Goal: Task Accomplishment & Management: Manage account settings

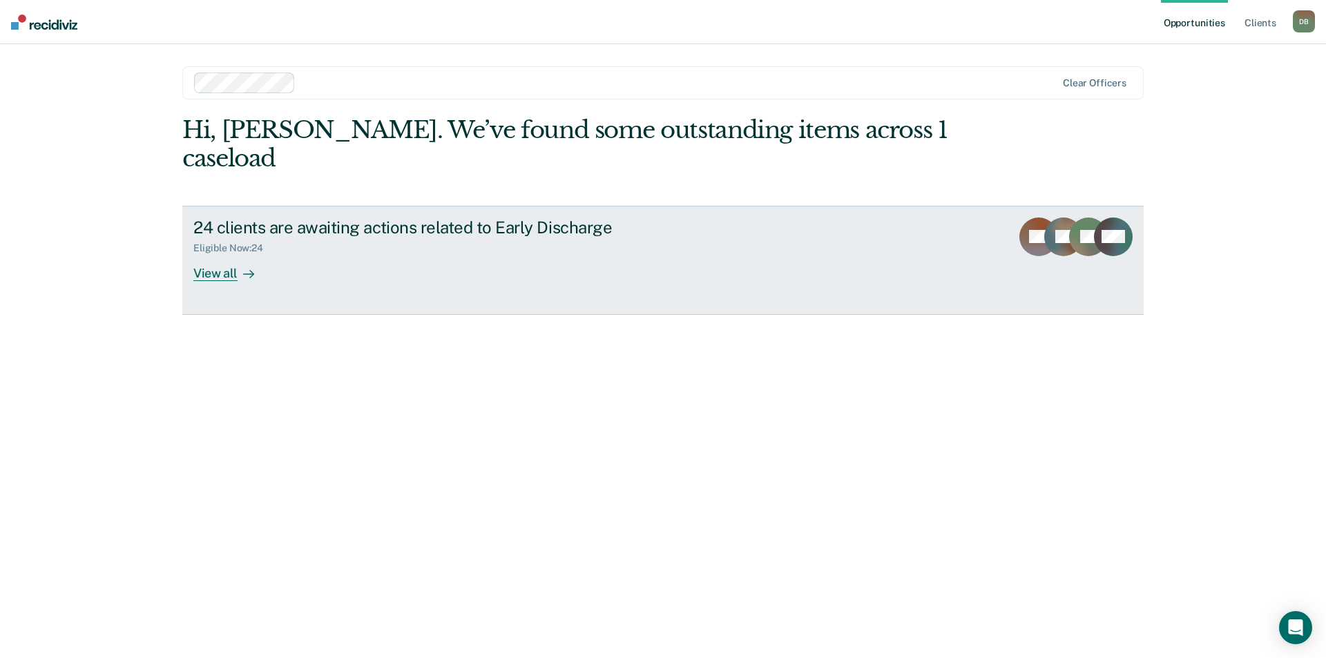
click at [225, 254] on div "View all" at bounding box center [231, 267] width 77 height 27
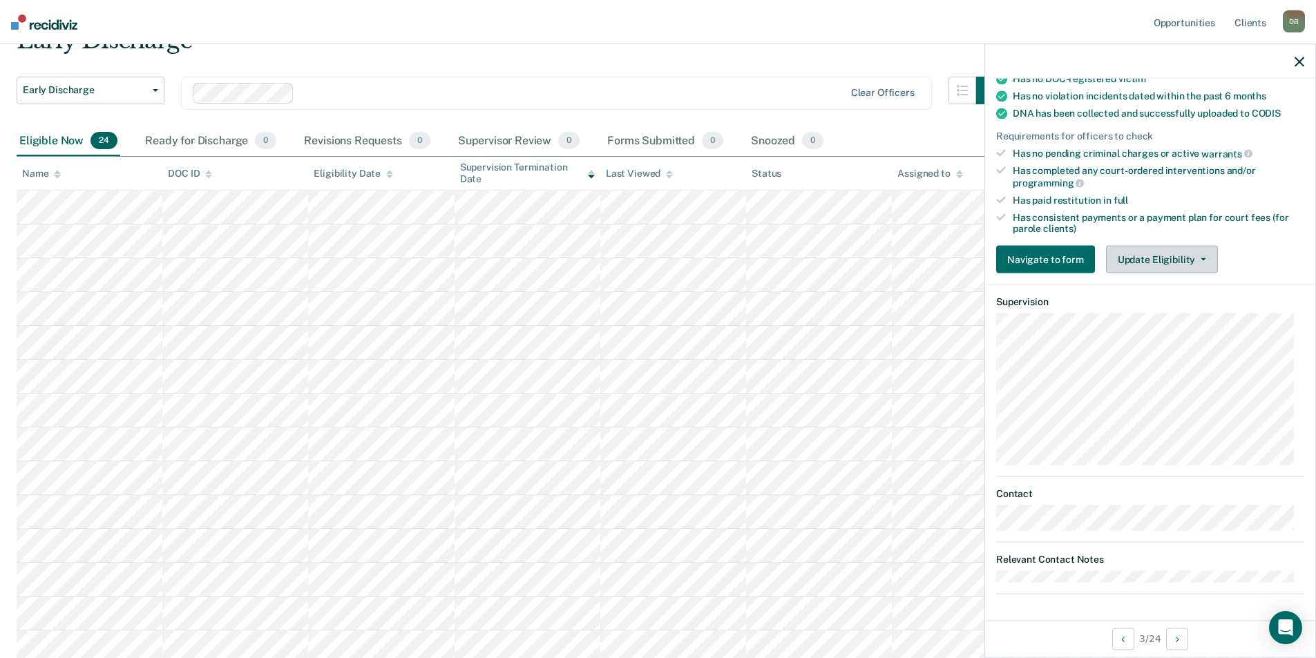
scroll to position [138, 0]
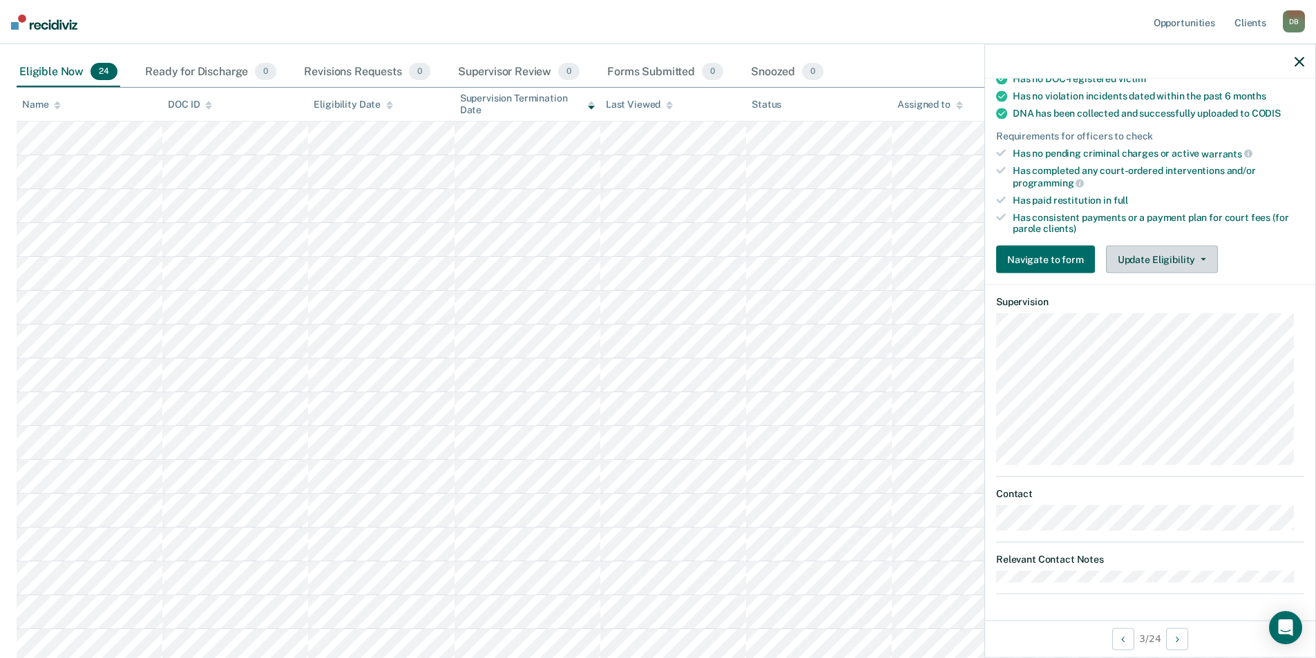
click at [1126, 264] on button "Update Eligibility" at bounding box center [1162, 260] width 112 height 28
click at [763, 75] on div "Snoozed 0" at bounding box center [787, 72] width 78 height 30
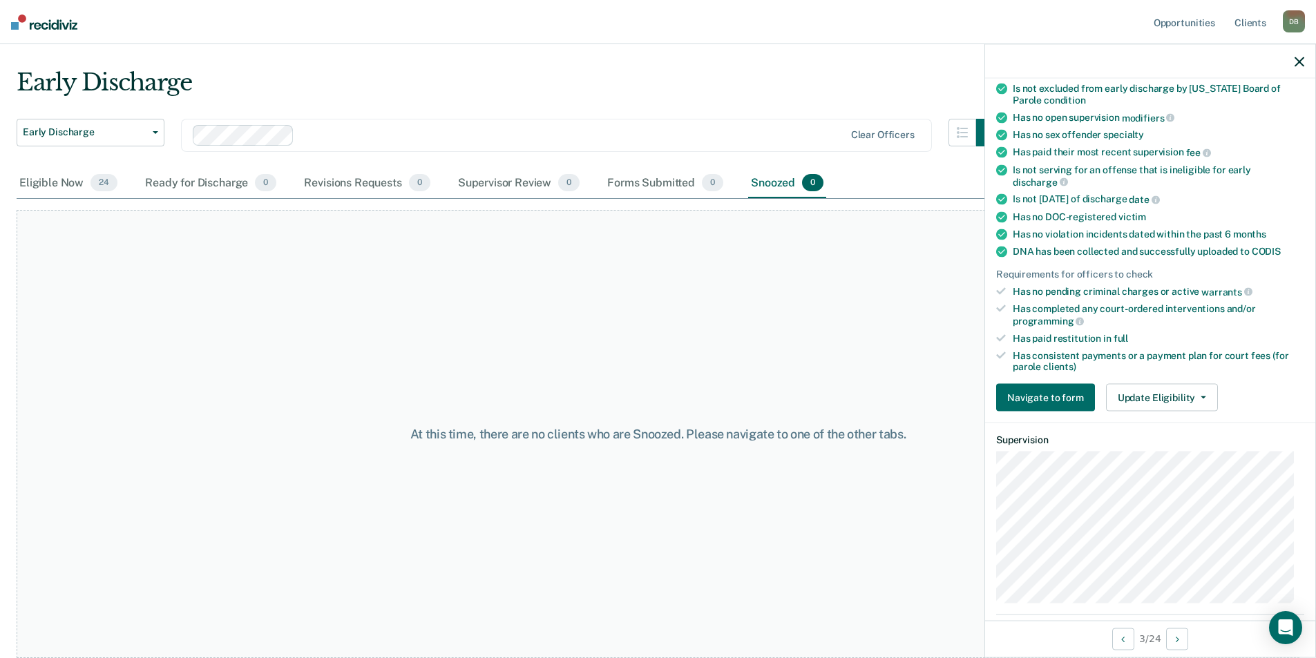
scroll to position [0, 0]
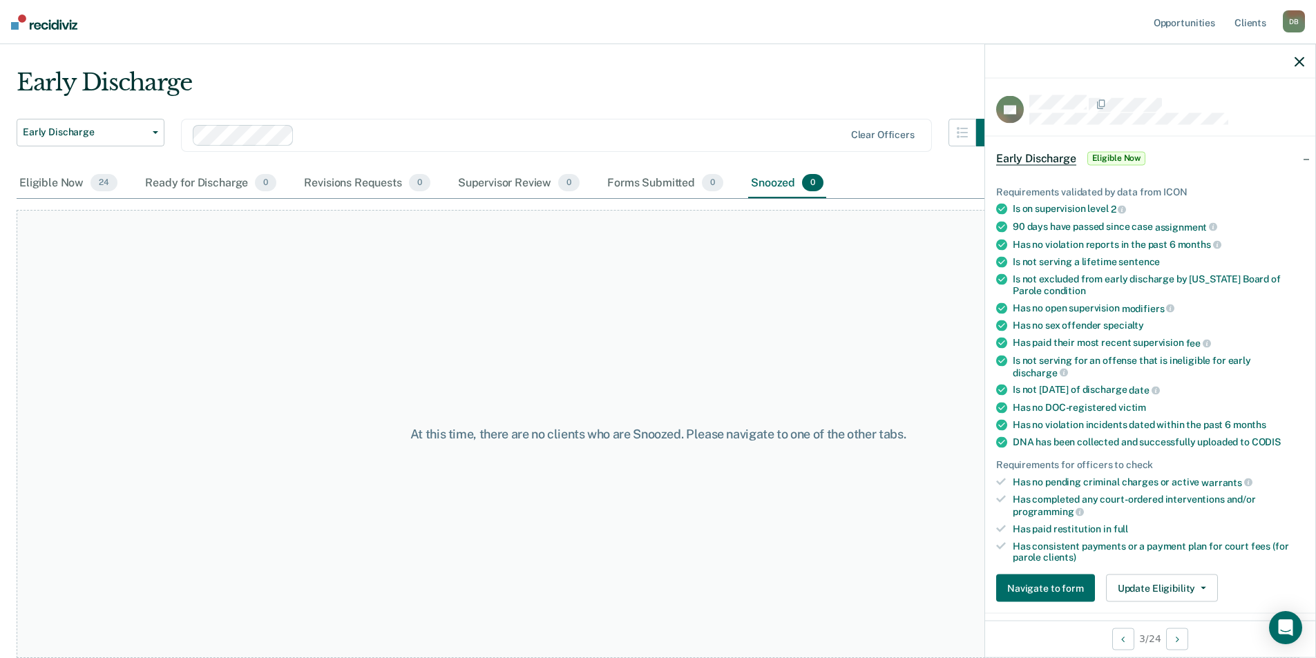
click at [1032, 157] on span "Early Discharge" at bounding box center [1036, 158] width 80 height 14
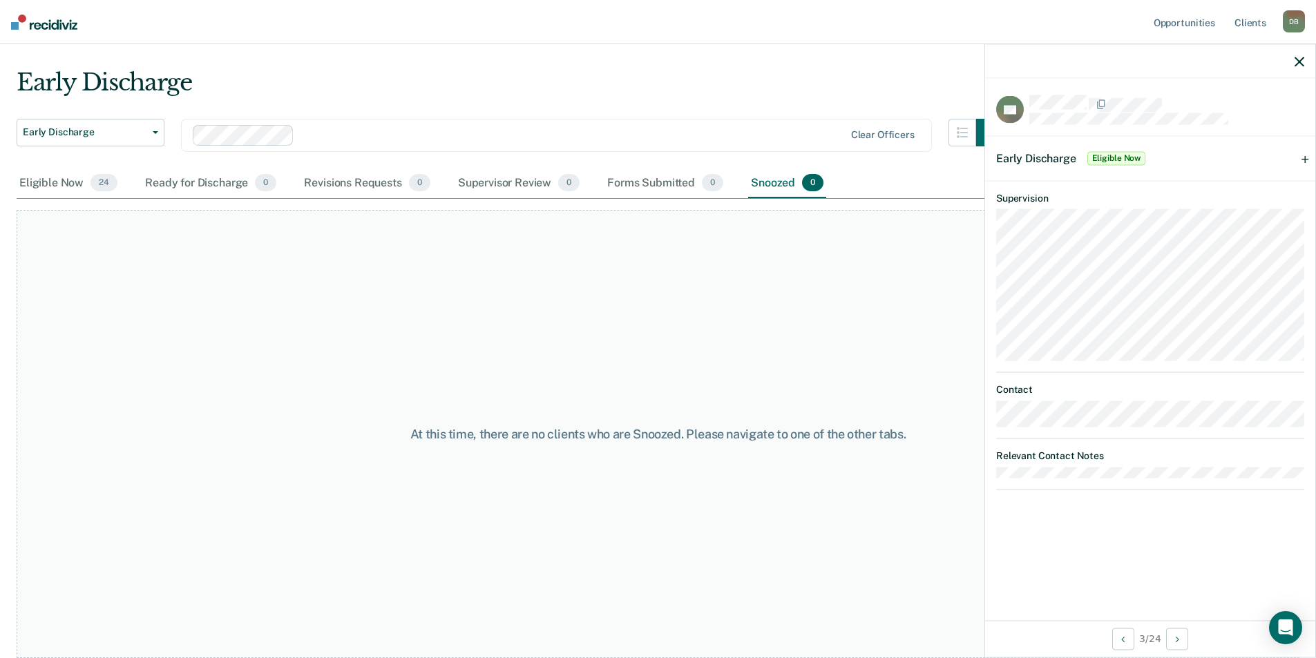
click at [1305, 159] on div "Early Discharge Eligible Now" at bounding box center [1150, 158] width 330 height 44
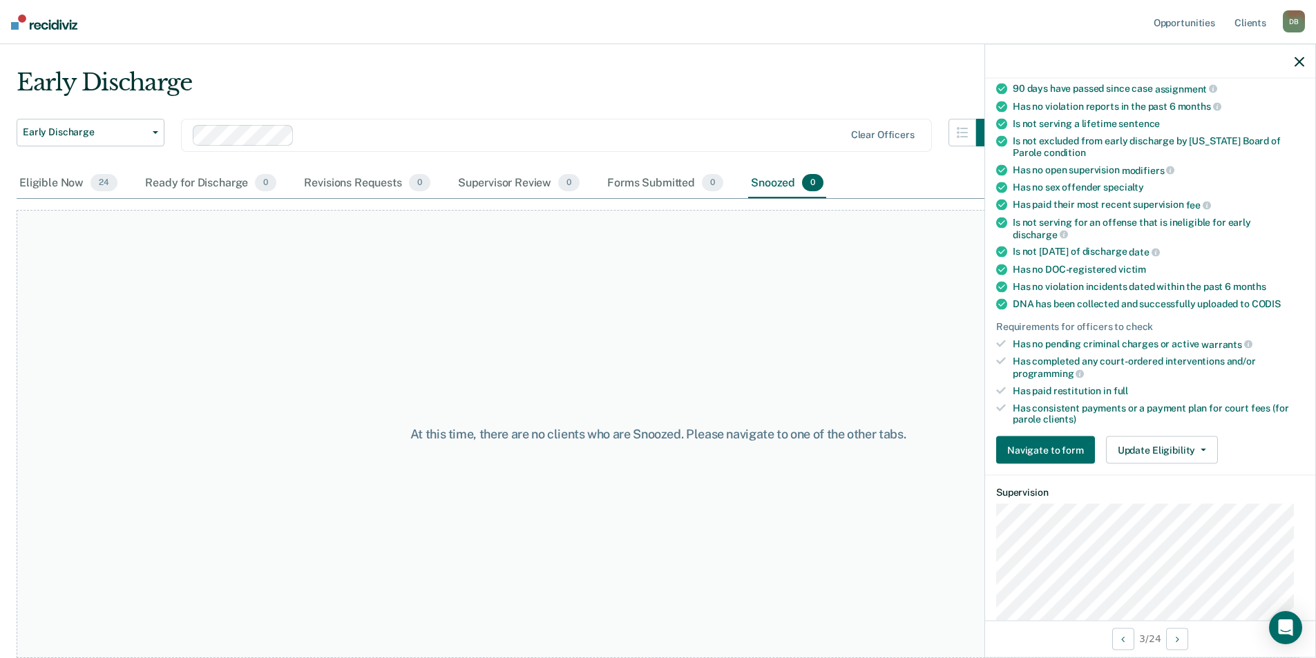
scroll to position [207, 0]
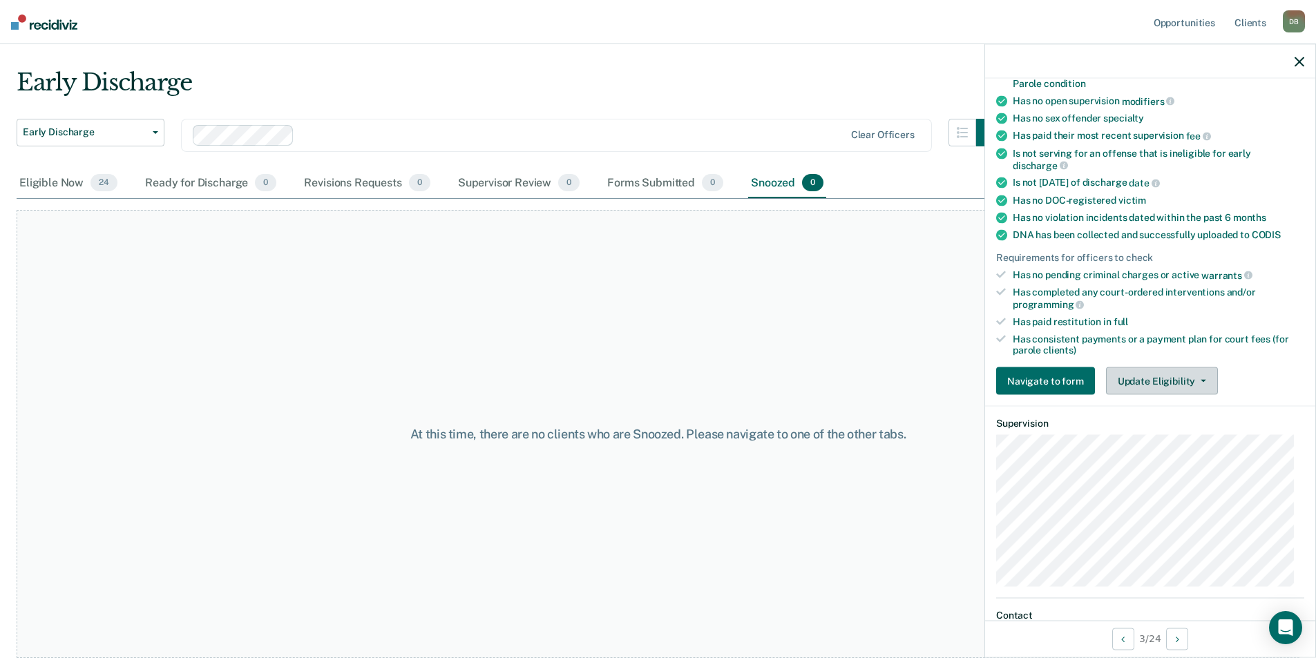
click at [1150, 379] on button "Update Eligibility" at bounding box center [1162, 381] width 112 height 28
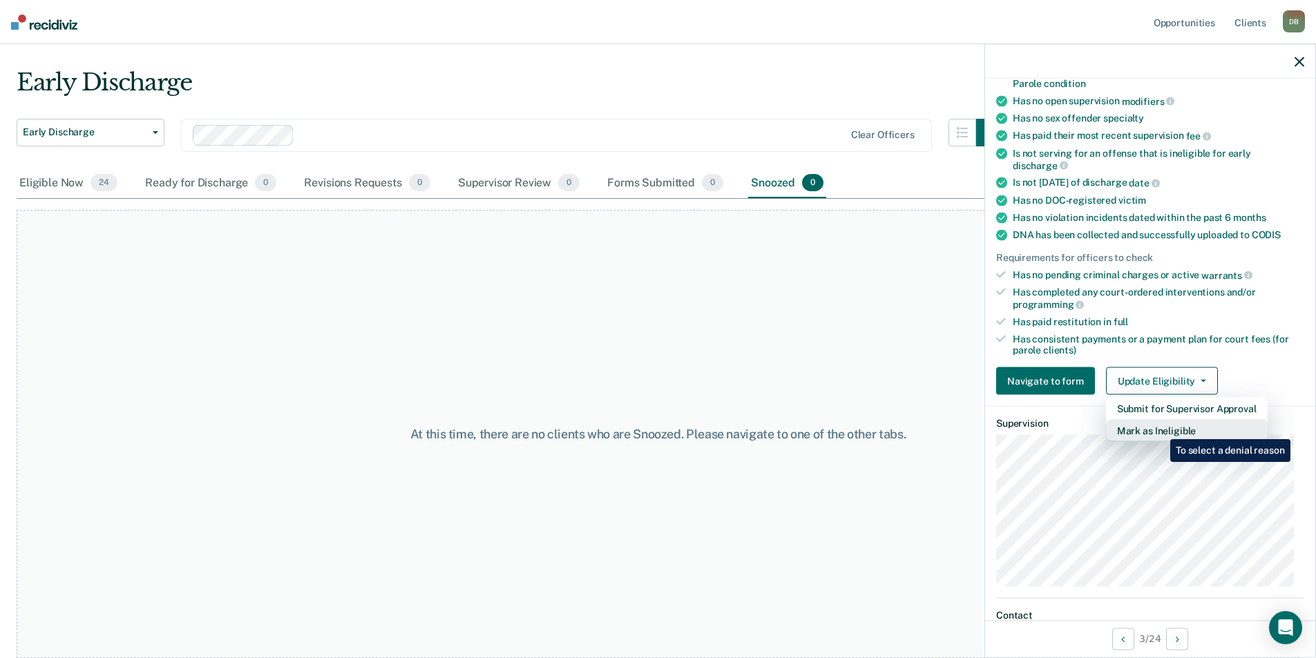
click at [1160, 429] on button "Mark as Ineligible" at bounding box center [1187, 431] width 162 height 22
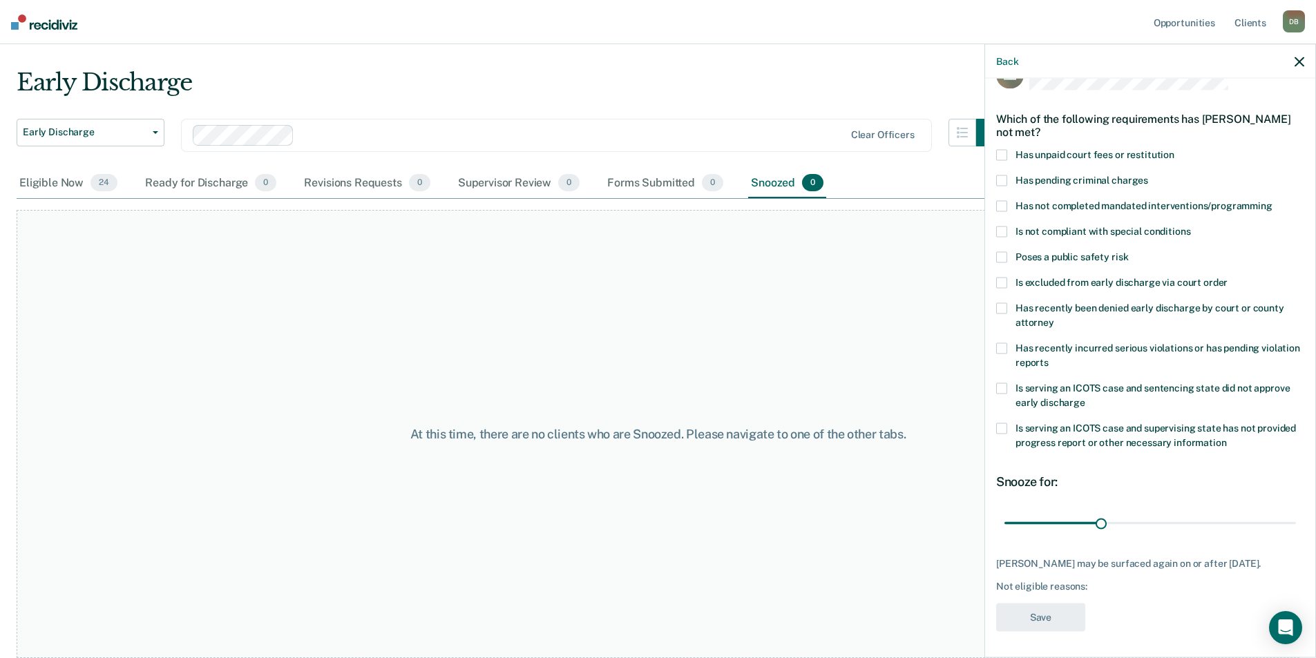
click at [1000, 151] on span at bounding box center [1001, 155] width 11 height 11
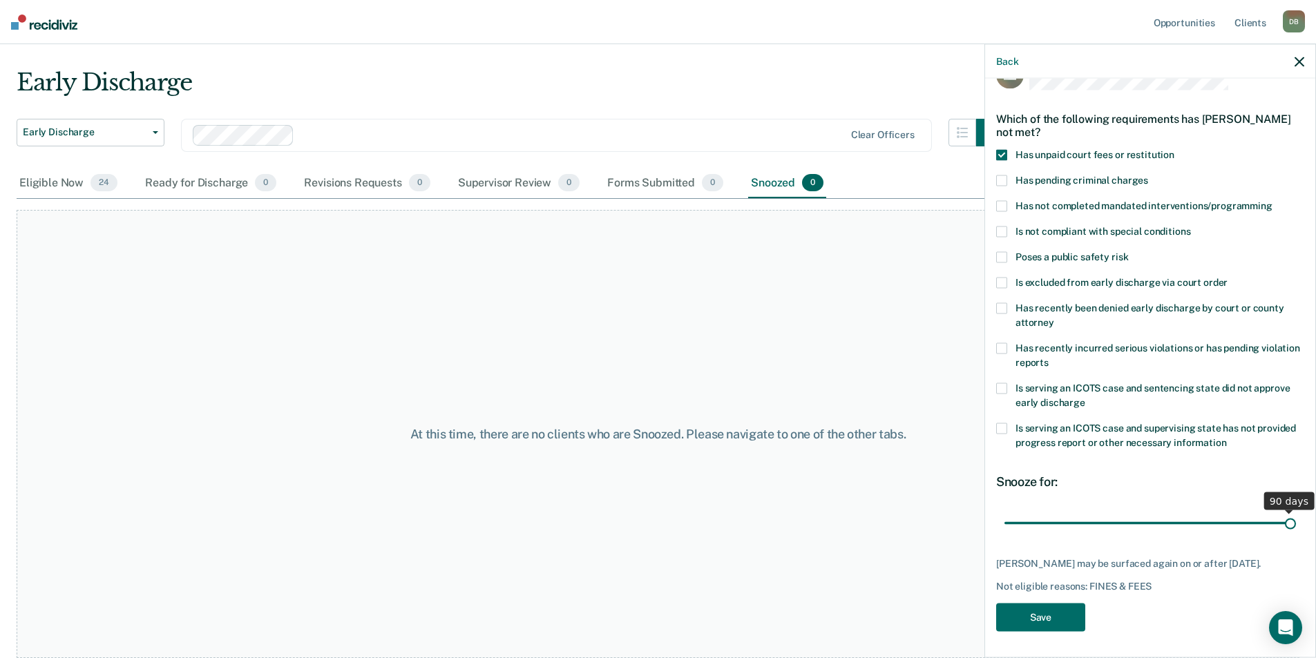
drag, startPoint x: 1097, startPoint y: 521, endPoint x: 1288, endPoint y: 520, distance: 191.3
type input "90"
click at [1288, 520] on input "range" at bounding box center [1149, 523] width 291 height 24
click at [1048, 618] on button "Save" at bounding box center [1040, 618] width 89 height 28
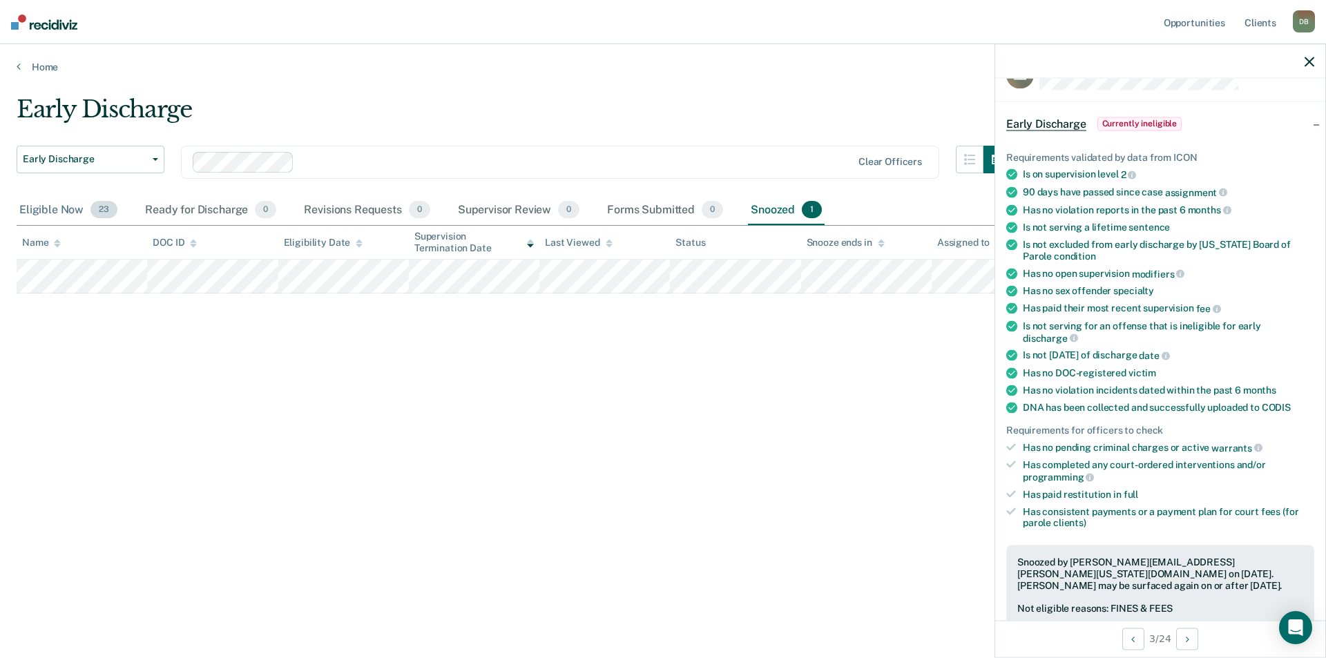
click at [50, 213] on div "Eligible Now 23" at bounding box center [69, 210] width 104 height 30
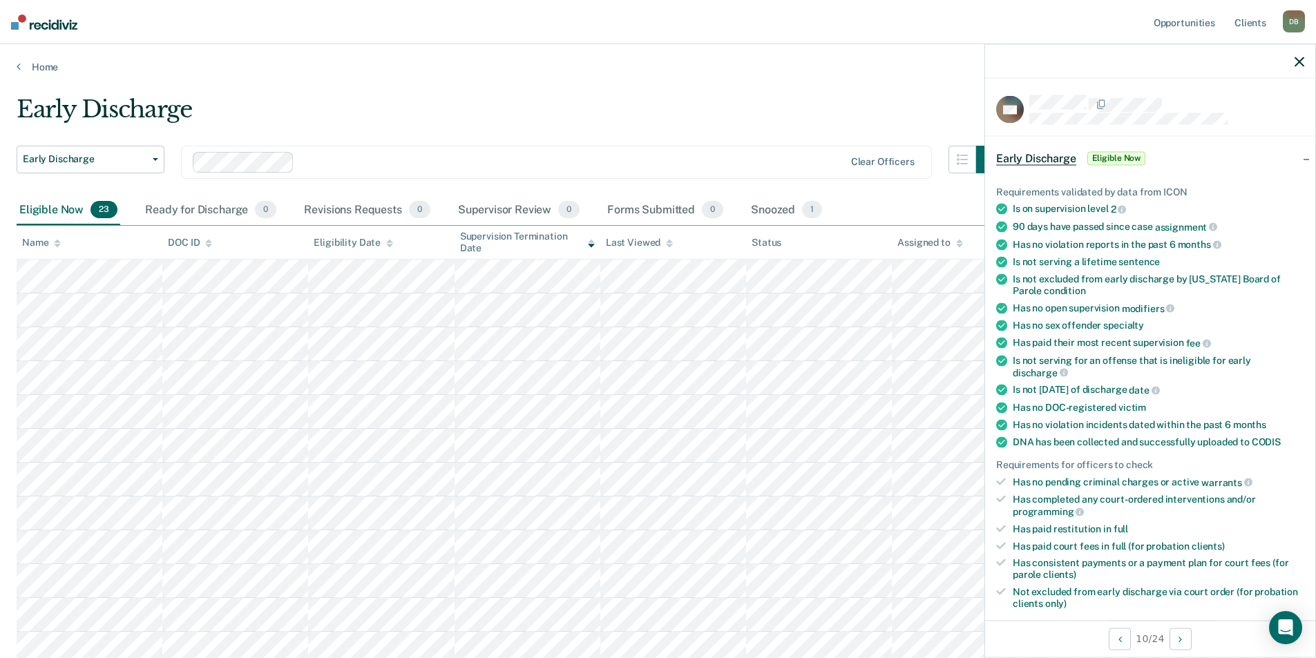
scroll to position [69, 0]
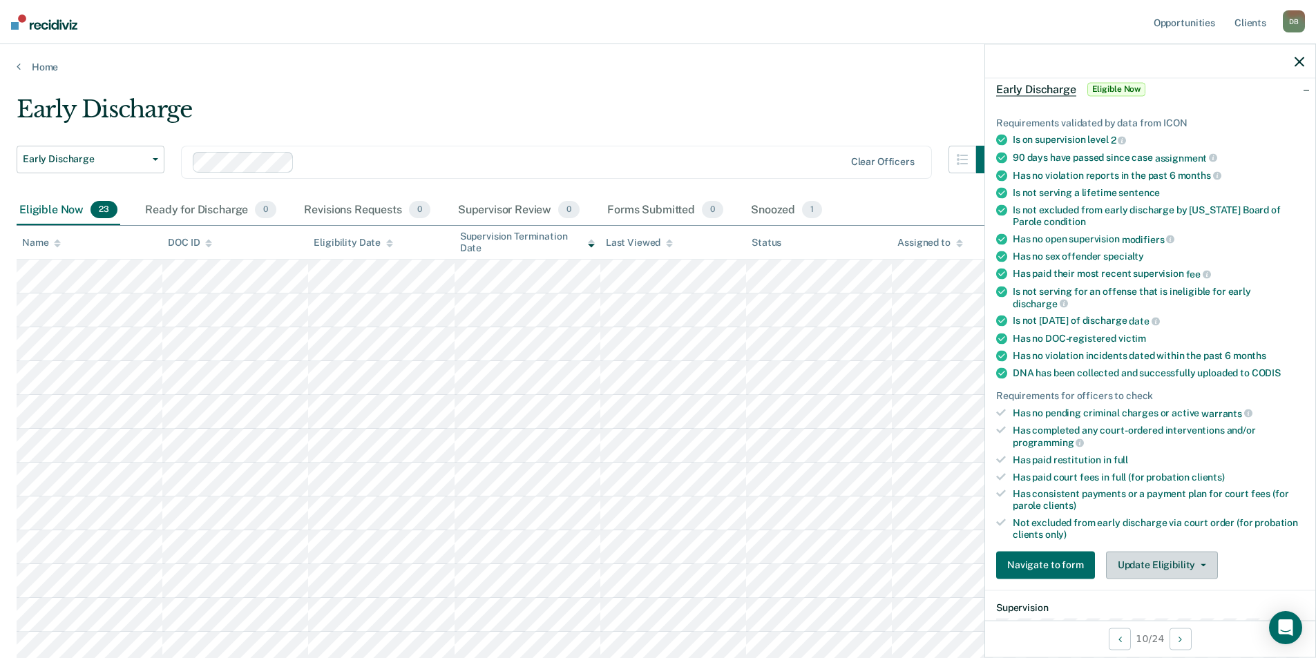
click at [1141, 557] on button "Update Eligibility" at bounding box center [1162, 565] width 112 height 28
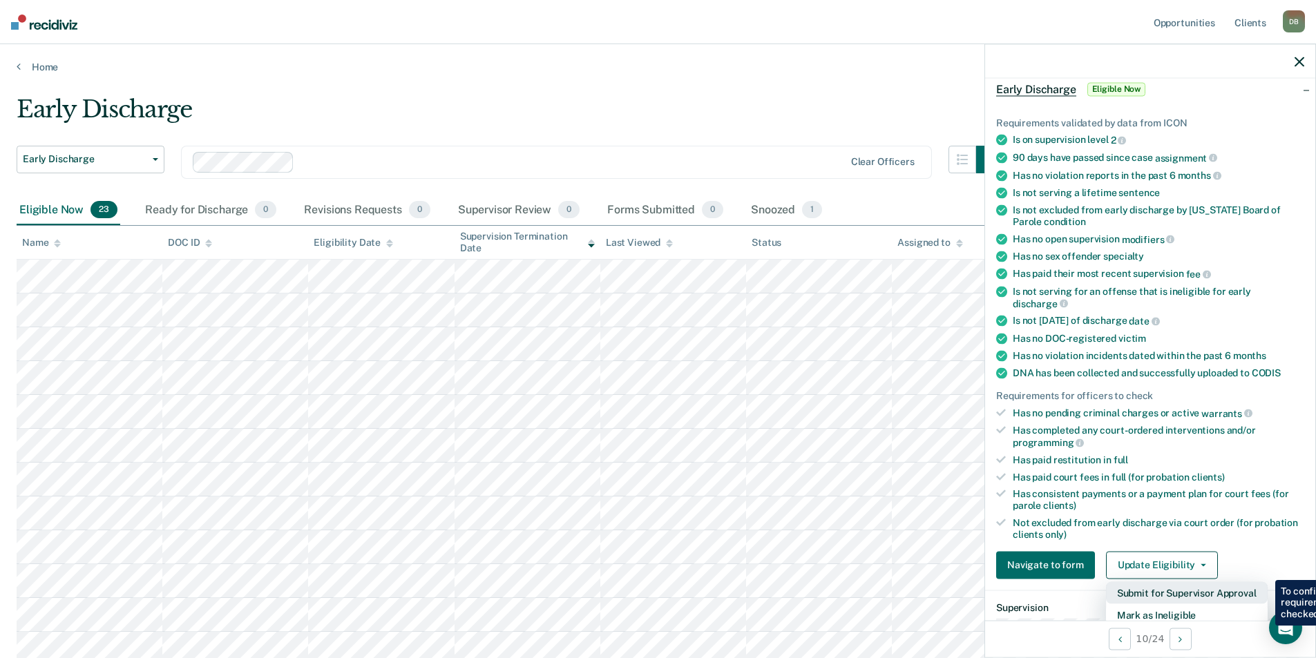
scroll to position [207, 0]
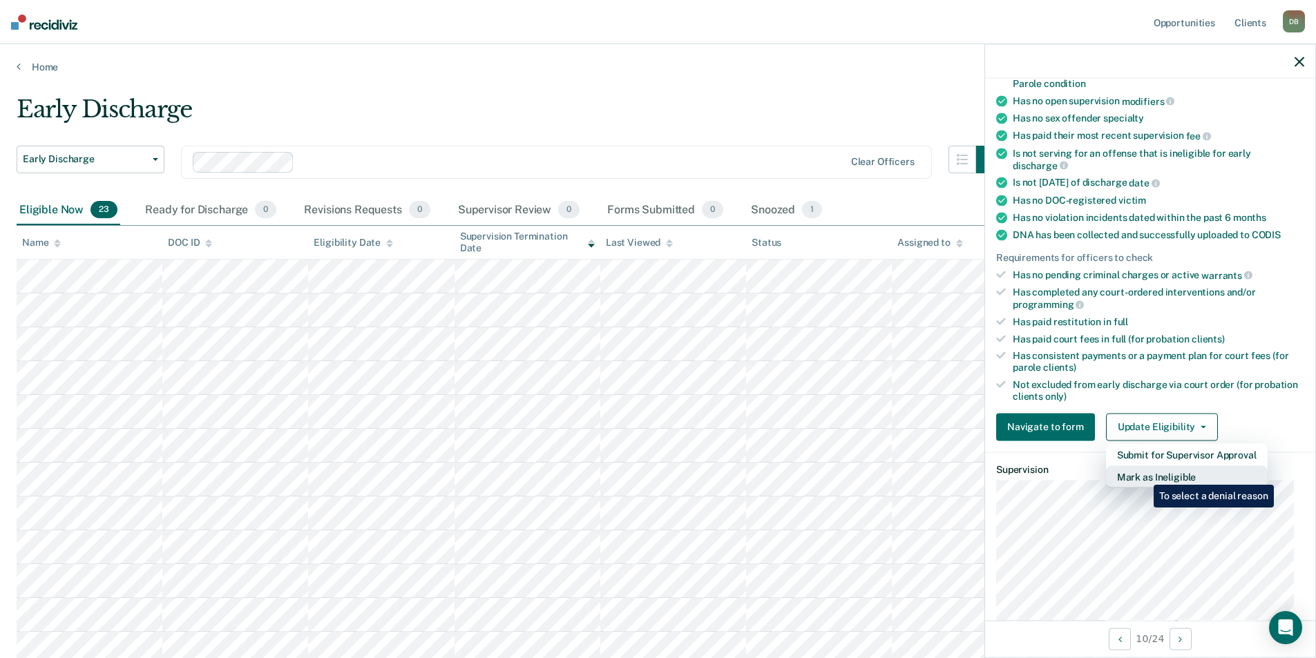
click at [1143, 474] on button "Mark as Ineligible" at bounding box center [1187, 476] width 162 height 22
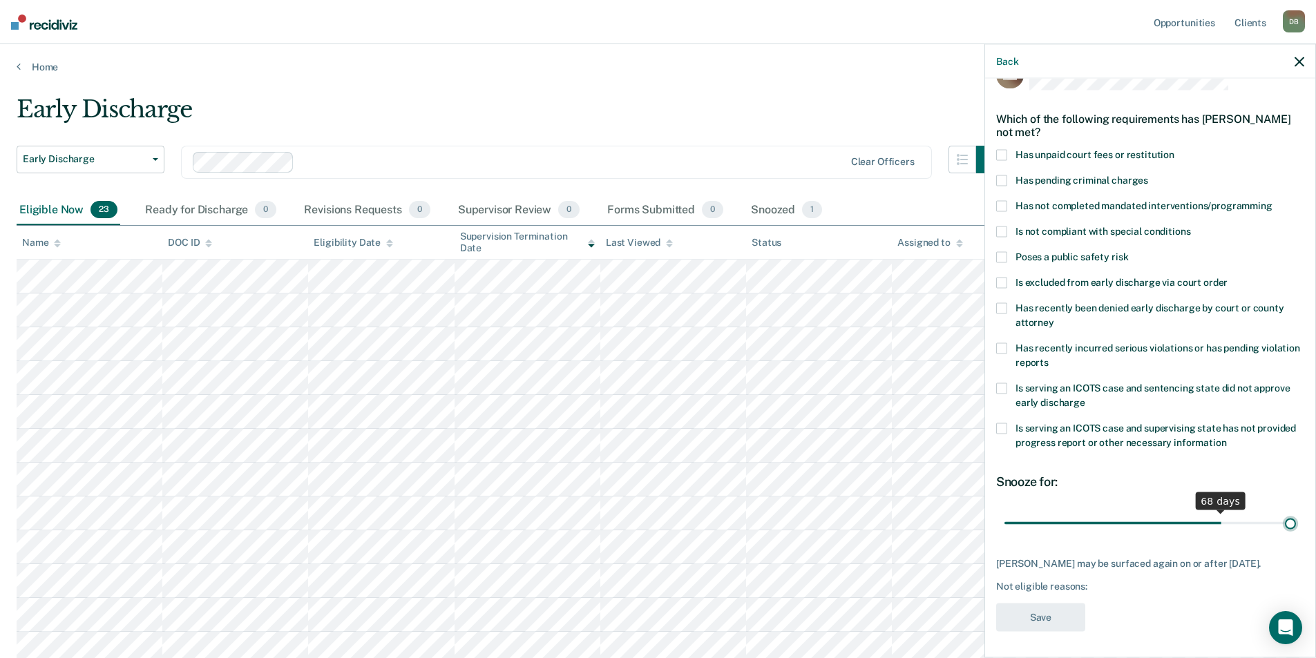
scroll to position [46, 0]
drag, startPoint x: 1097, startPoint y: 508, endPoint x: 1314, endPoint y: 503, distance: 217.6
type input "90"
click at [1296, 509] on input "range" at bounding box center [1149, 521] width 291 height 24
click at [1005, 148] on span at bounding box center [1001, 153] width 11 height 11
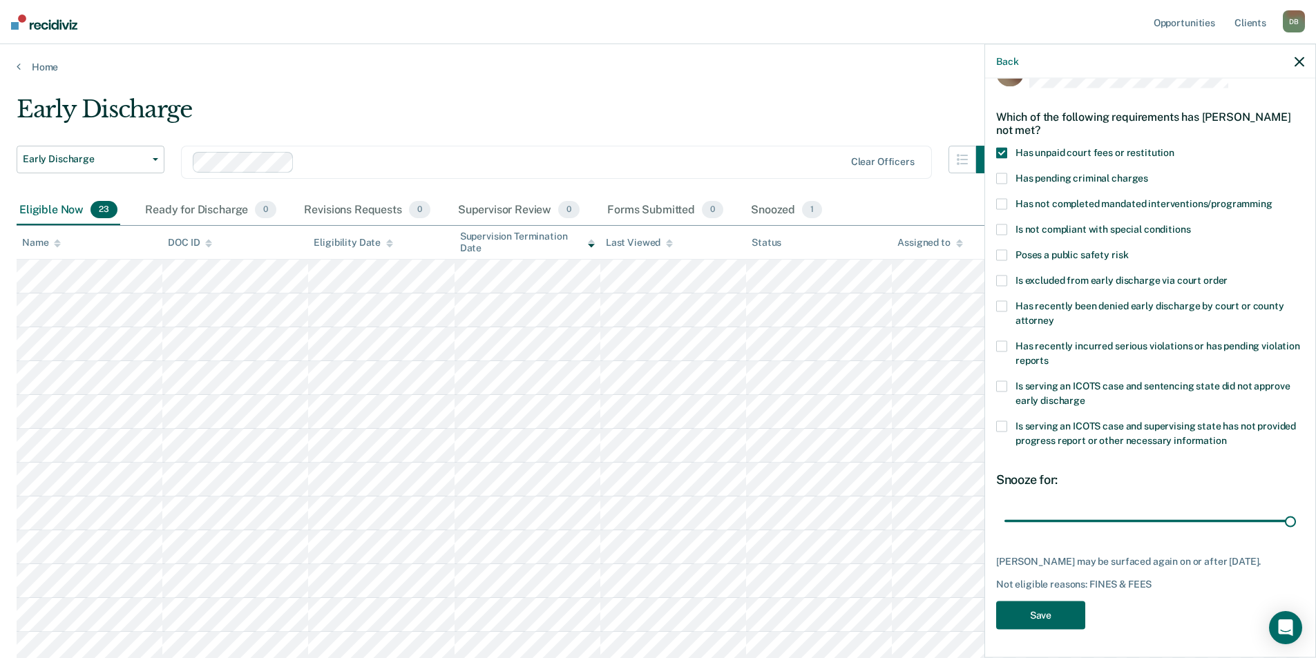
click at [1050, 616] on button "Save" at bounding box center [1040, 616] width 89 height 28
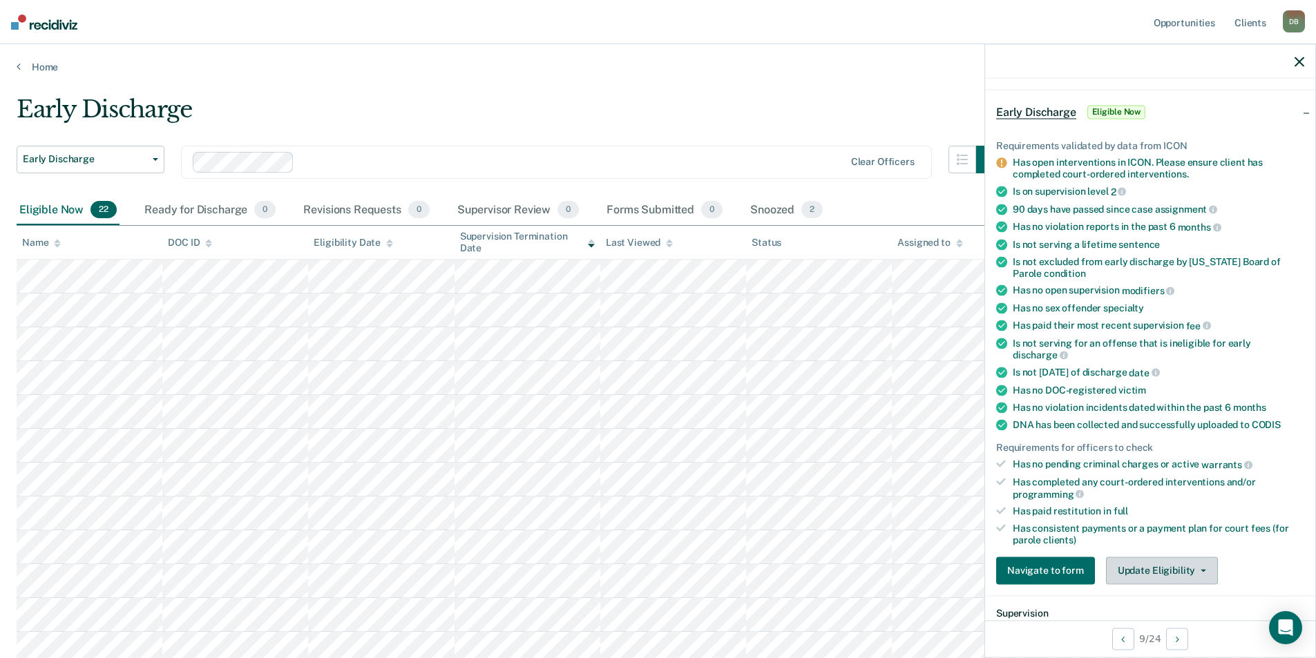
click at [1123, 566] on button "Update Eligibility" at bounding box center [1162, 571] width 112 height 28
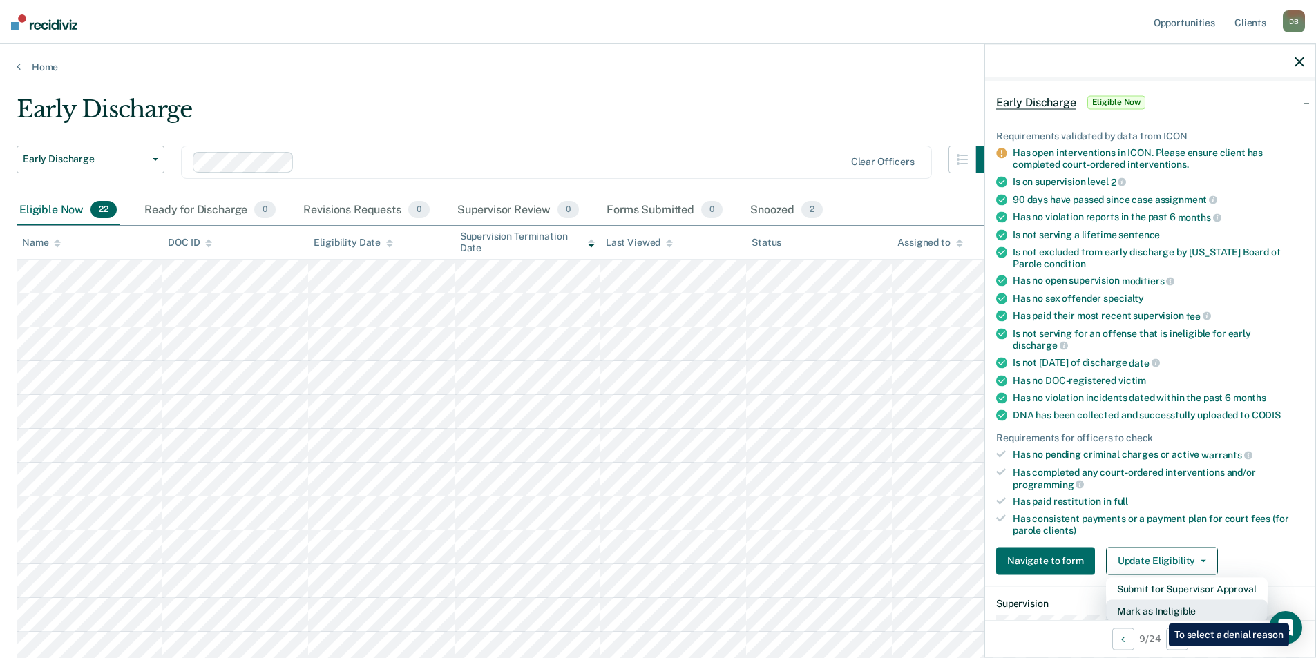
click at [1158, 613] on button "Mark as Ineligible" at bounding box center [1187, 610] width 162 height 22
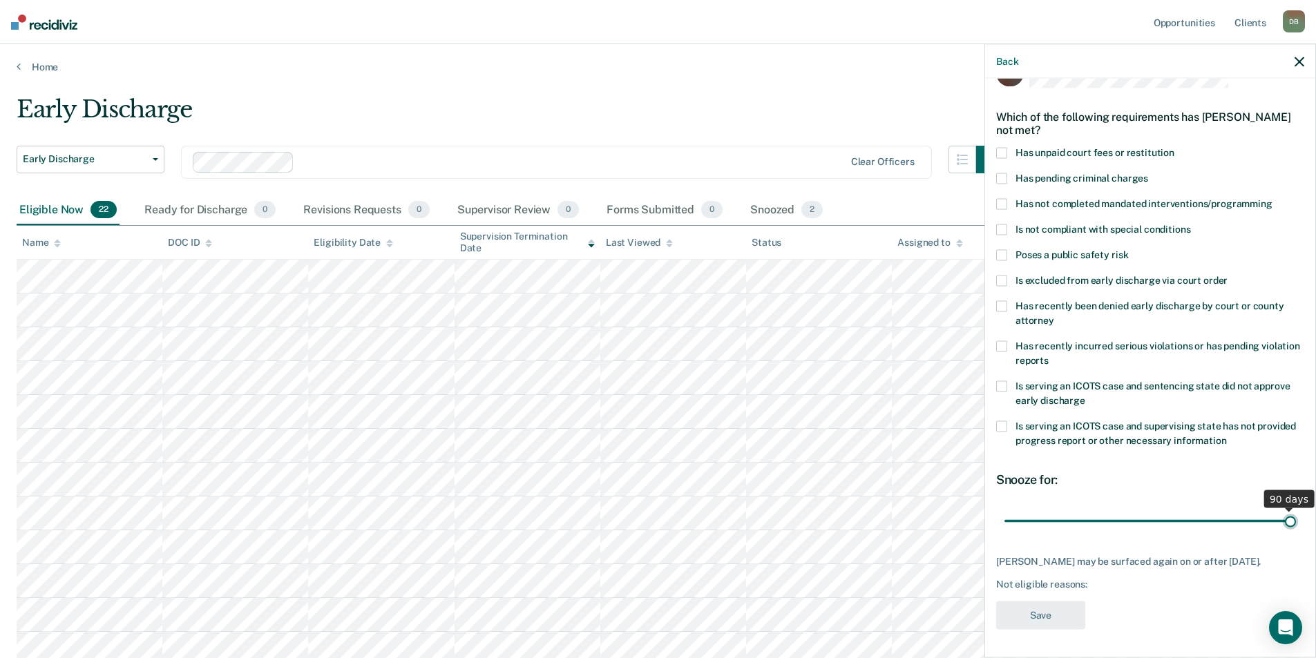
drag, startPoint x: 1102, startPoint y: 512, endPoint x: 1283, endPoint y: 518, distance: 181.7
type input "90"
click at [1283, 518] on input "range" at bounding box center [1149, 521] width 291 height 24
click at [1006, 148] on span at bounding box center [1001, 153] width 11 height 11
click at [1056, 615] on button "Save" at bounding box center [1040, 616] width 89 height 28
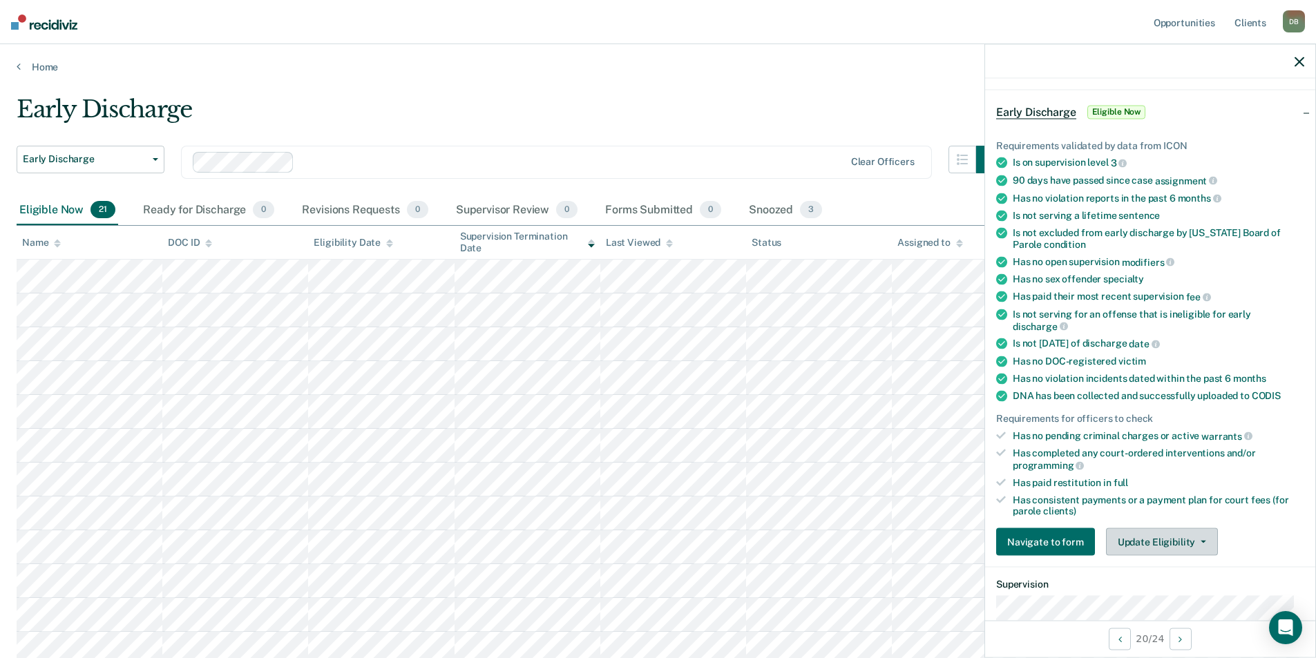
click at [1115, 534] on button "Update Eligibility" at bounding box center [1162, 542] width 112 height 28
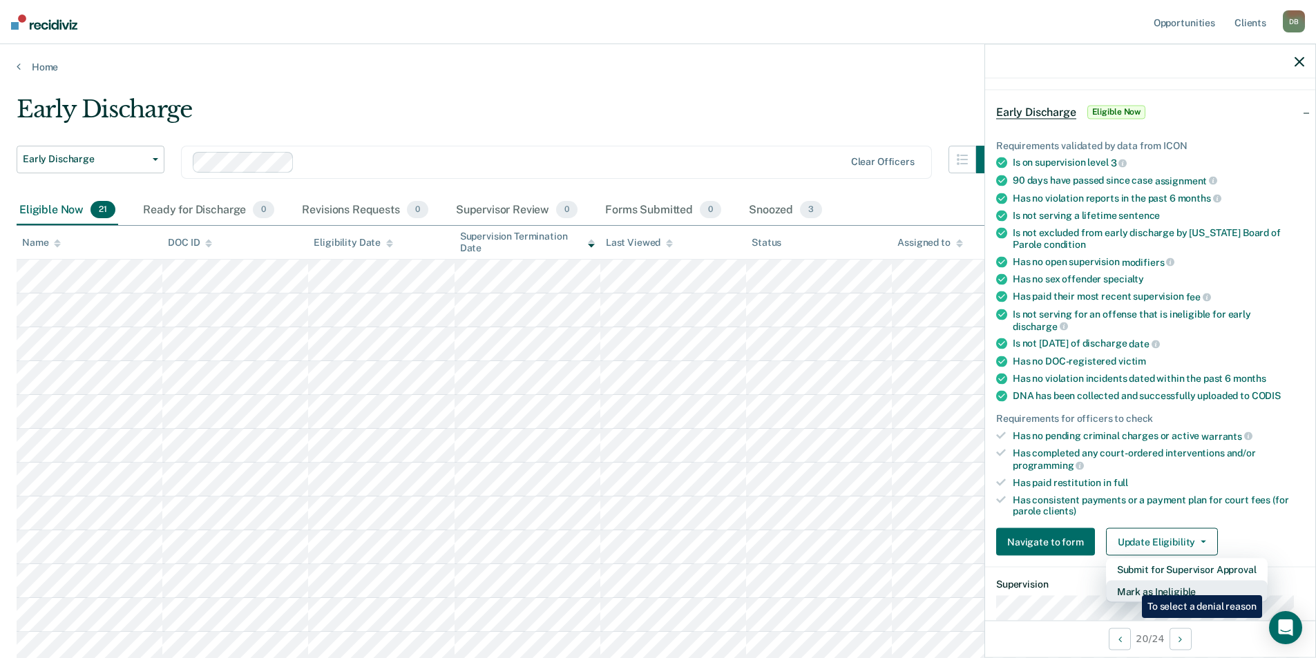
click at [1131, 585] on button "Mark as Ineligible" at bounding box center [1187, 592] width 162 height 22
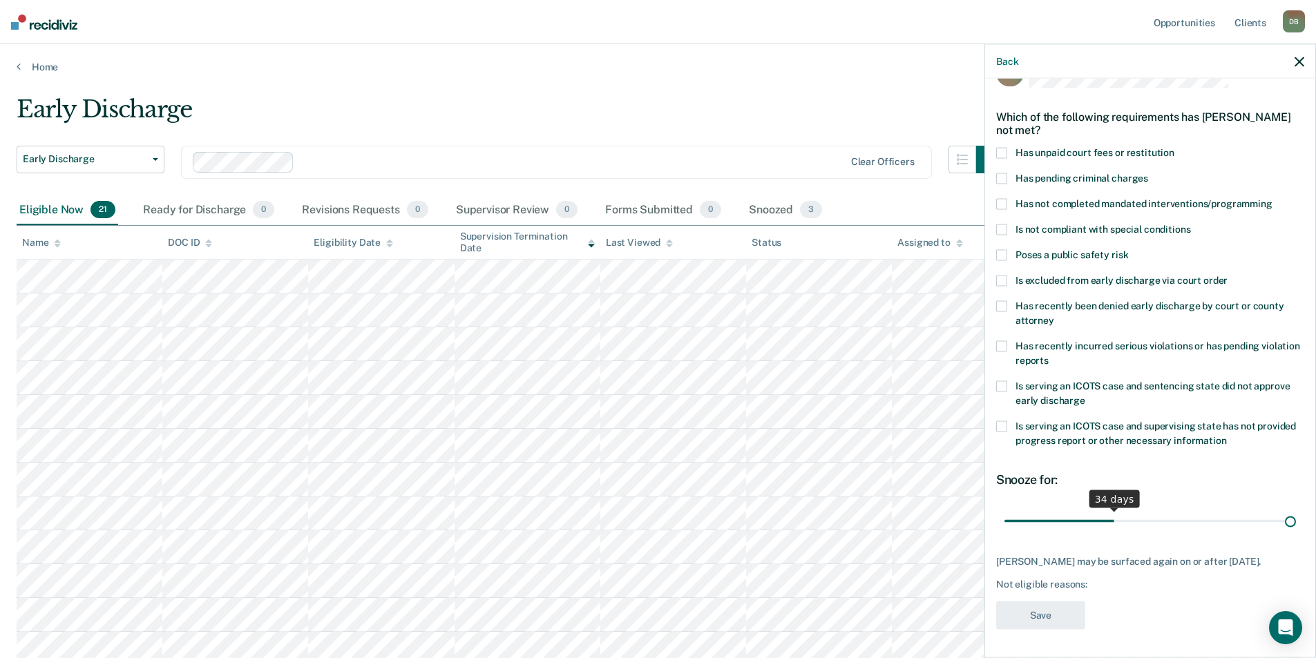
scroll to position [35, 0]
drag, startPoint x: 1099, startPoint y: 510, endPoint x: 1322, endPoint y: 519, distance: 223.3
type input "90"
click at [1296, 519] on input "range" at bounding box center [1149, 523] width 291 height 24
click at [1005, 350] on span at bounding box center [1001, 348] width 11 height 11
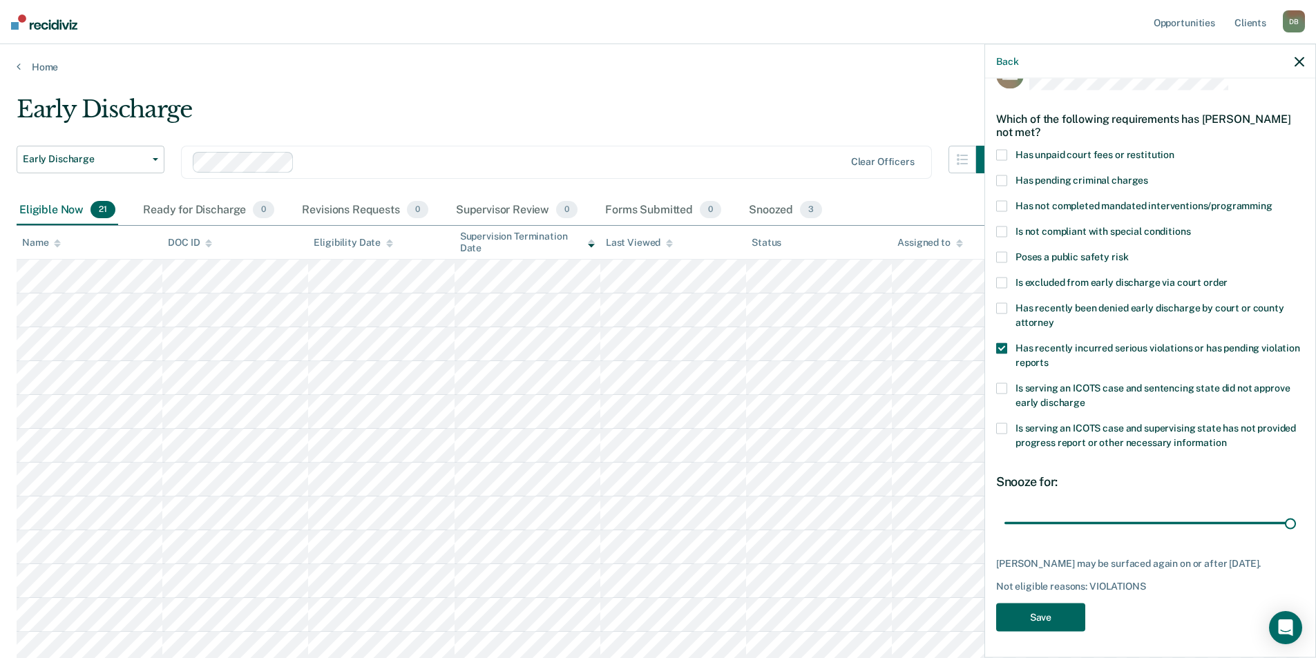
click at [1061, 624] on button "Save" at bounding box center [1040, 618] width 89 height 28
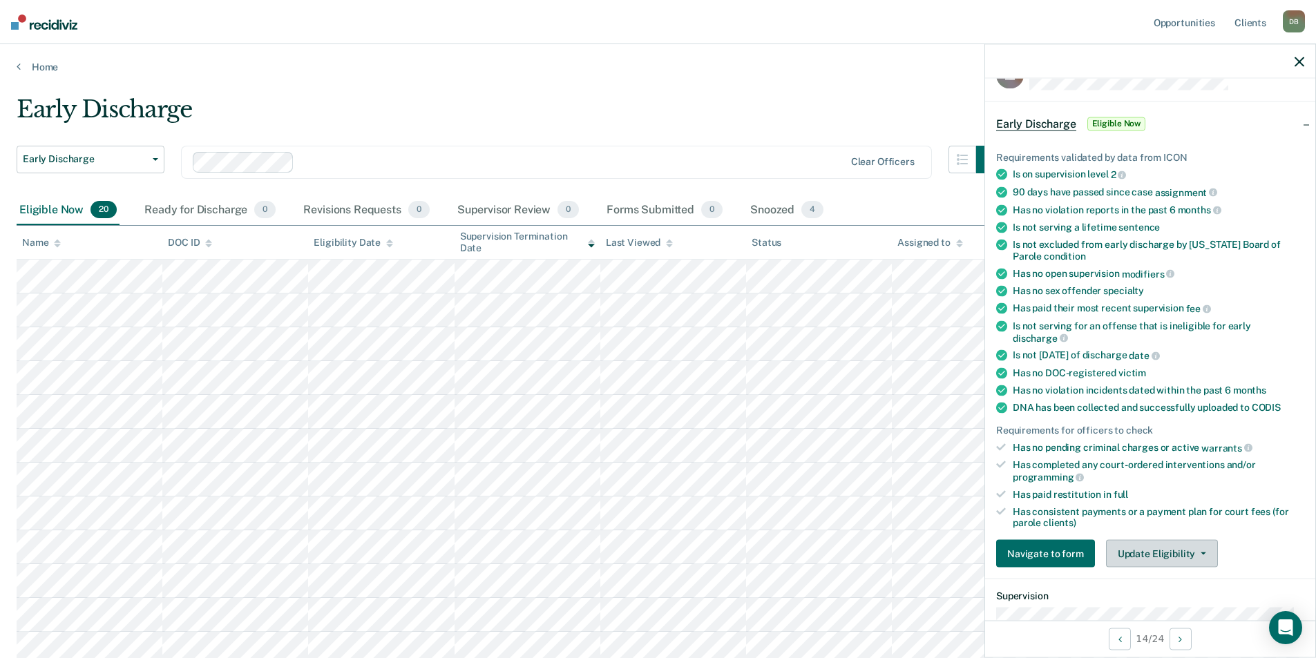
click at [1143, 551] on button "Update Eligibility" at bounding box center [1162, 554] width 112 height 28
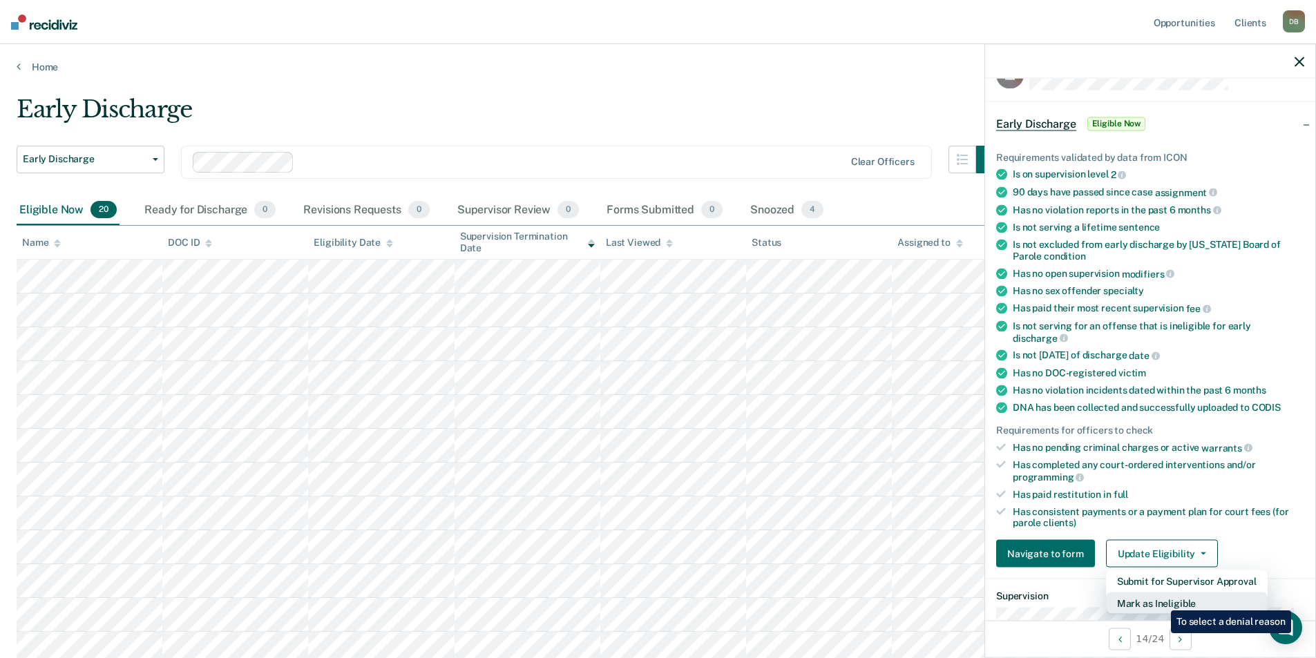
click at [1160, 600] on button "Mark as Ineligible" at bounding box center [1187, 604] width 162 height 22
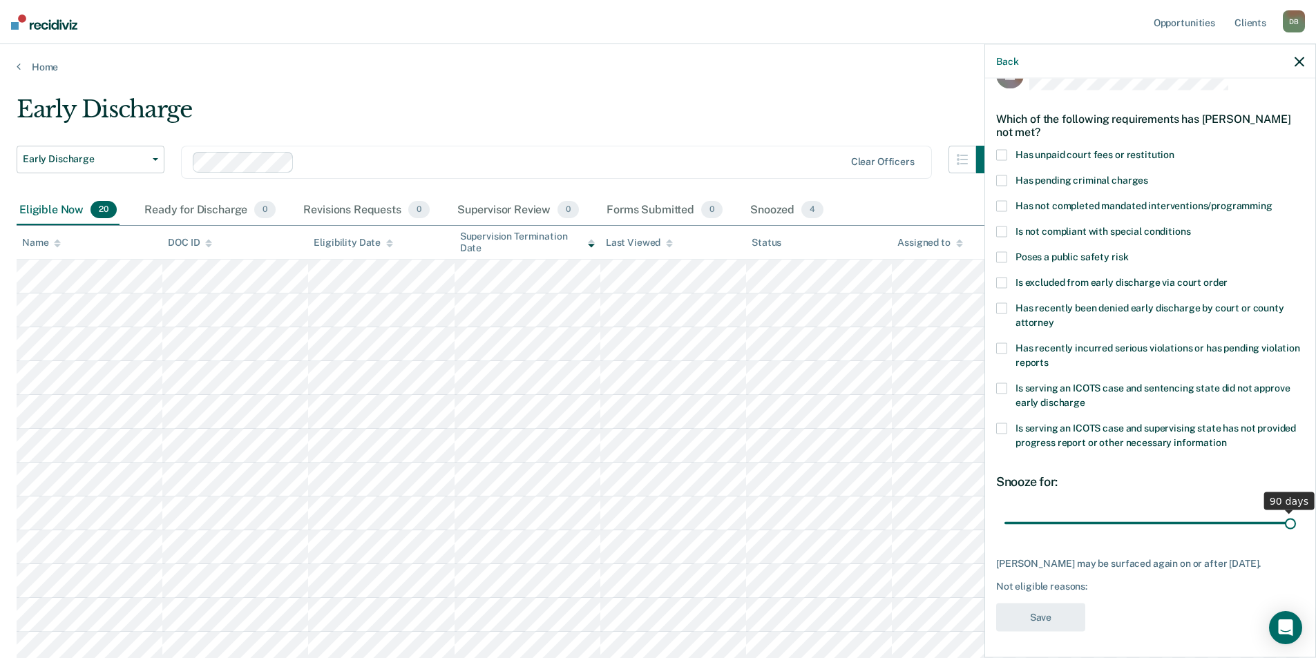
drag, startPoint x: 1096, startPoint y: 524, endPoint x: 1290, endPoint y: 524, distance: 194.1
type input "90"
click at [1290, 524] on input "range" at bounding box center [1149, 523] width 291 height 24
click at [1004, 156] on span at bounding box center [1001, 155] width 11 height 11
click at [1048, 631] on button "Save" at bounding box center [1040, 618] width 89 height 28
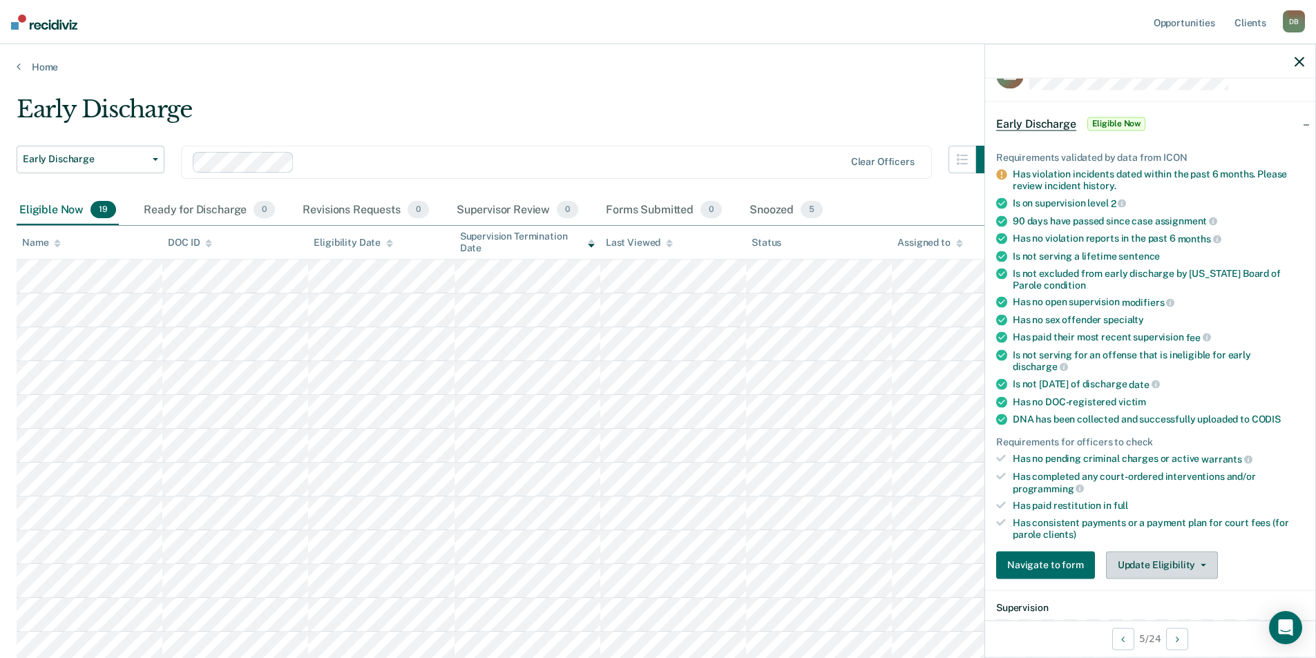
click at [1148, 563] on button "Update Eligibility" at bounding box center [1162, 565] width 112 height 28
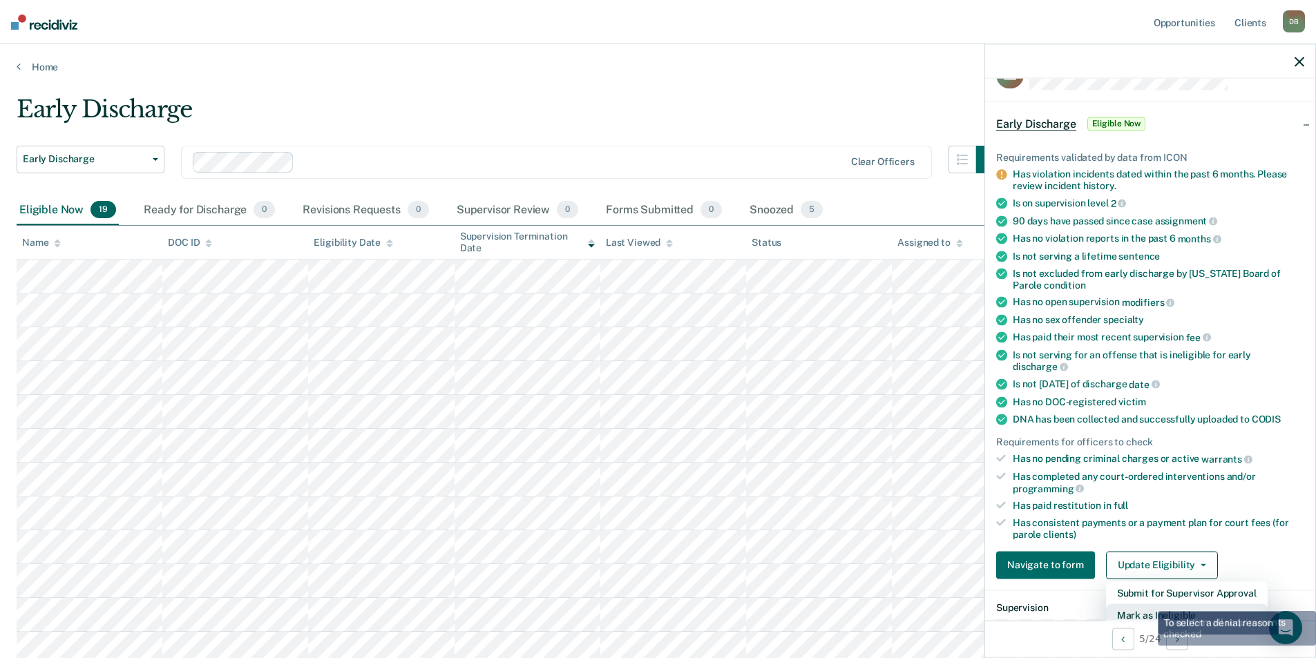
scroll to position [39, 0]
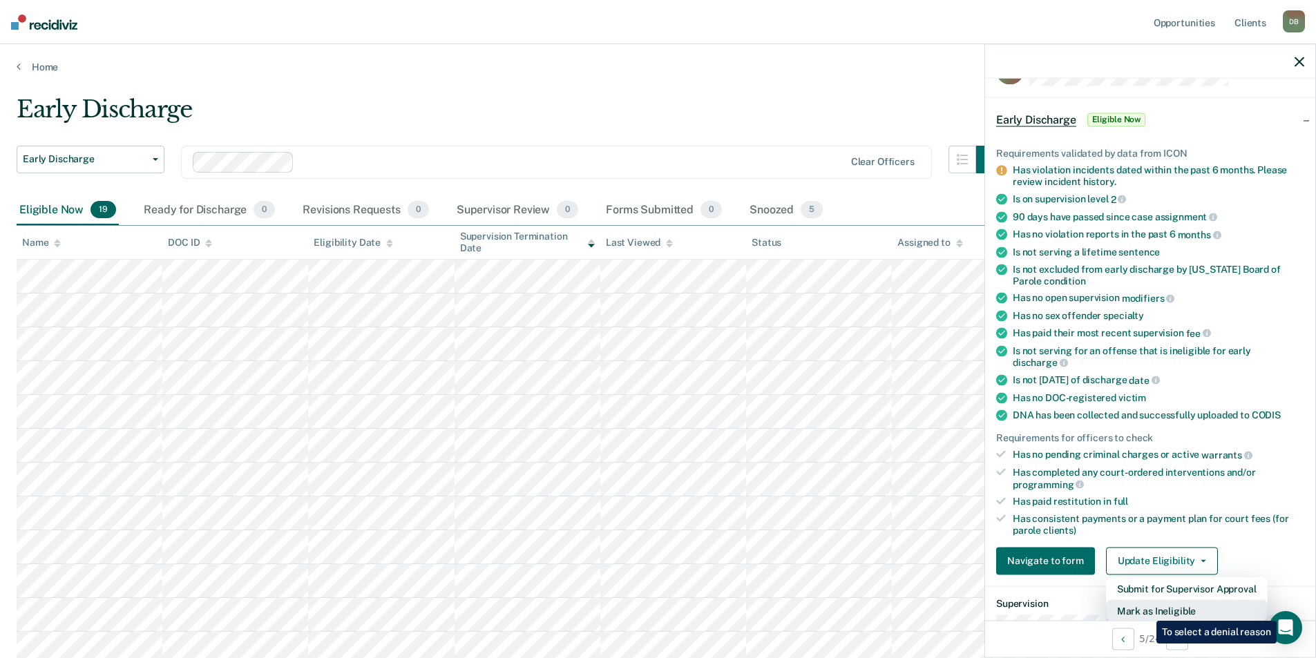
click at [1146, 610] on button "Mark as Ineligible" at bounding box center [1187, 610] width 162 height 22
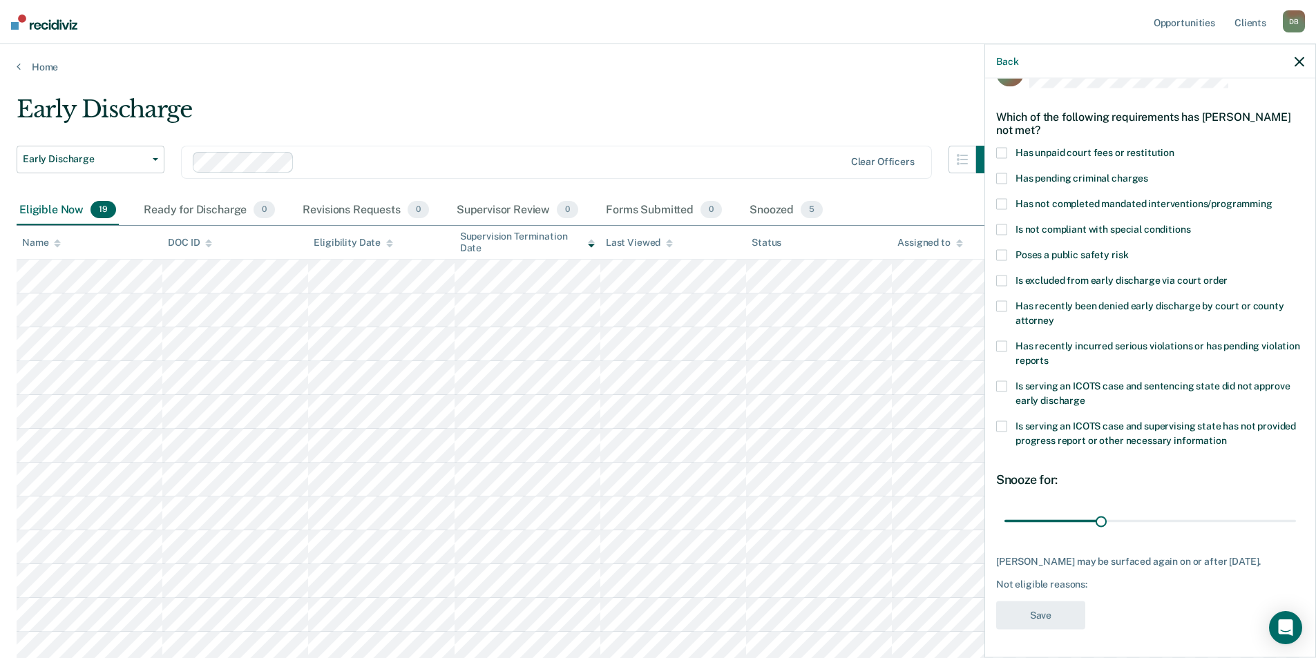
click at [1002, 349] on label "Has recently incurred serious violations or has pending violation reports" at bounding box center [1150, 355] width 308 height 29
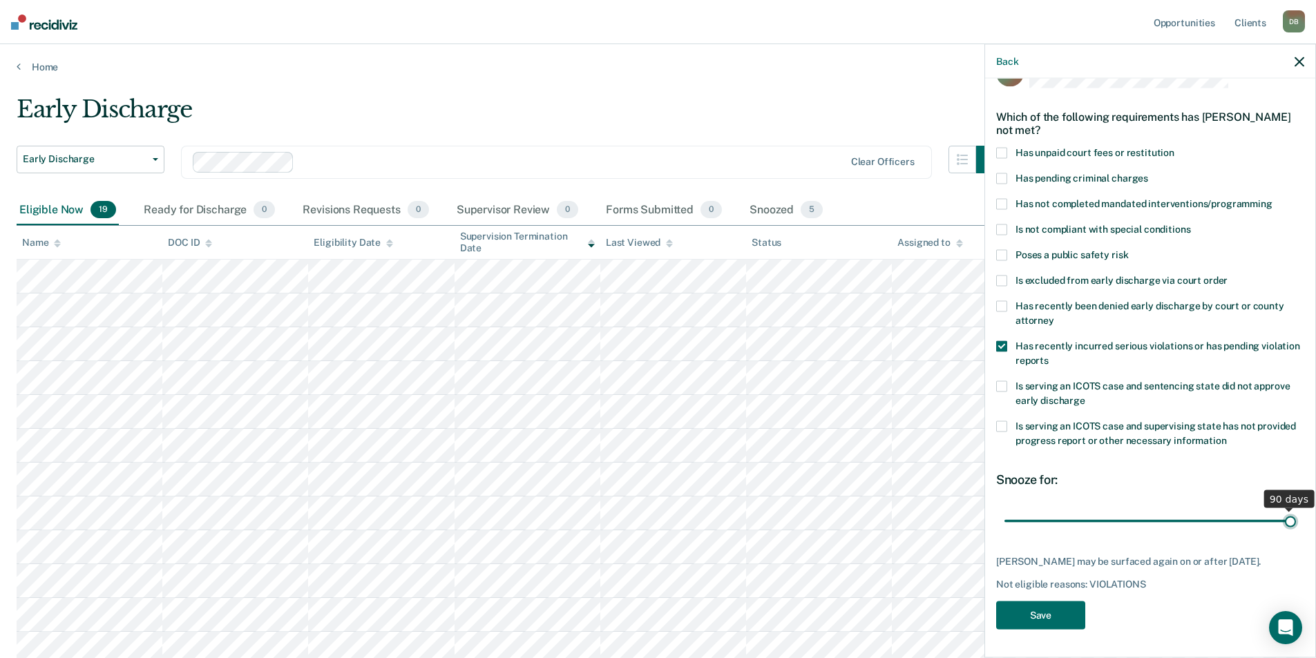
drag, startPoint x: 1100, startPoint y: 522, endPoint x: 1284, endPoint y: 518, distance: 183.7
type input "90"
click at [1284, 518] on input "range" at bounding box center [1149, 521] width 291 height 24
click at [1039, 622] on button "Save" at bounding box center [1040, 616] width 89 height 28
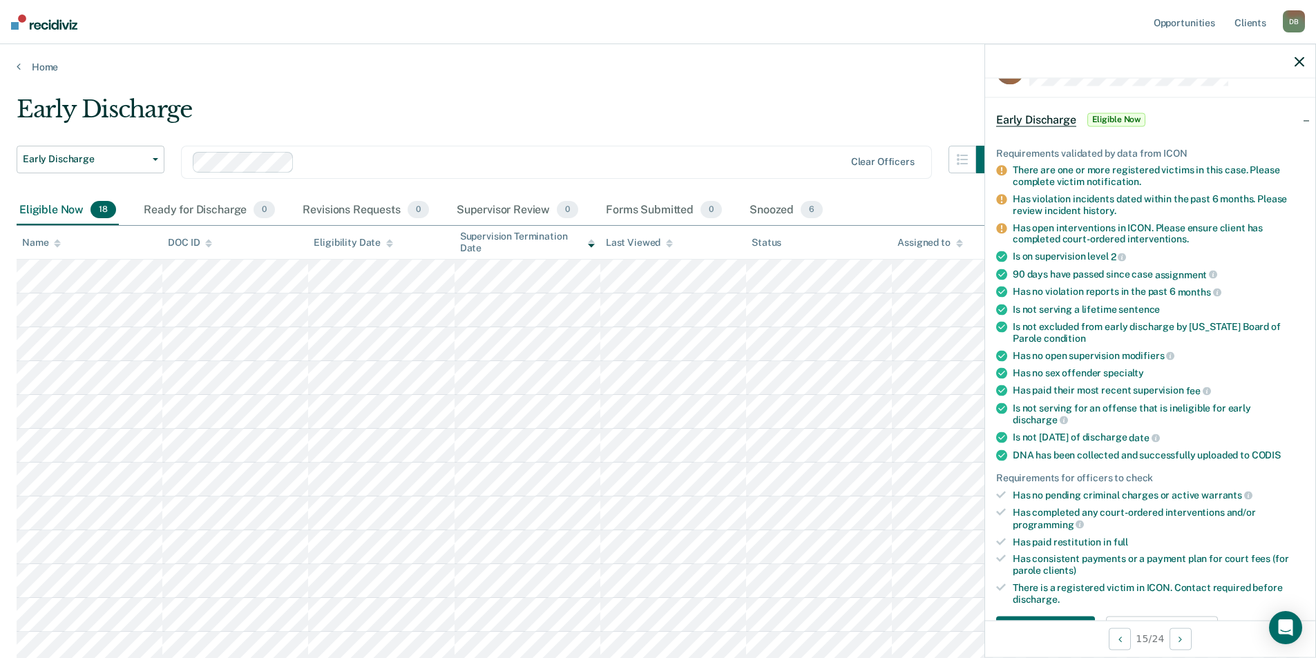
scroll to position [108, 0]
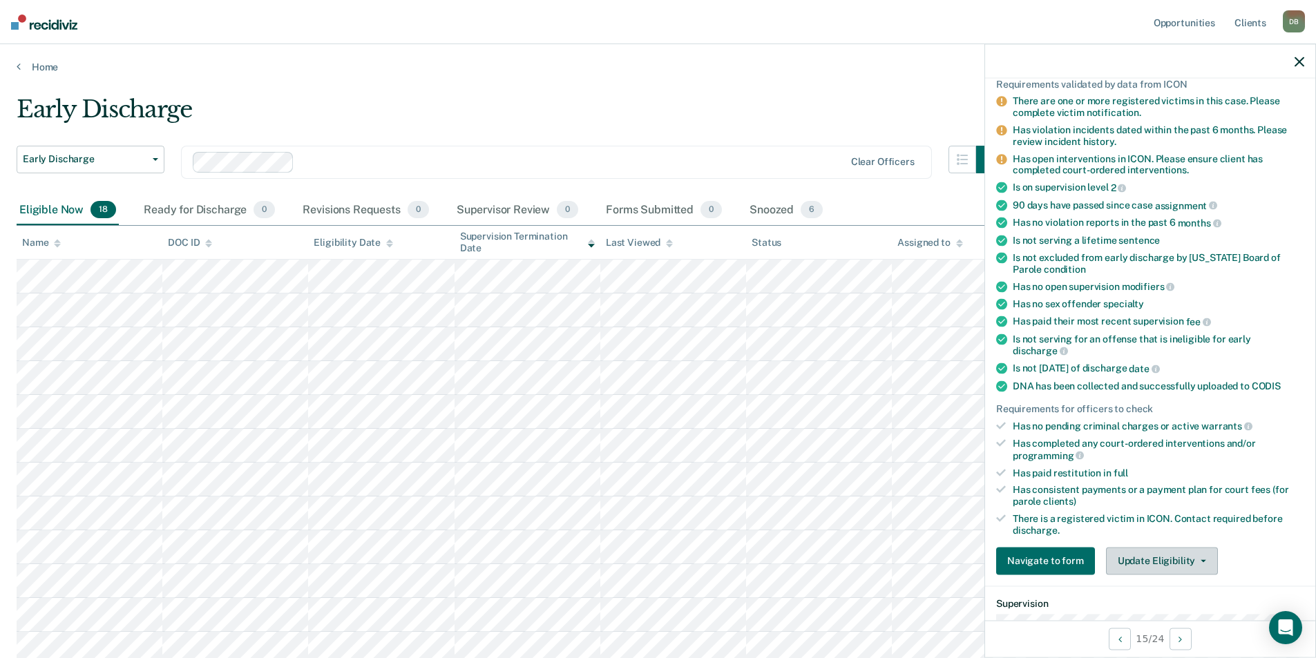
click at [1142, 558] on button "Update Eligibility" at bounding box center [1162, 561] width 112 height 28
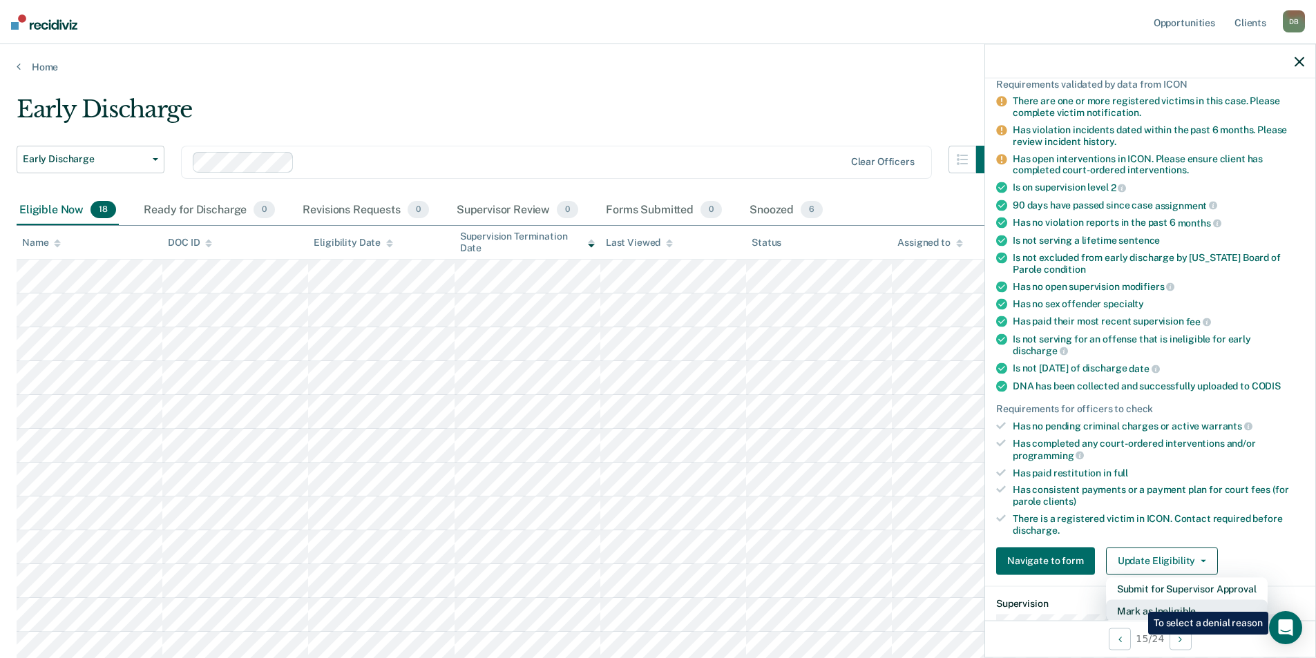
click at [1137, 602] on button "Mark as Ineligible" at bounding box center [1187, 610] width 162 height 22
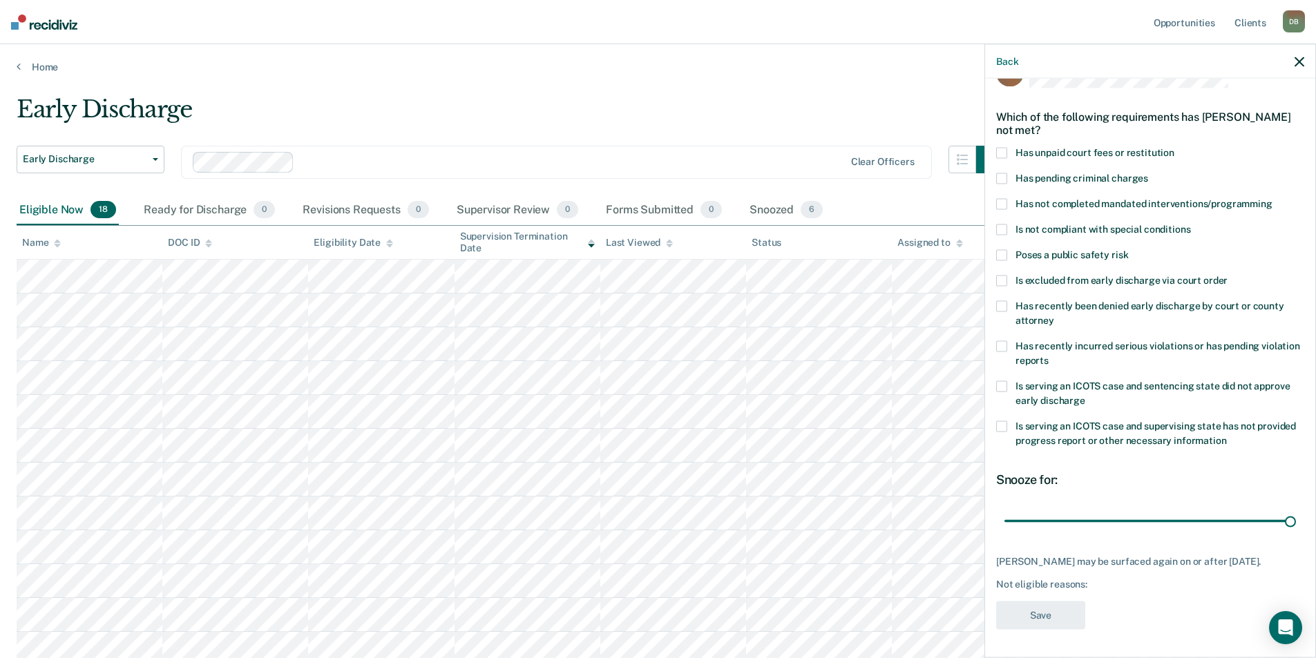
drag, startPoint x: 1102, startPoint y: 512, endPoint x: 1286, endPoint y: 518, distance: 183.8
type input "90"
click at [1286, 518] on input "range" at bounding box center [1149, 521] width 291 height 24
click at [1005, 341] on span at bounding box center [1001, 346] width 11 height 11
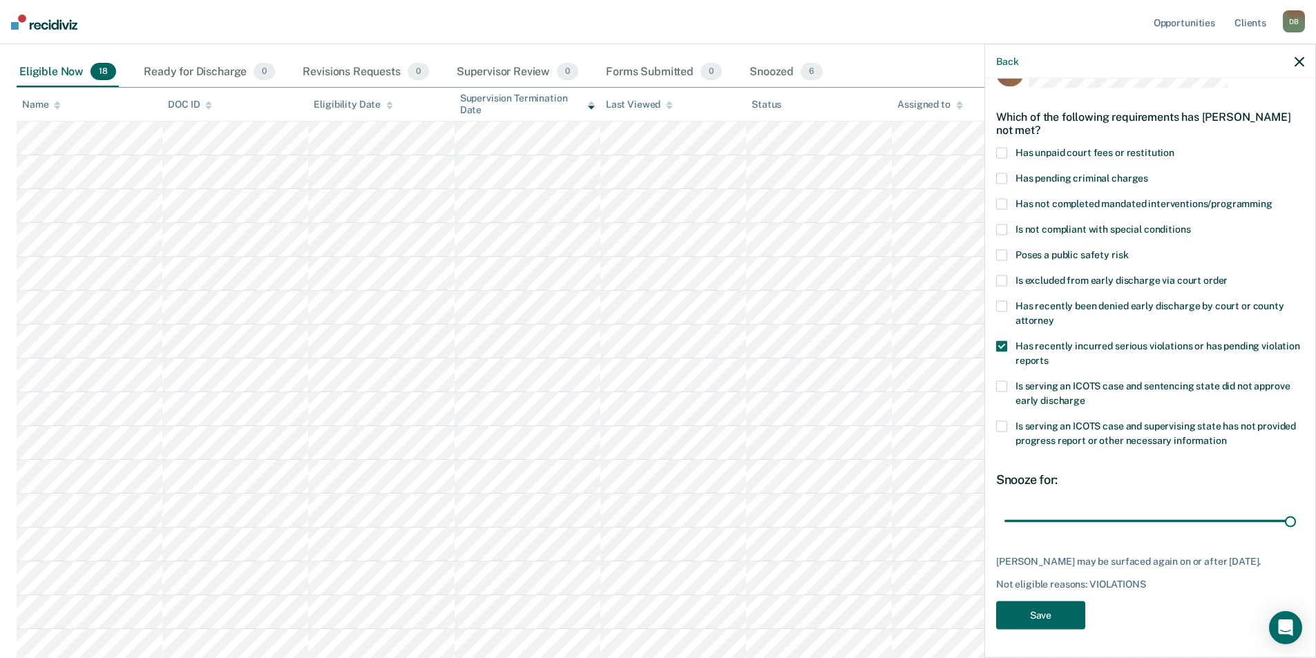
click at [1069, 617] on button "Save" at bounding box center [1040, 616] width 89 height 28
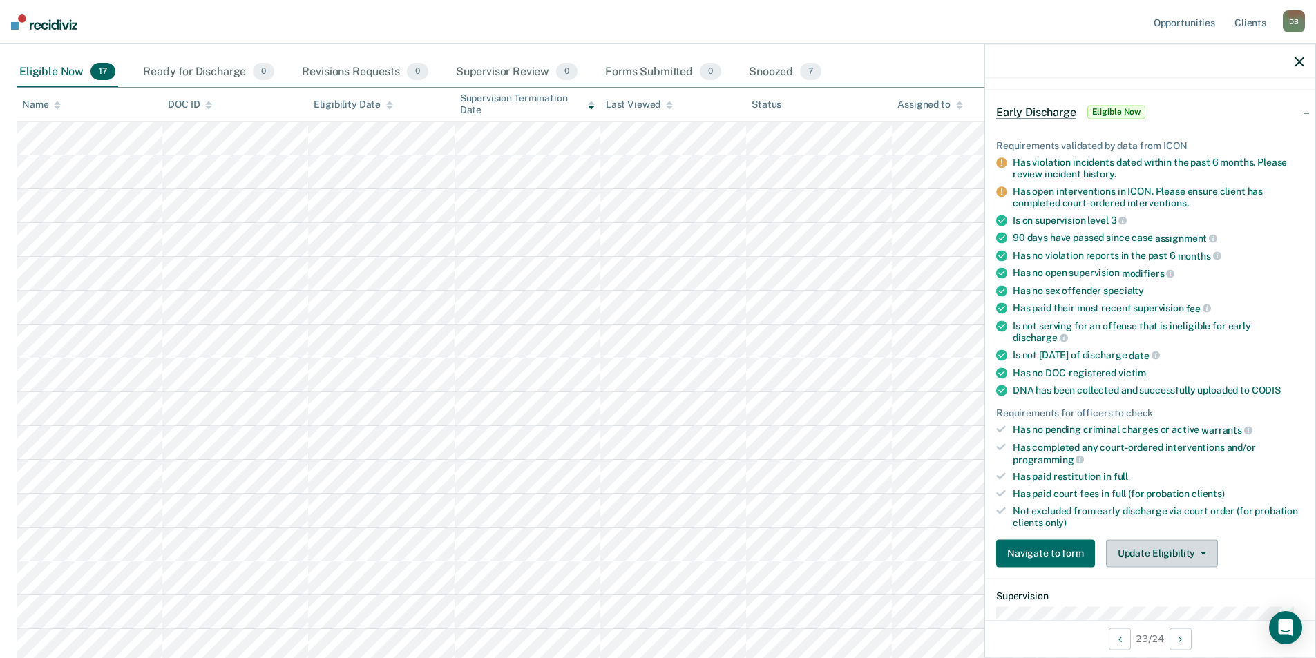
click at [1149, 546] on button "Update Eligibility" at bounding box center [1162, 553] width 112 height 28
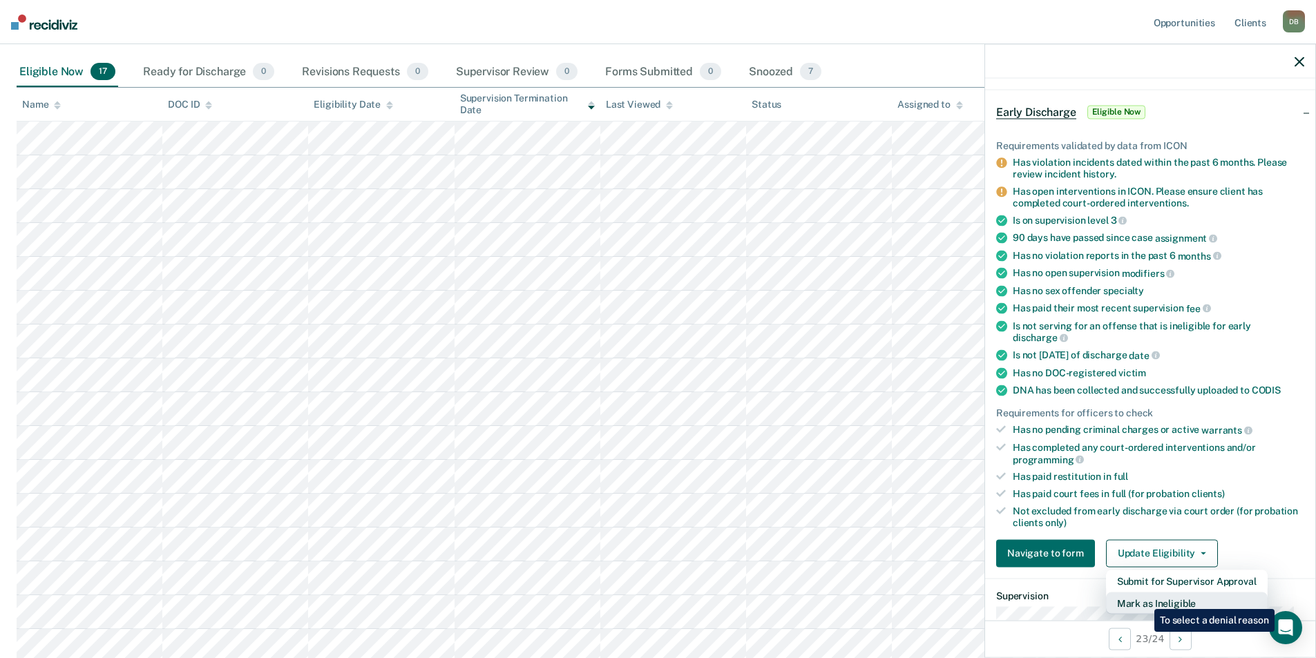
click at [1144, 599] on button "Mark as Ineligible" at bounding box center [1187, 603] width 162 height 22
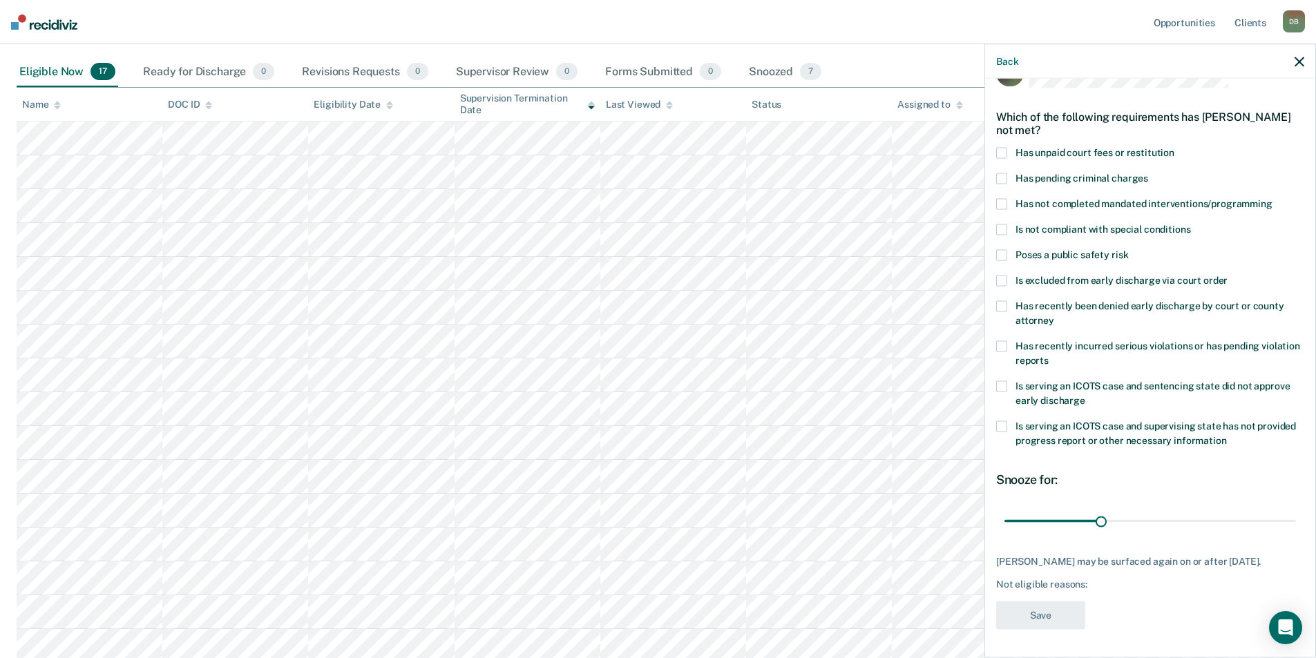
click at [1003, 148] on span at bounding box center [1001, 153] width 11 height 11
click at [996, 341] on span at bounding box center [1001, 346] width 11 height 11
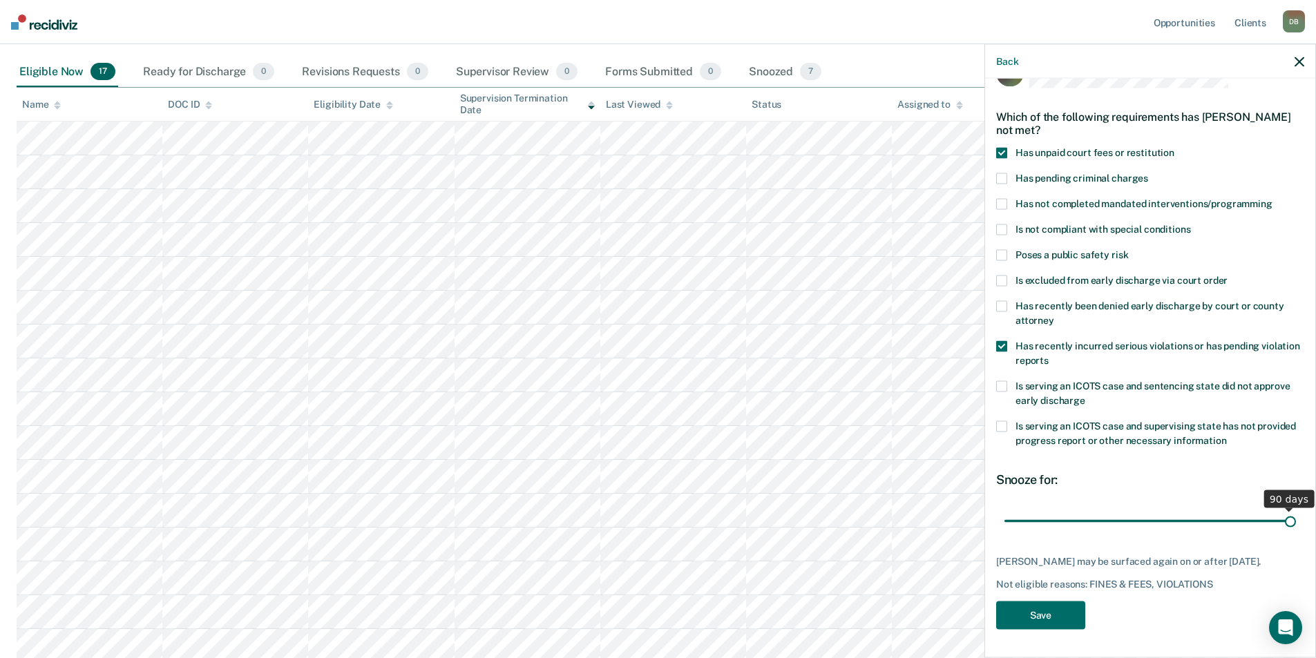
drag, startPoint x: 1101, startPoint y: 510, endPoint x: 1297, endPoint y: 515, distance: 196.2
type input "90"
click at [1296, 515] on input "range" at bounding box center [1149, 521] width 291 height 24
click at [1047, 622] on button "Save" at bounding box center [1040, 616] width 89 height 28
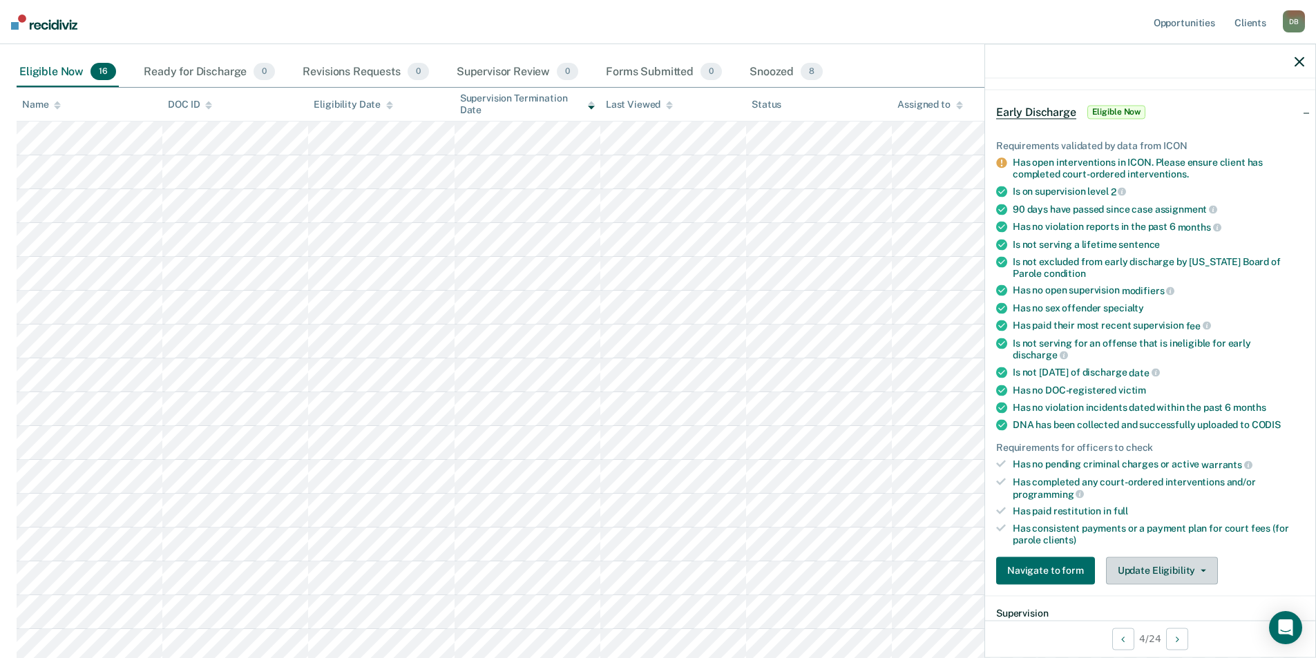
click at [1136, 566] on button "Update Eligibility" at bounding box center [1162, 571] width 112 height 28
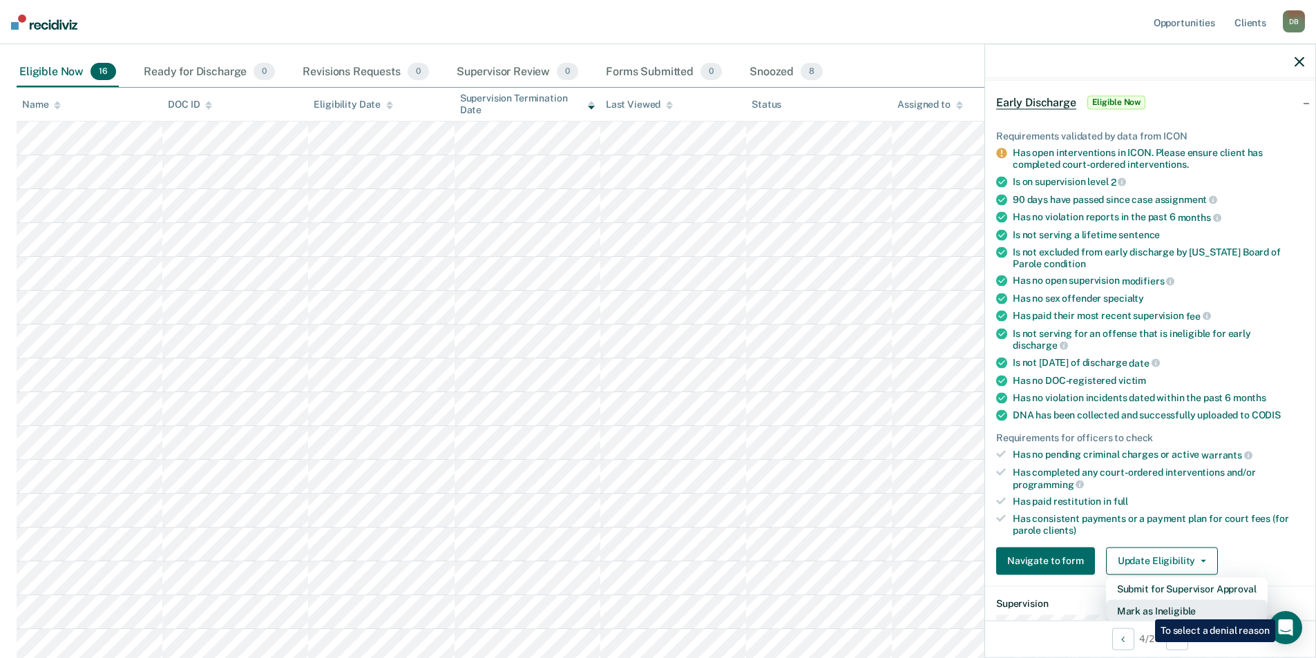
click at [1144, 609] on button "Mark as Ineligible" at bounding box center [1187, 610] width 162 height 22
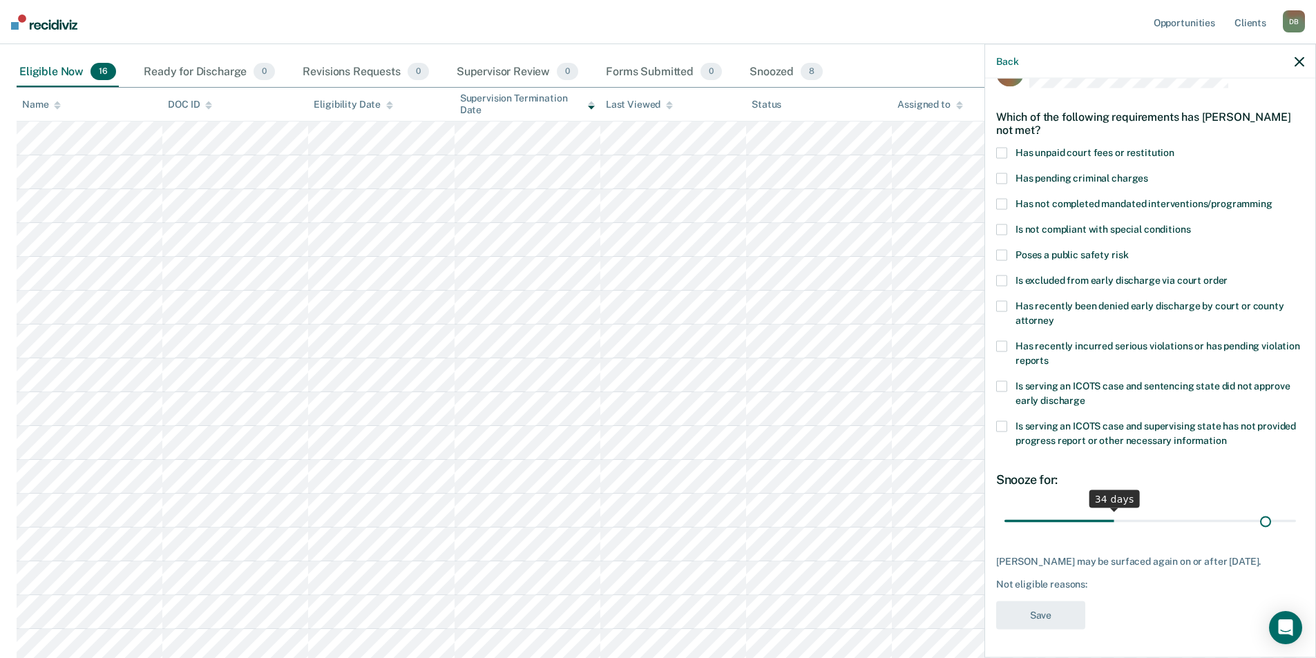
scroll to position [46, 0]
drag, startPoint x: 1099, startPoint y: 510, endPoint x: 1294, endPoint y: 513, distance: 195.5
type input "90"
click at [1294, 513] on input "range" at bounding box center [1149, 521] width 291 height 24
click at [1000, 224] on span at bounding box center [1001, 229] width 11 height 11
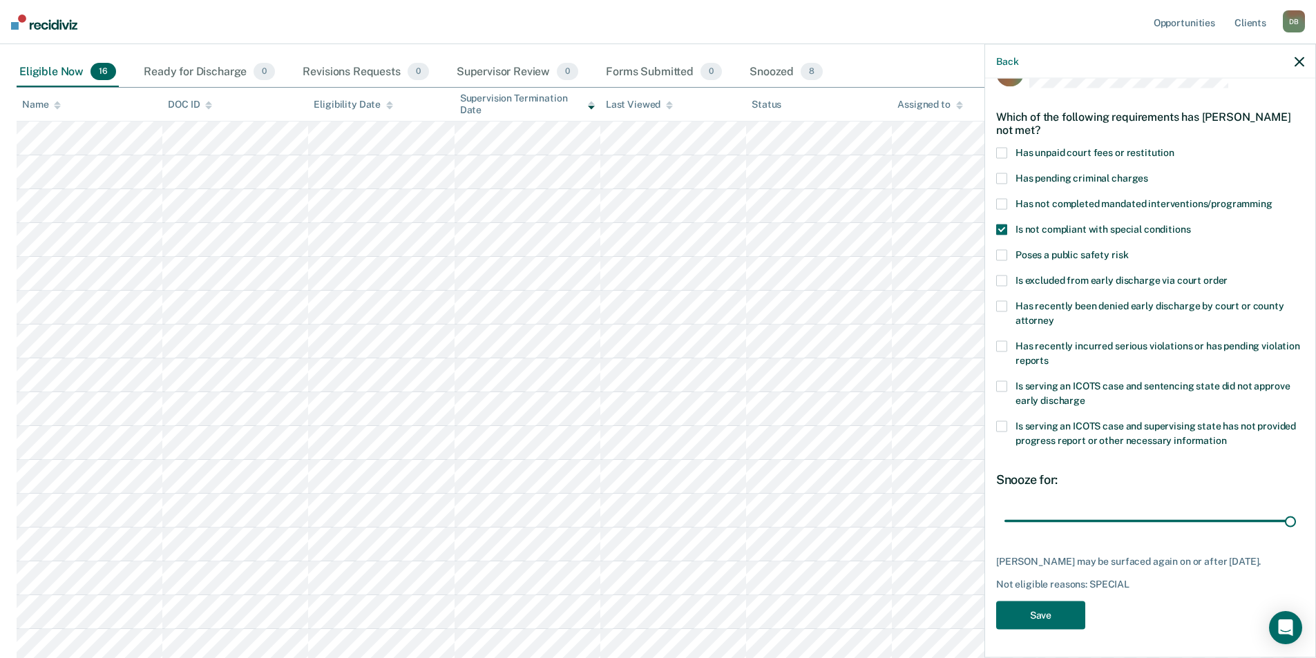
click at [999, 224] on span at bounding box center [1001, 229] width 11 height 11
click at [1001, 224] on span at bounding box center [1001, 229] width 11 height 11
click at [1006, 224] on span at bounding box center [1001, 229] width 11 height 11
click at [999, 341] on span at bounding box center [1001, 346] width 11 height 11
click at [998, 224] on span at bounding box center [1001, 229] width 11 height 11
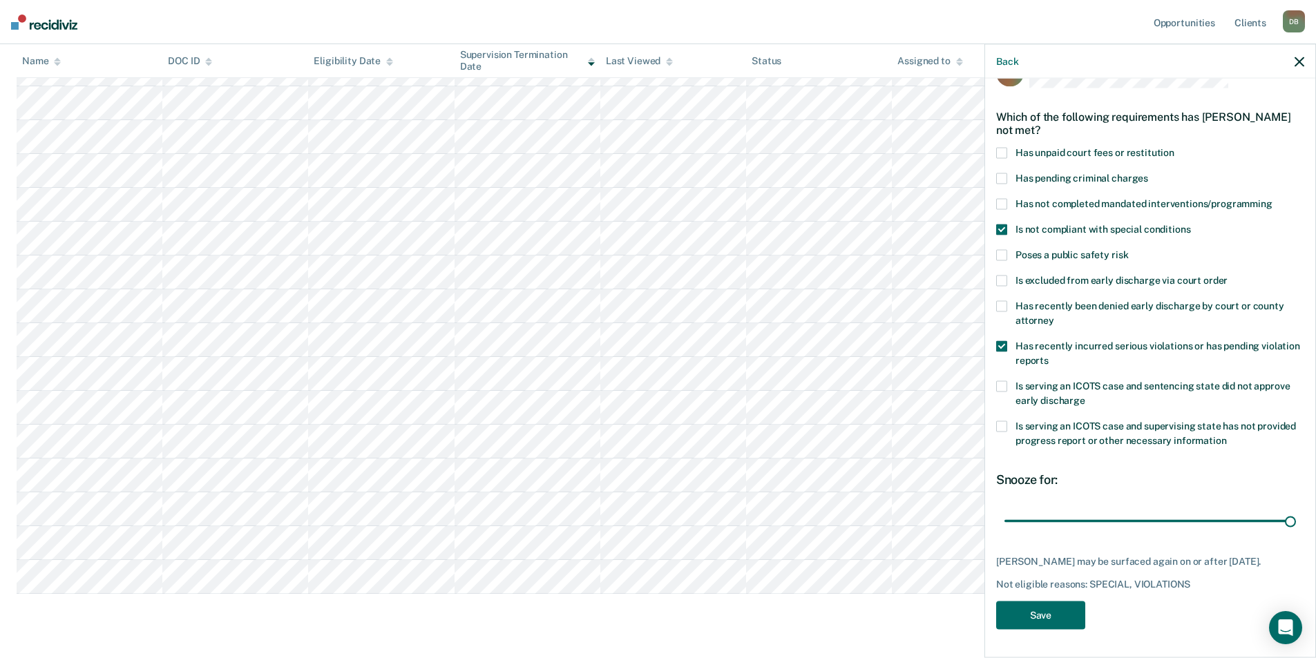
scroll to position [242, 0]
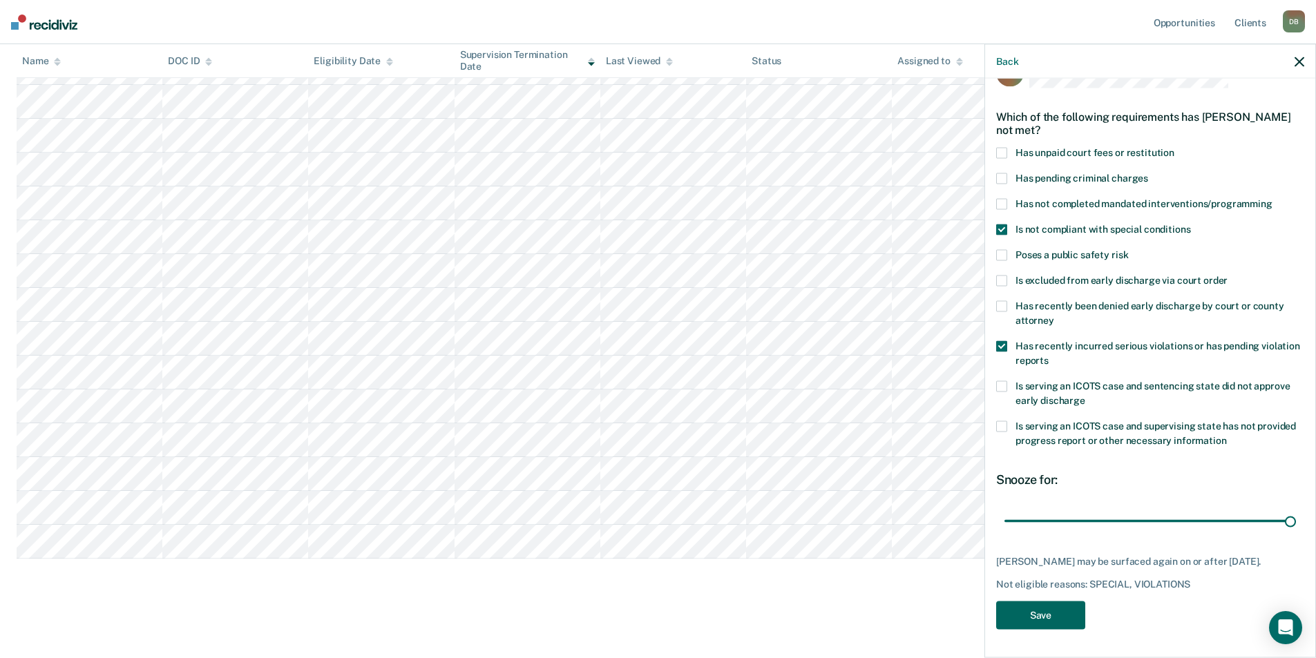
click at [1050, 613] on button "Save" at bounding box center [1040, 616] width 89 height 28
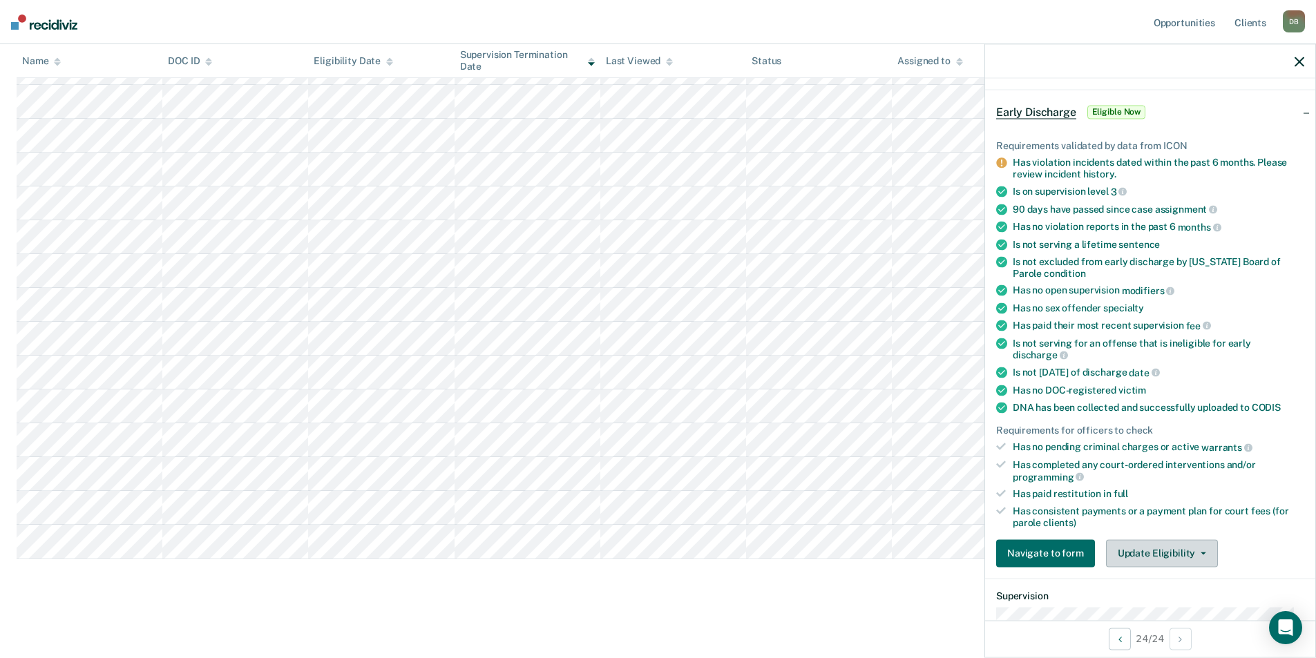
click at [1155, 548] on button "Update Eligibility" at bounding box center [1162, 553] width 112 height 28
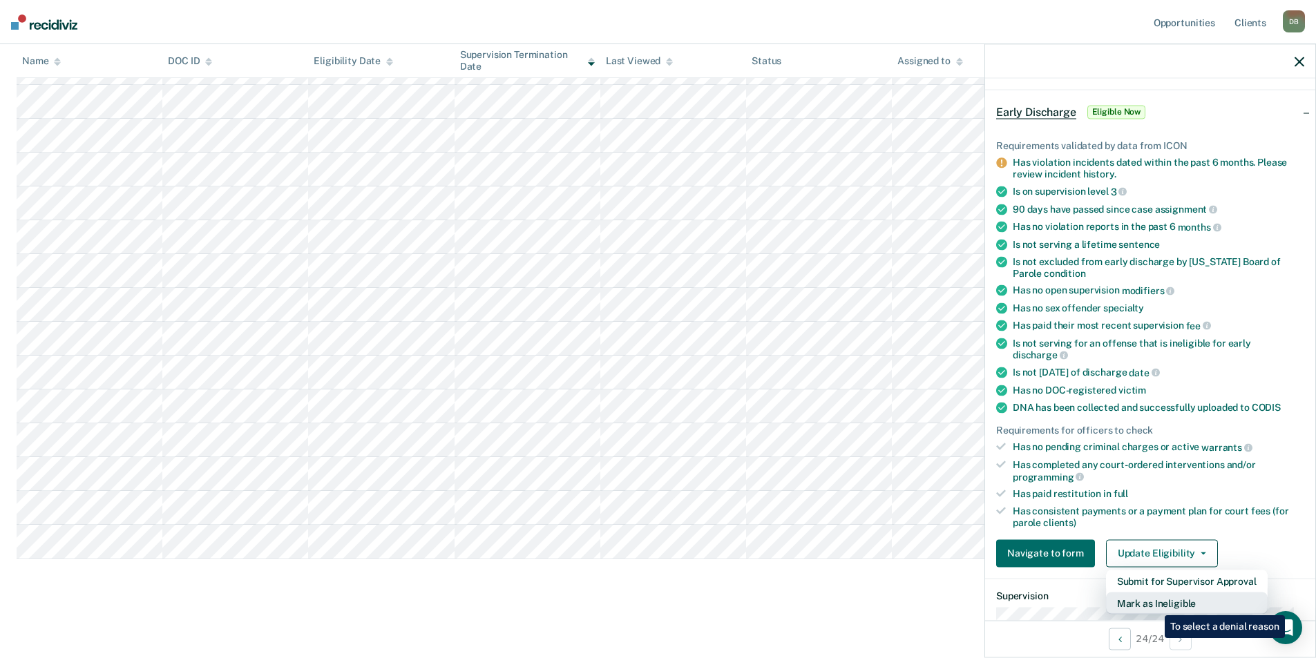
click at [1154, 605] on button "Mark as Ineligible" at bounding box center [1187, 603] width 162 height 22
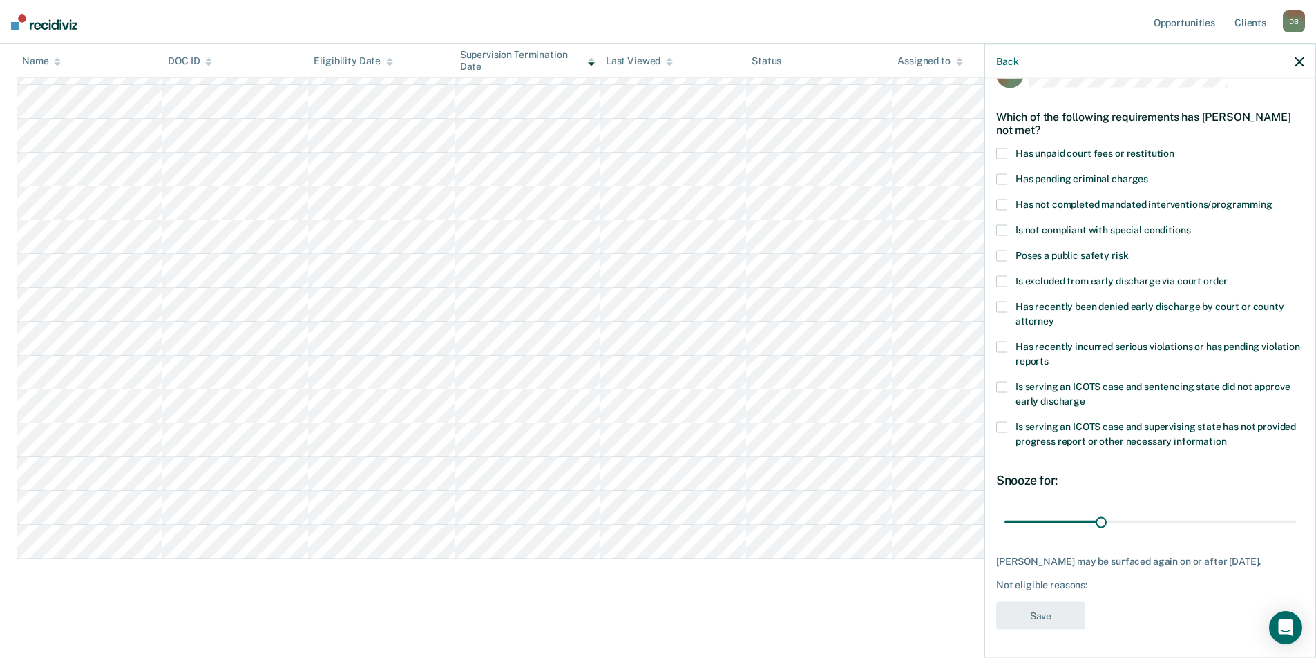
scroll to position [35, 0]
click at [999, 155] on span at bounding box center [1001, 155] width 11 height 11
click at [1002, 345] on span at bounding box center [1001, 348] width 11 height 11
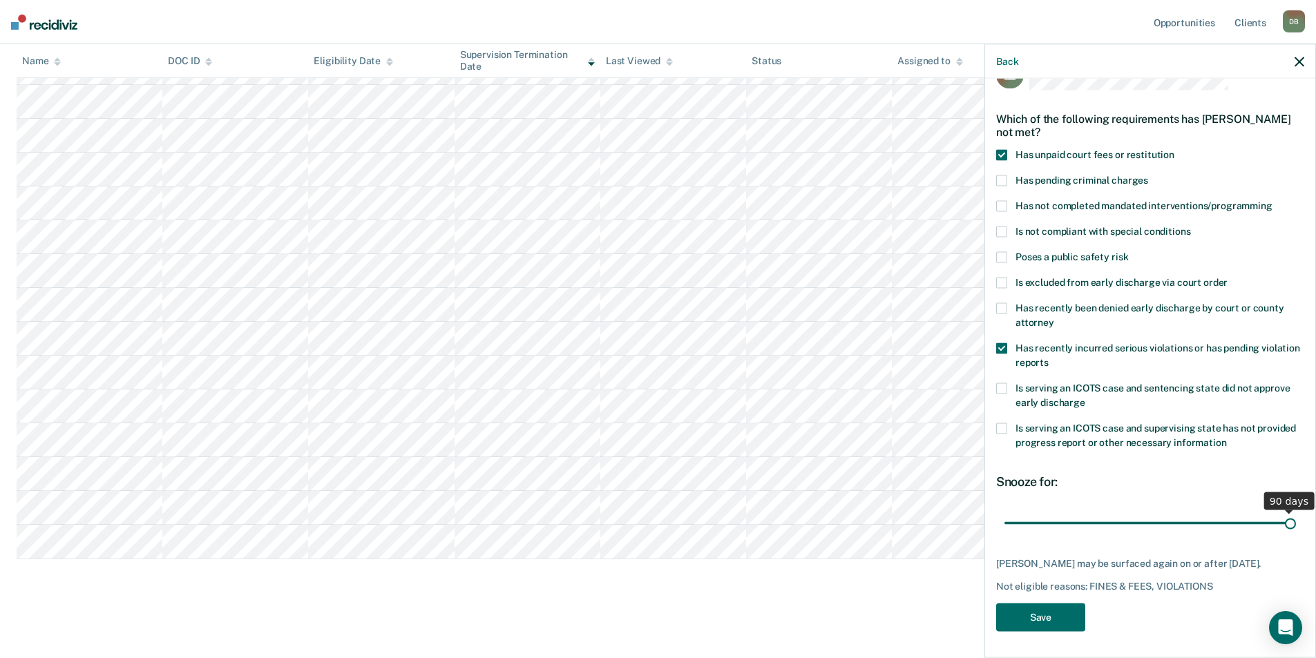
drag, startPoint x: 1095, startPoint y: 524, endPoint x: 1289, endPoint y: 518, distance: 194.8
type input "90"
click at [1289, 518] on input "range" at bounding box center [1149, 523] width 291 height 24
click at [1068, 610] on button "Save" at bounding box center [1040, 618] width 89 height 28
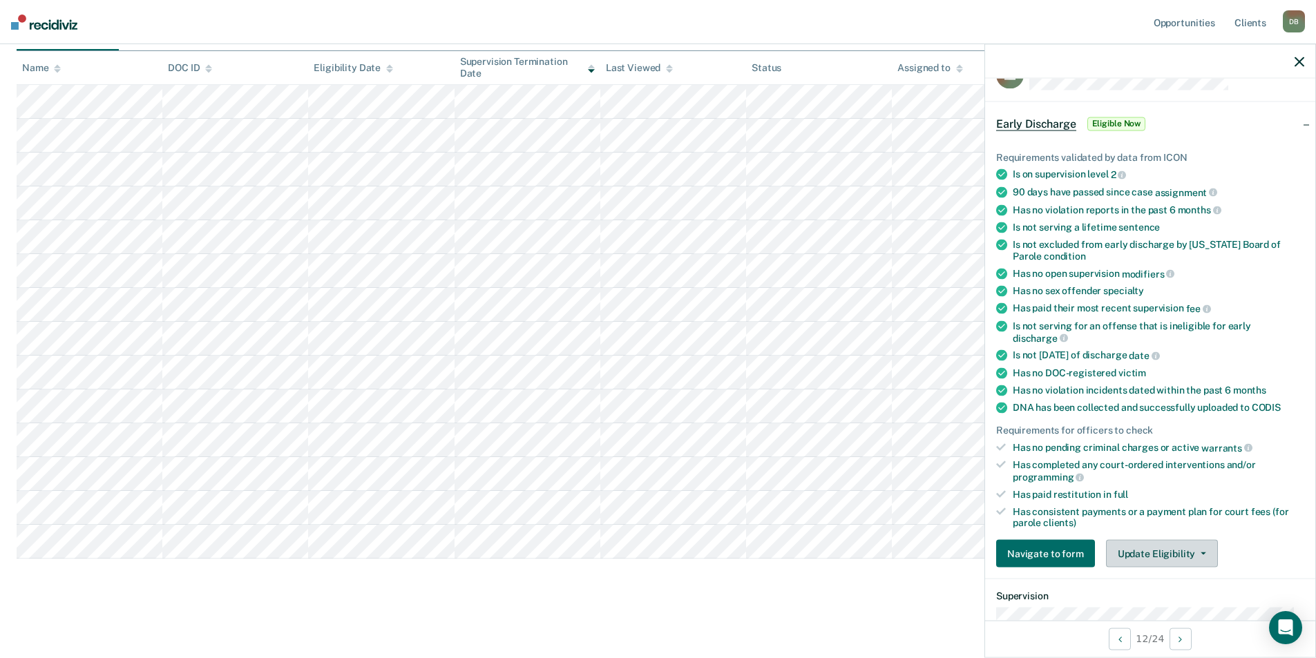
click at [1128, 557] on button "Update Eligibility" at bounding box center [1162, 554] width 112 height 28
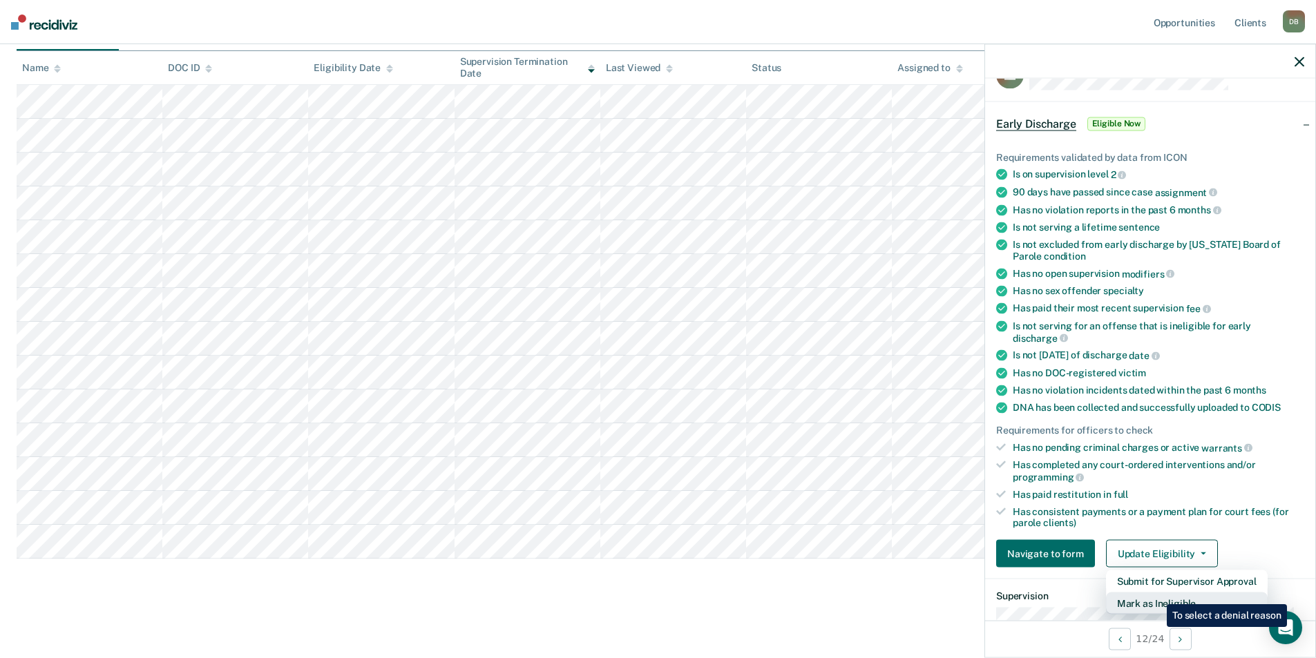
click at [1156, 594] on button "Mark as Ineligible" at bounding box center [1187, 604] width 162 height 22
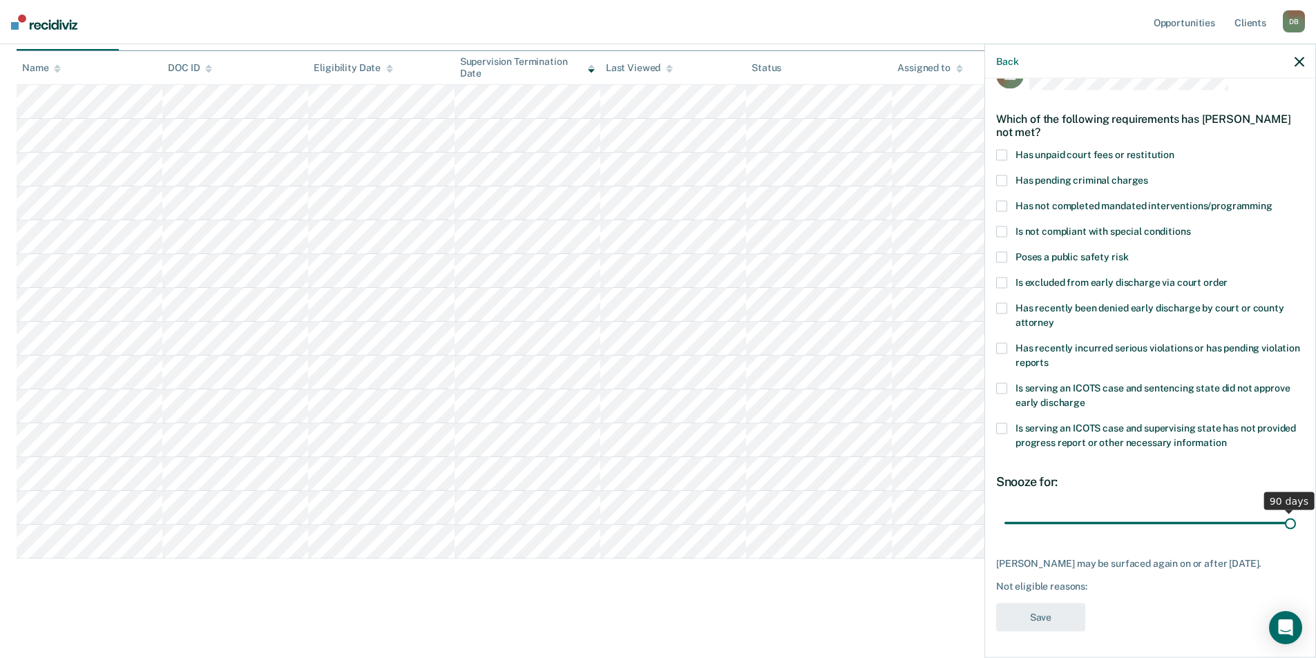
drag, startPoint x: 1097, startPoint y: 526, endPoint x: 1288, endPoint y: 526, distance: 191.3
type input "90"
click at [1288, 526] on input "range" at bounding box center [1149, 523] width 291 height 24
click at [1010, 350] on label "Has recently incurred serious violations or has pending violation reports" at bounding box center [1150, 357] width 308 height 29
click at [1048, 632] on button "Save" at bounding box center [1040, 618] width 89 height 28
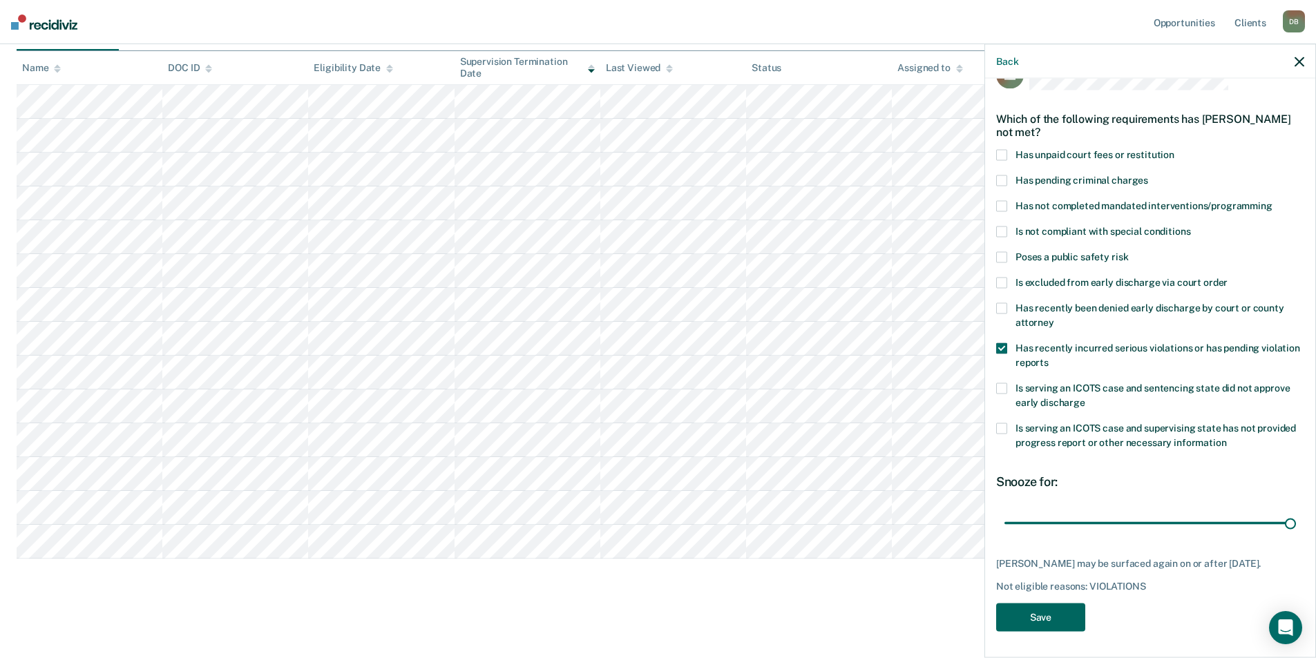
scroll to position [141, 0]
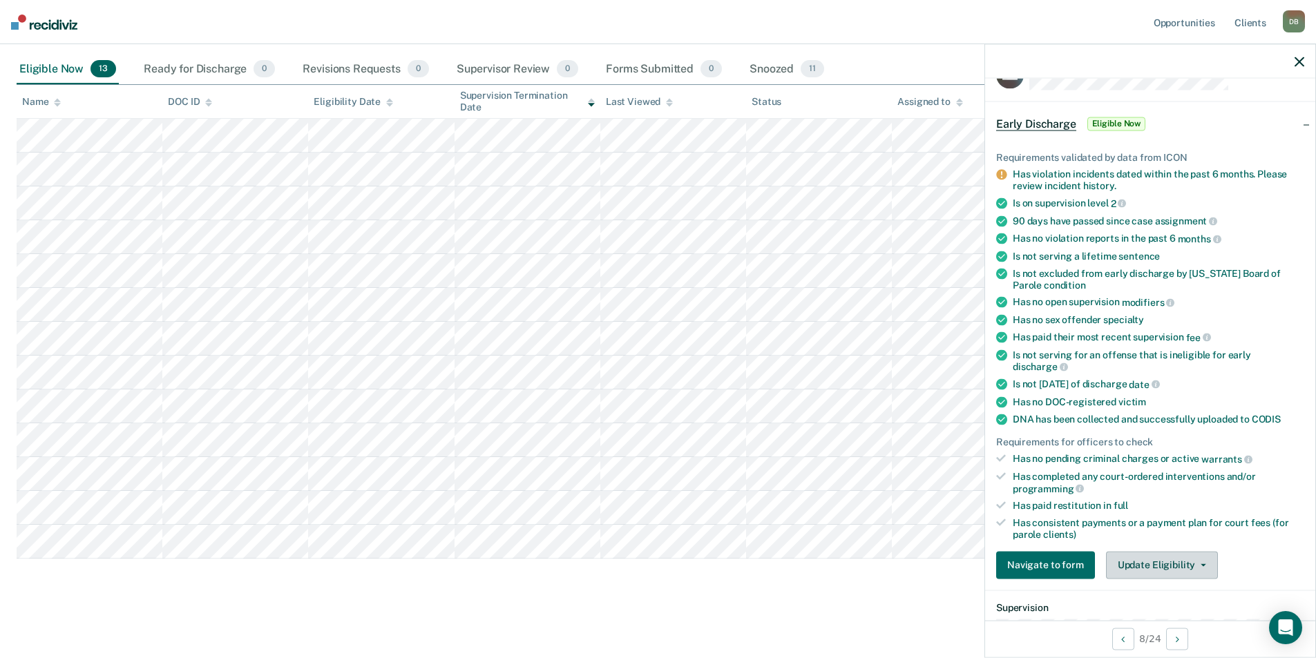
click at [1155, 571] on button "Update Eligibility" at bounding box center [1162, 565] width 112 height 28
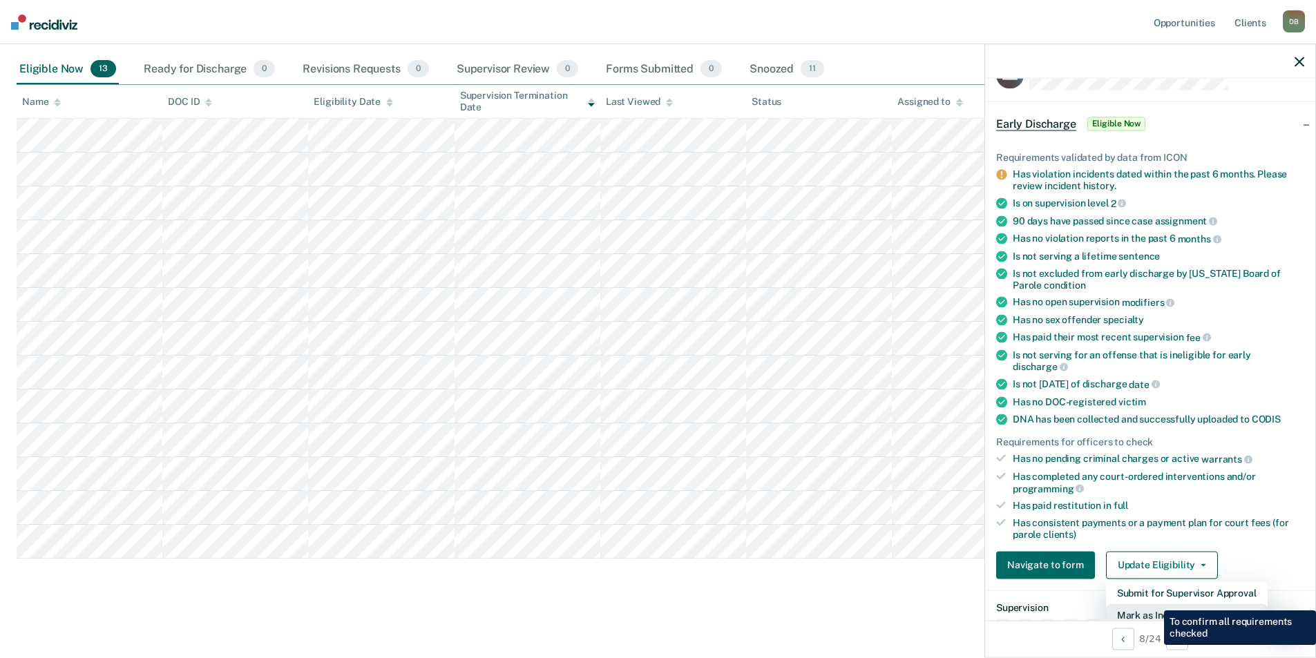
scroll to position [39, 0]
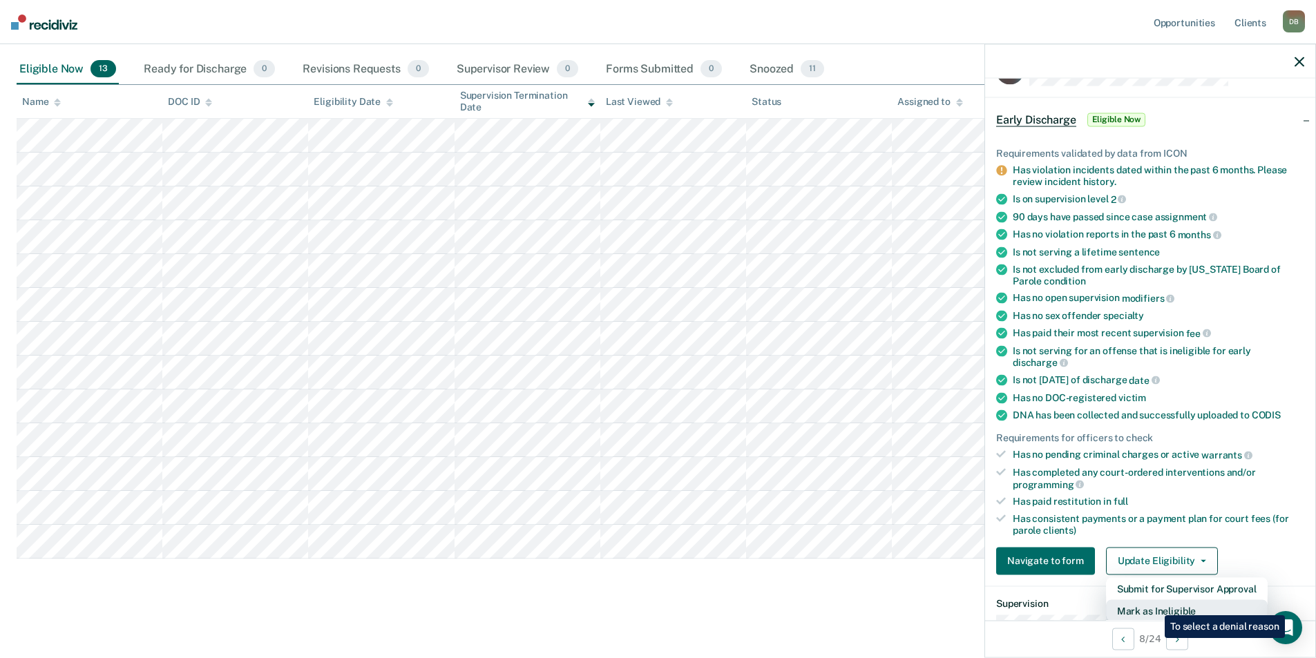
click at [1154, 605] on button "Mark as Ineligible" at bounding box center [1187, 610] width 162 height 22
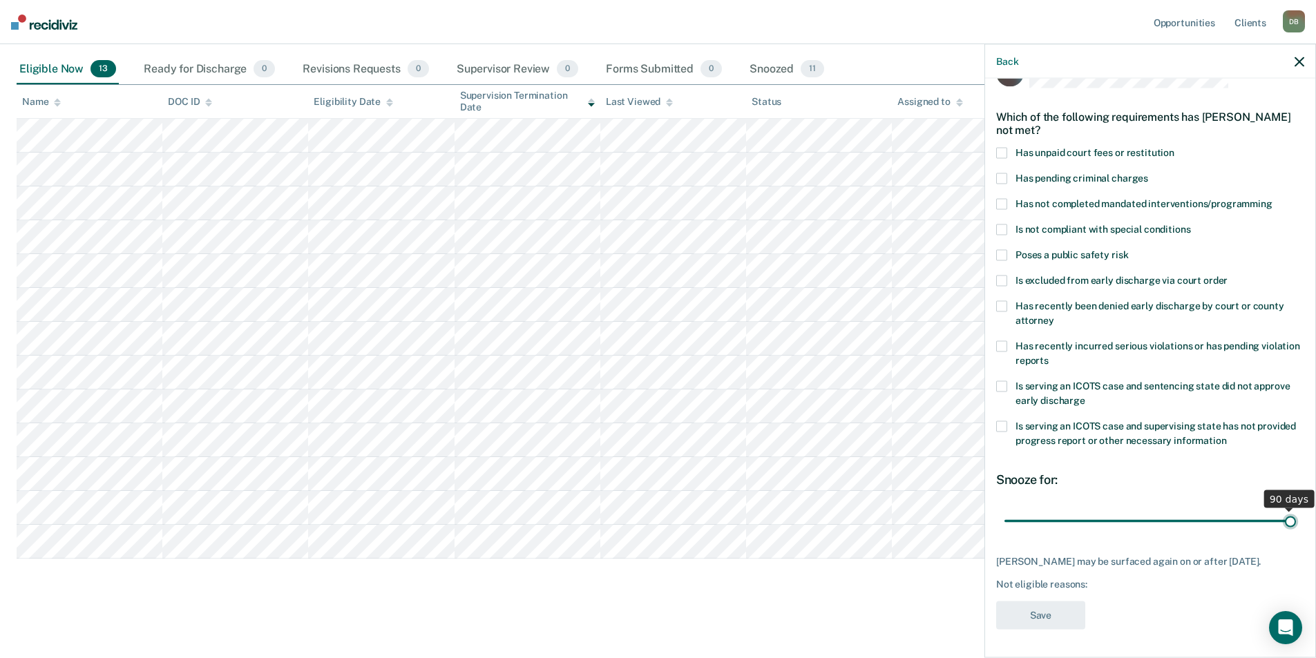
drag, startPoint x: 1097, startPoint y: 517, endPoint x: 1298, endPoint y: 513, distance: 201.0
type input "90"
click at [1296, 513] on input "range" at bounding box center [1149, 521] width 291 height 24
click at [1010, 175] on label "Has pending criminal charges" at bounding box center [1150, 180] width 308 height 15
click at [999, 348] on span at bounding box center [1001, 346] width 11 height 11
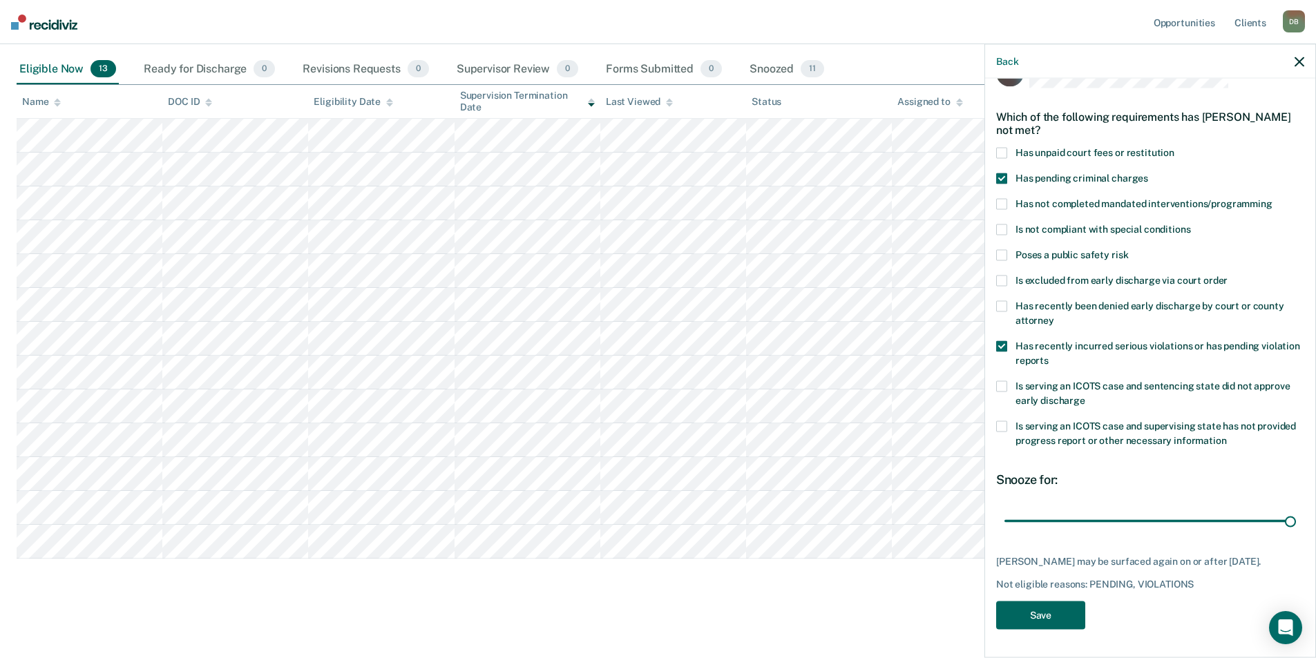
click at [1050, 628] on button "Save" at bounding box center [1040, 616] width 89 height 28
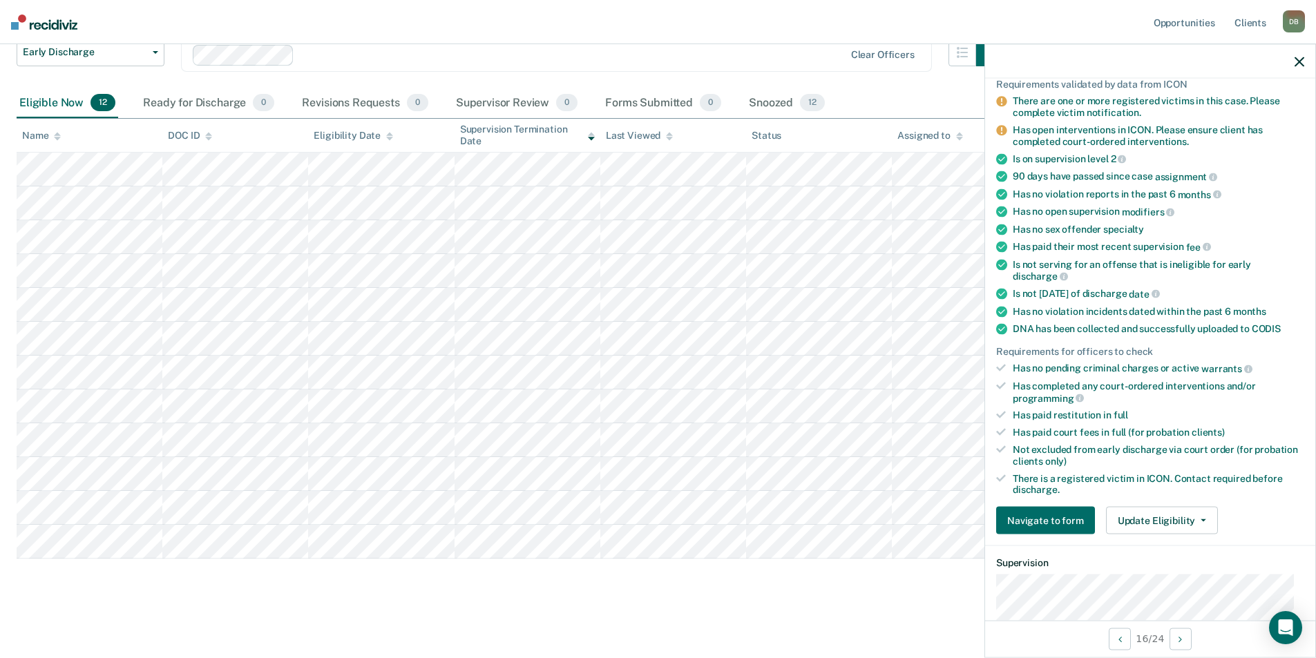
scroll to position [177, 0]
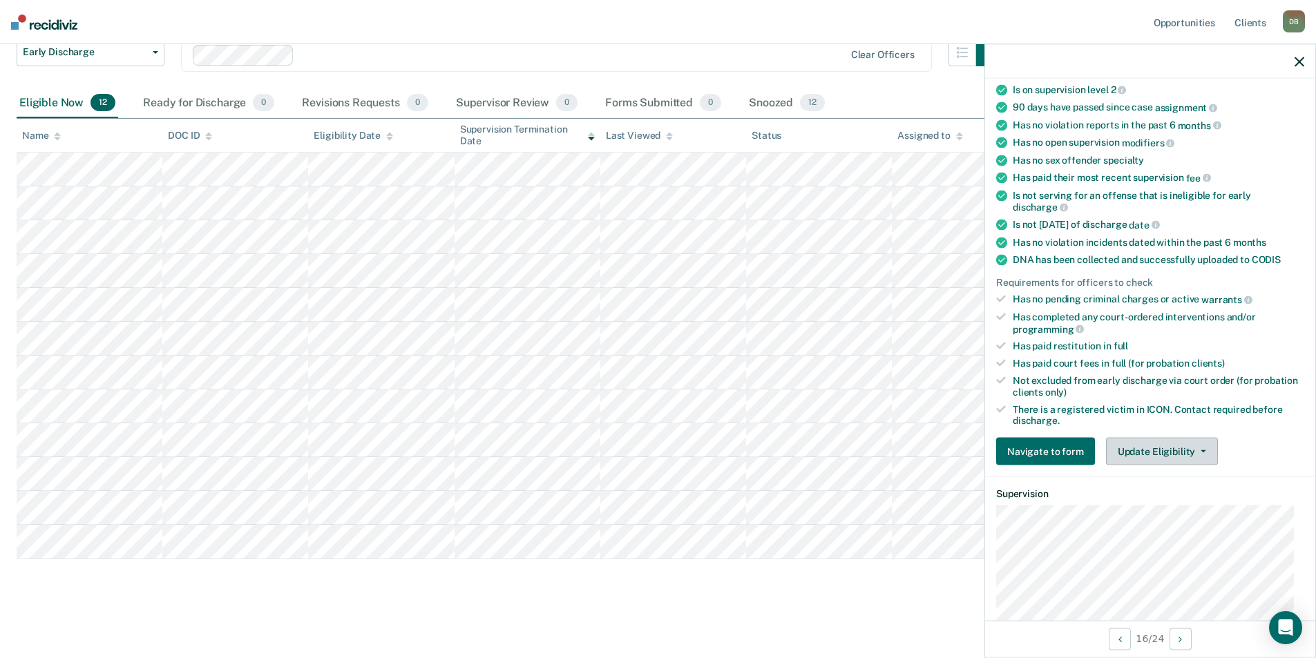
click at [1117, 451] on button "Update Eligibility" at bounding box center [1162, 452] width 112 height 28
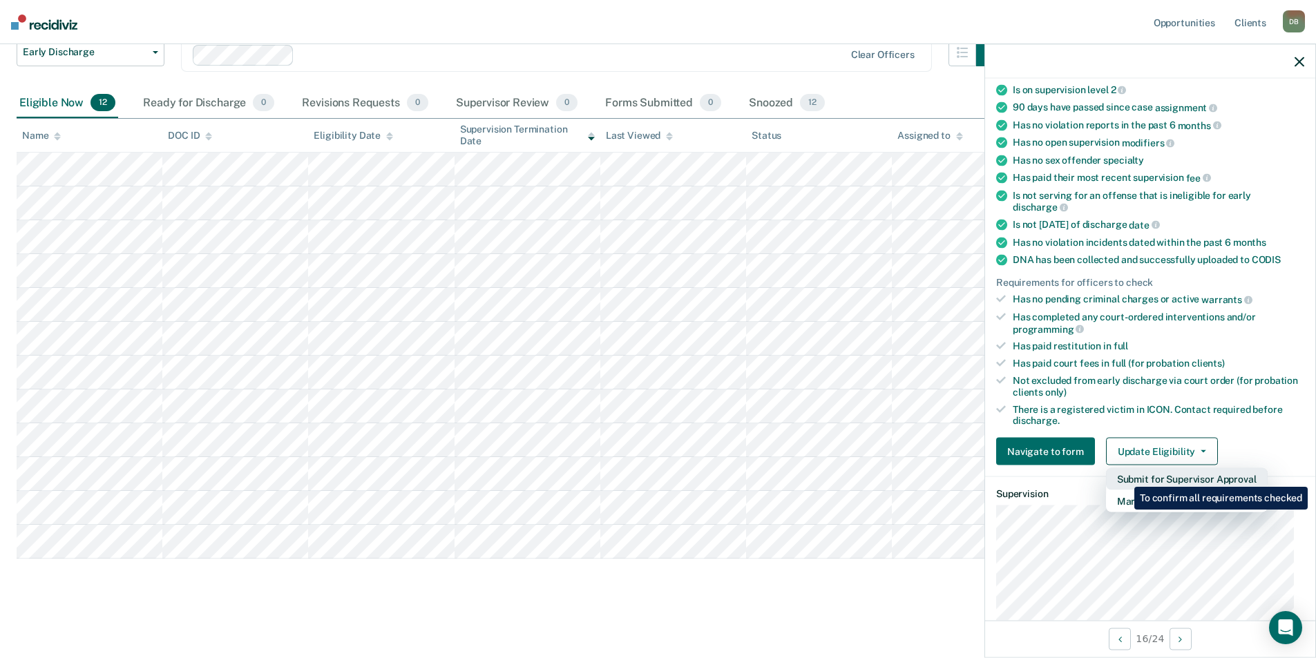
click at [1124, 477] on button "Submit for Supervisor Approval" at bounding box center [1187, 479] width 162 height 22
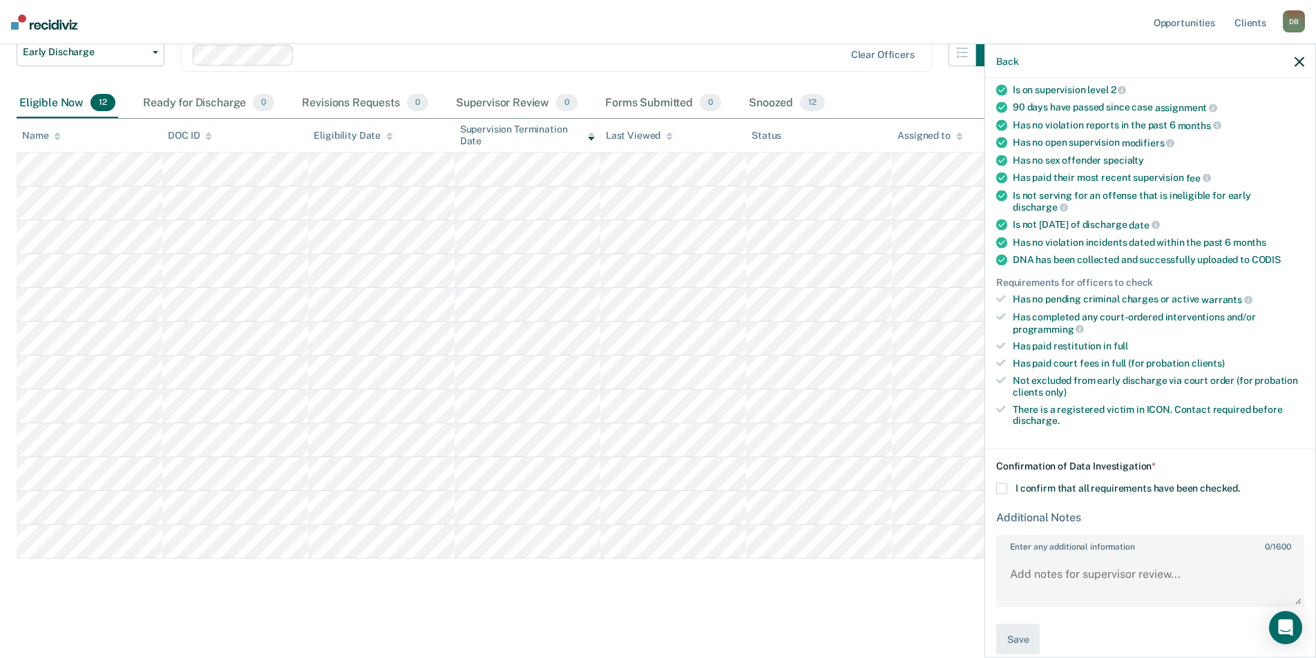
scroll to position [192, 0]
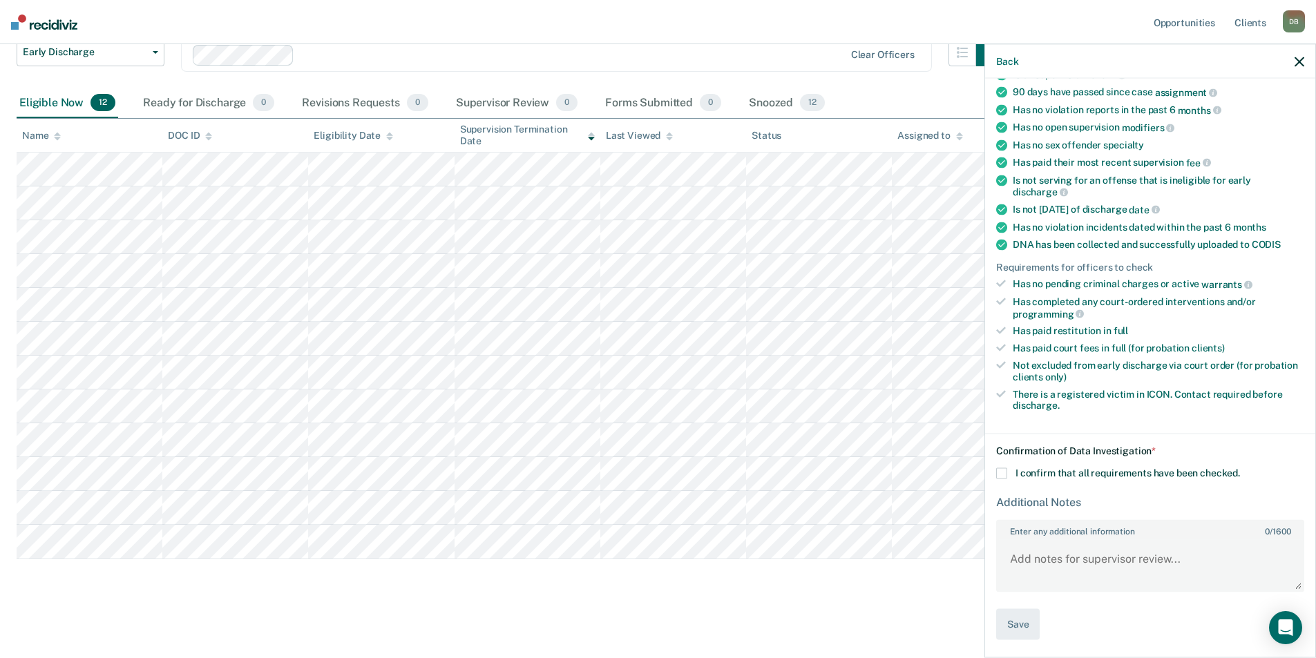
click at [1001, 475] on span at bounding box center [1001, 473] width 11 height 11
click at [1240, 468] on input "I confirm that all requirements have been checked." at bounding box center [1240, 468] width 0 height 0
click at [1053, 561] on textarea "Enter any additional information 0 / 1600" at bounding box center [1149, 564] width 305 height 51
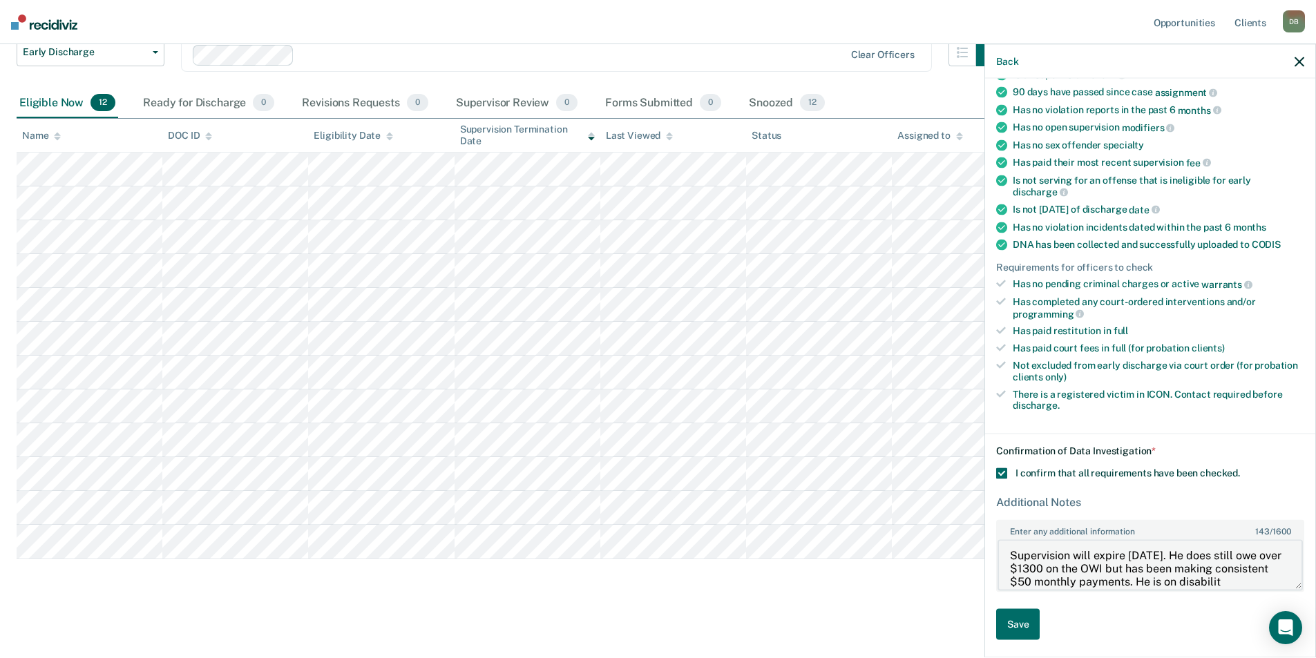
scroll to position [16, 0]
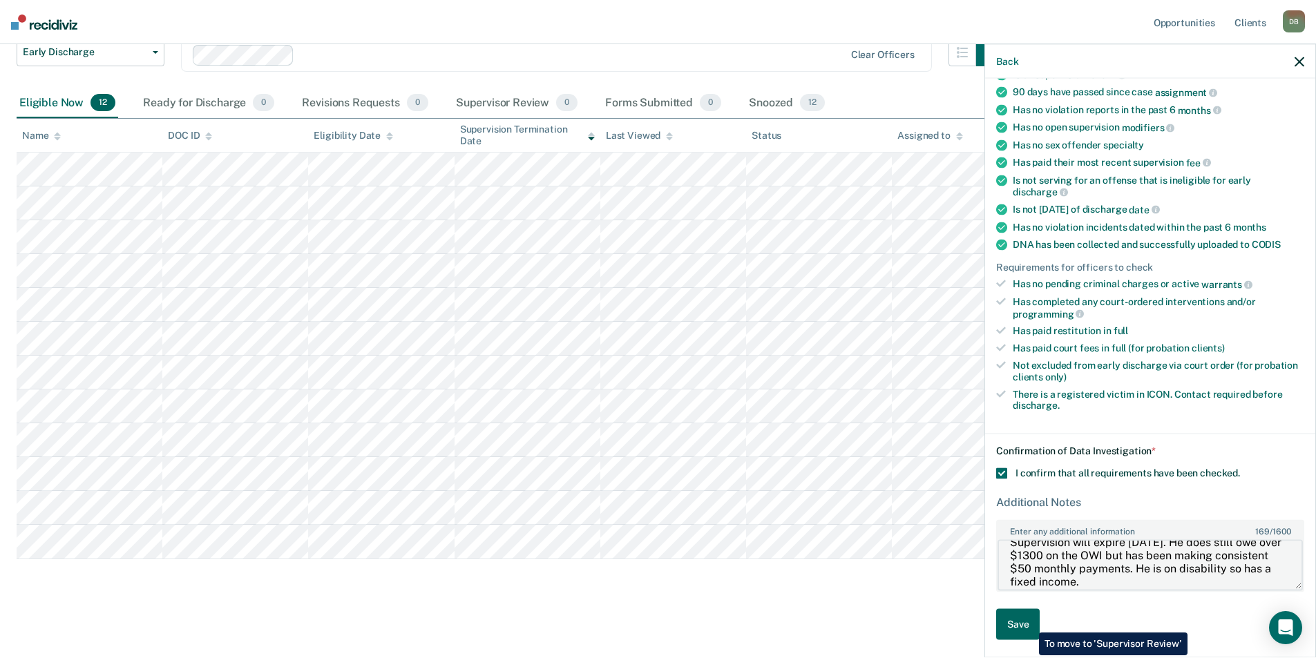
type textarea "Supervision will expire [DATE]. He does still owe over $1300 on the OWI but has…"
click at [1028, 622] on button "Save" at bounding box center [1018, 623] width 44 height 31
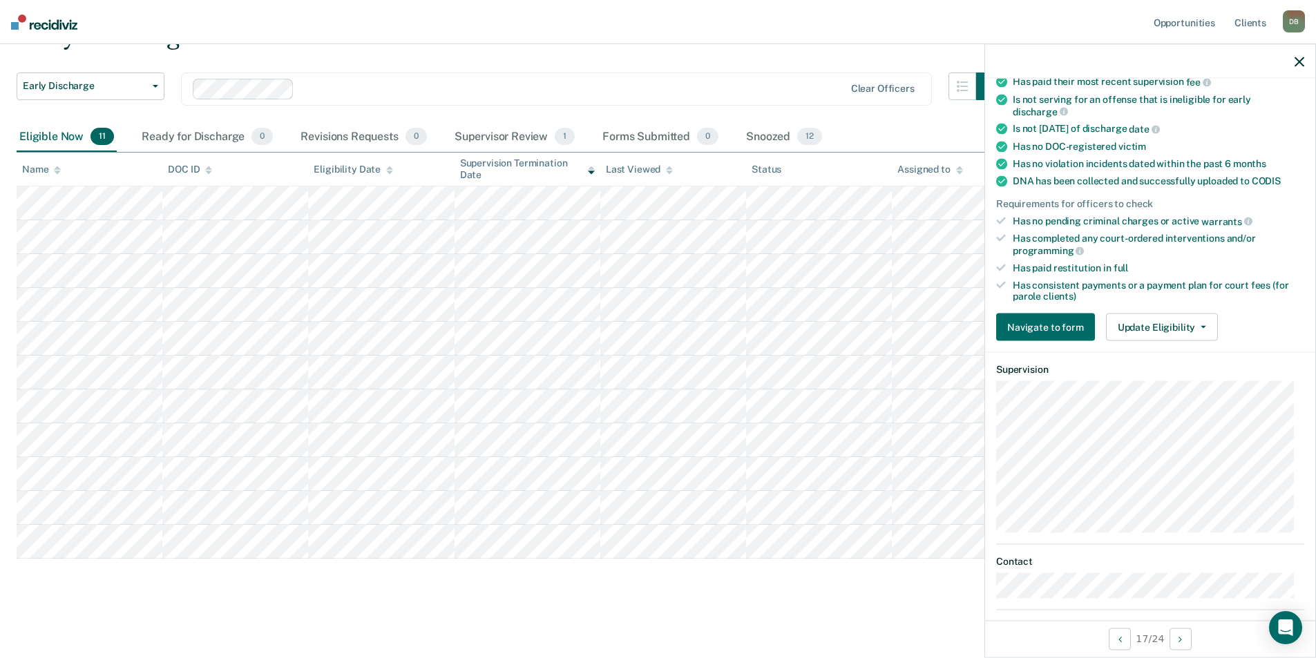
scroll to position [250, 0]
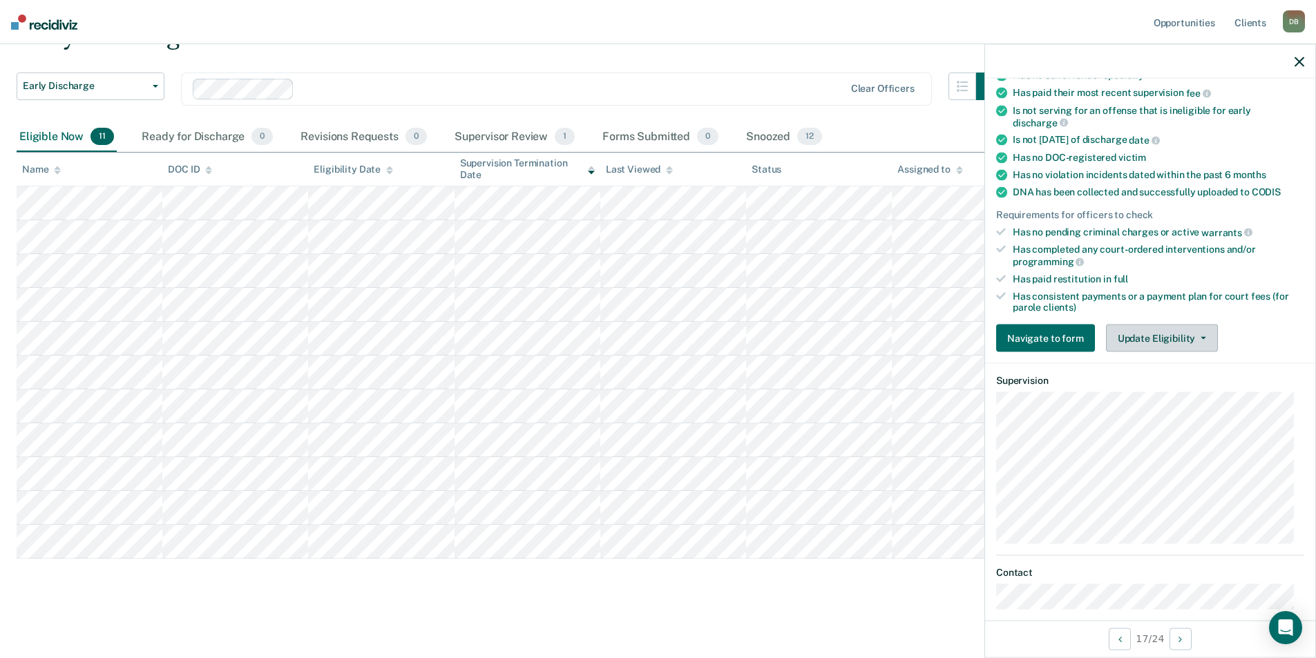
click at [1154, 344] on button "Update Eligibility" at bounding box center [1162, 339] width 112 height 28
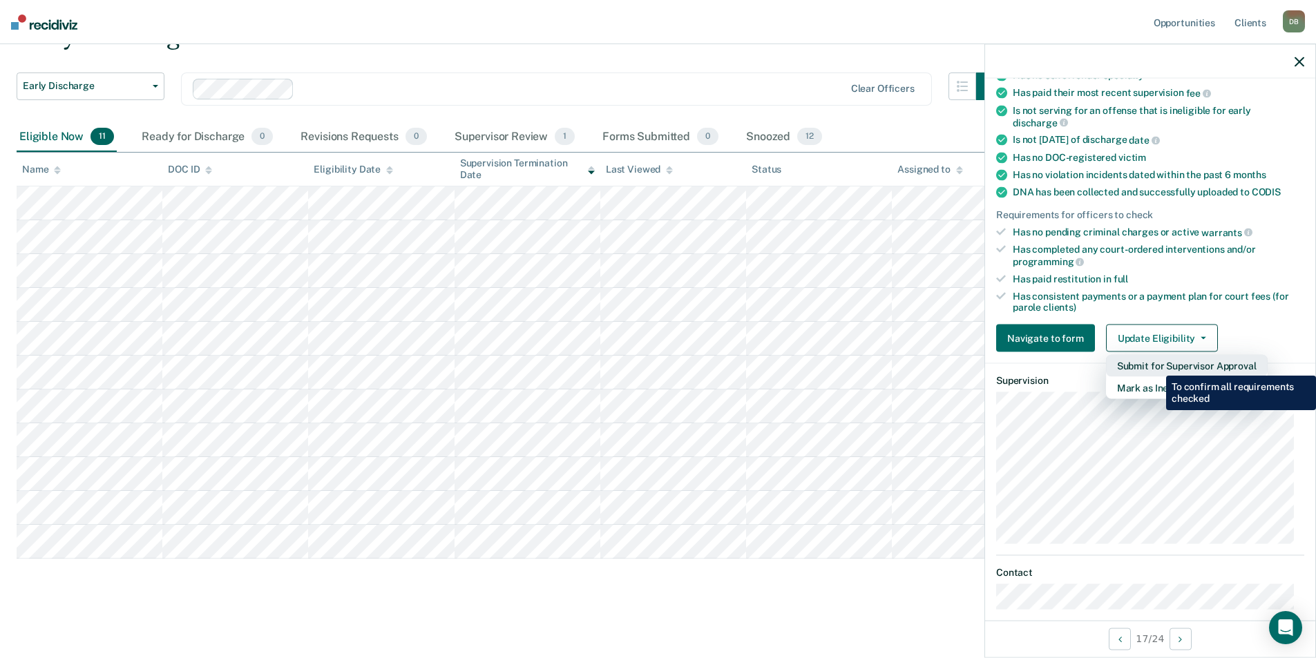
click at [1155, 365] on button "Submit for Supervisor Approval" at bounding box center [1187, 366] width 162 height 22
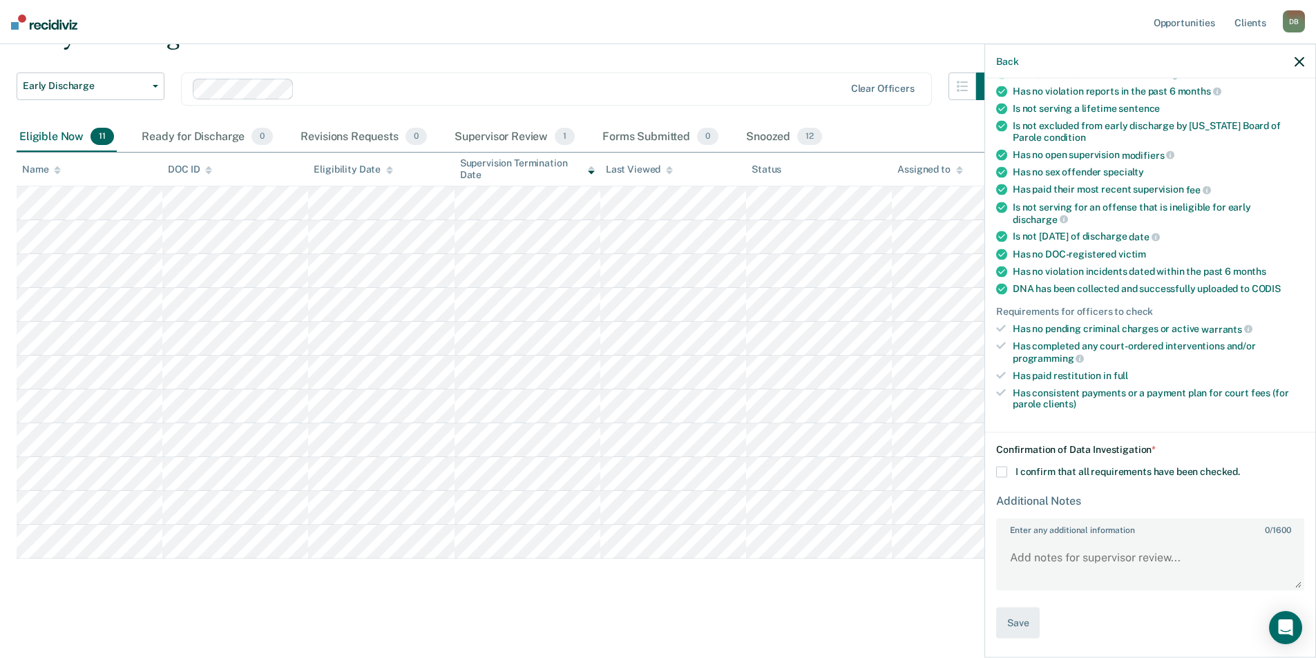
scroll to position [152, 0]
click at [1006, 474] on span at bounding box center [1001, 473] width 11 height 11
click at [1240, 468] on input "I confirm that all requirements have been checked." at bounding box center [1240, 468] width 0 height 0
click at [1047, 551] on textarea "Enter any additional information 0 / 1600" at bounding box center [1149, 564] width 305 height 51
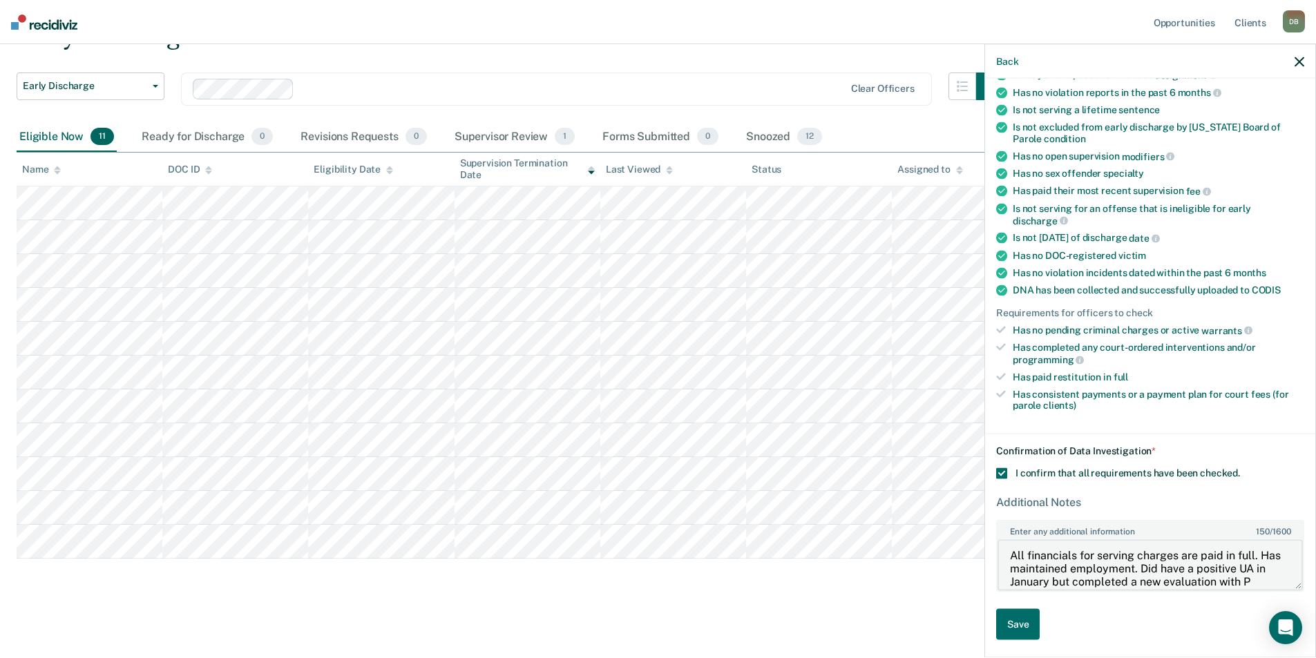
scroll to position [16, 0]
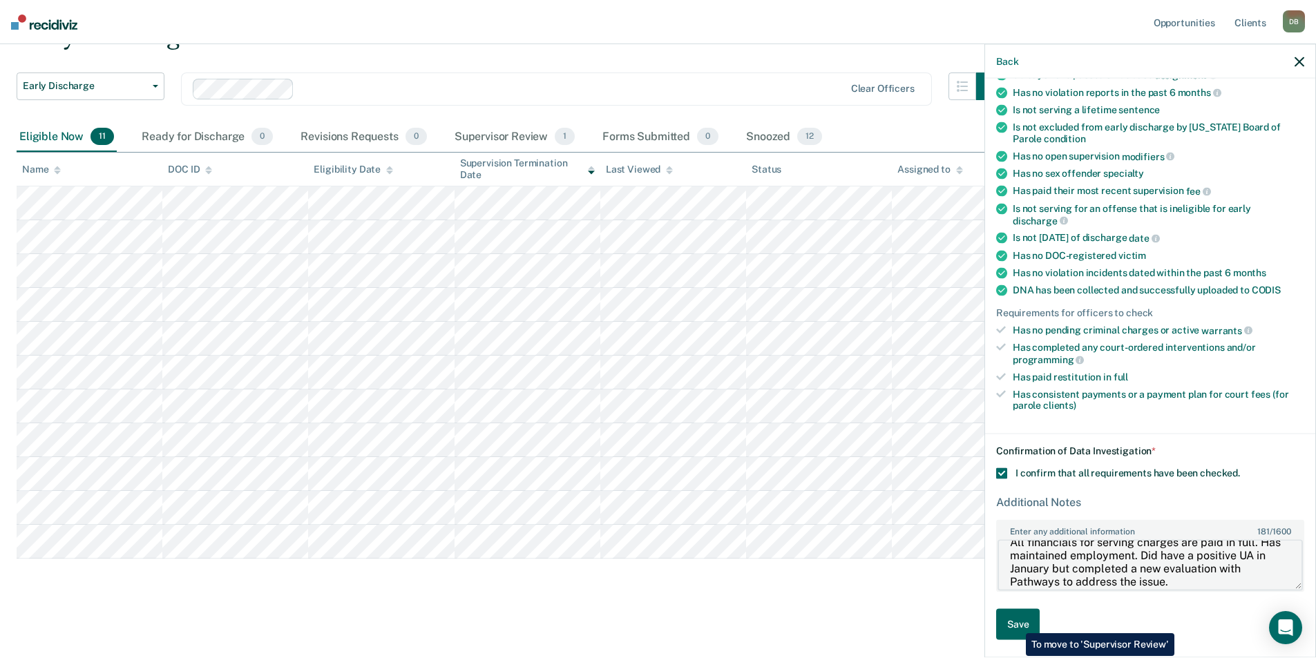
type textarea "All financials for serving charges are paid in full. Has maintained employment.…"
click at [1015, 623] on button "Save" at bounding box center [1018, 623] width 44 height 31
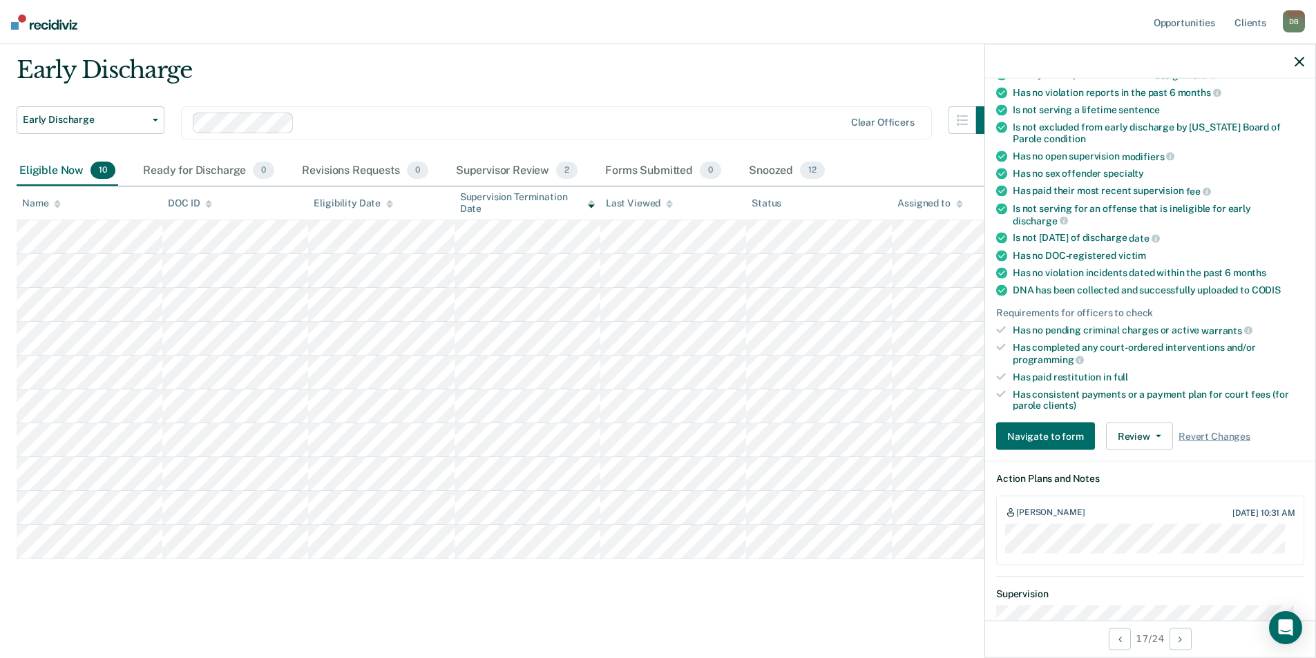
scroll to position [181, 0]
click at [1155, 436] on button "Update Eligibility" at bounding box center [1162, 436] width 112 height 28
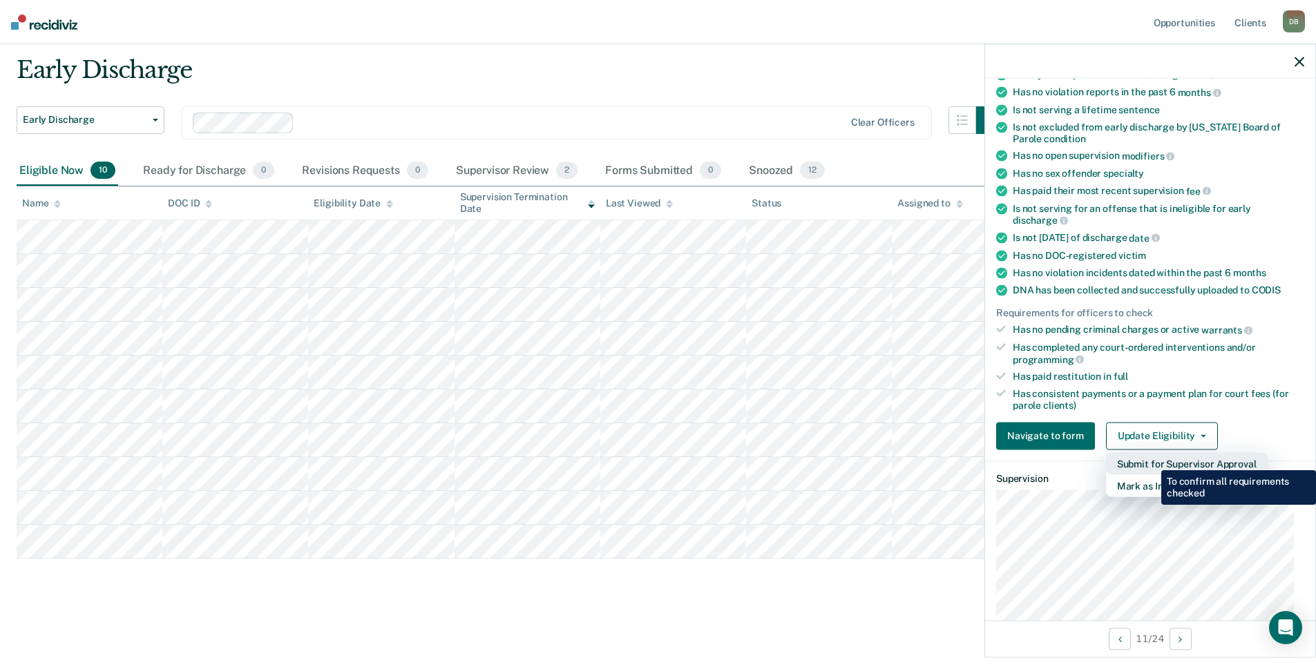
click at [1151, 460] on button "Submit for Supervisor Approval" at bounding box center [1187, 463] width 162 height 22
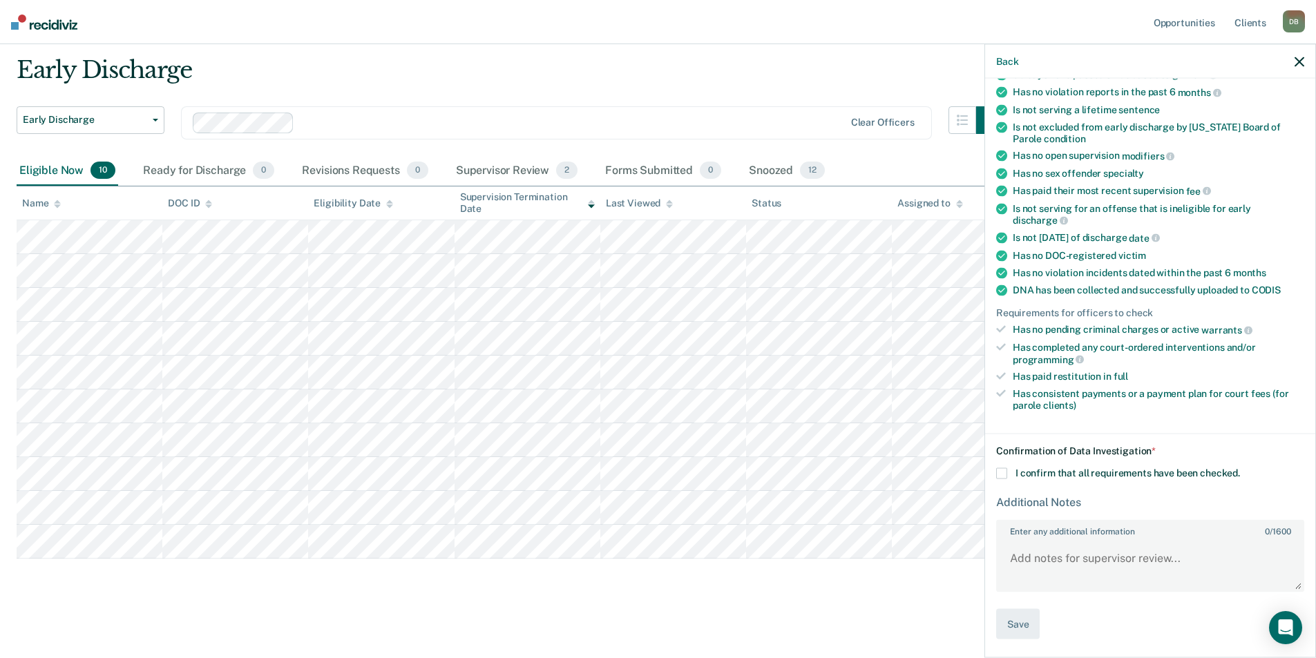
click at [999, 478] on div "Confirmation of Data Investigation * I confirm that all requirements have been …" at bounding box center [1150, 542] width 308 height 195
click at [1003, 472] on span at bounding box center [1001, 473] width 11 height 11
click at [1240, 468] on input "I confirm that all requirements have been checked." at bounding box center [1240, 468] width 0 height 0
click at [1034, 557] on textarea "Enter any additional information 0 / 1600" at bounding box center [1149, 564] width 305 height 51
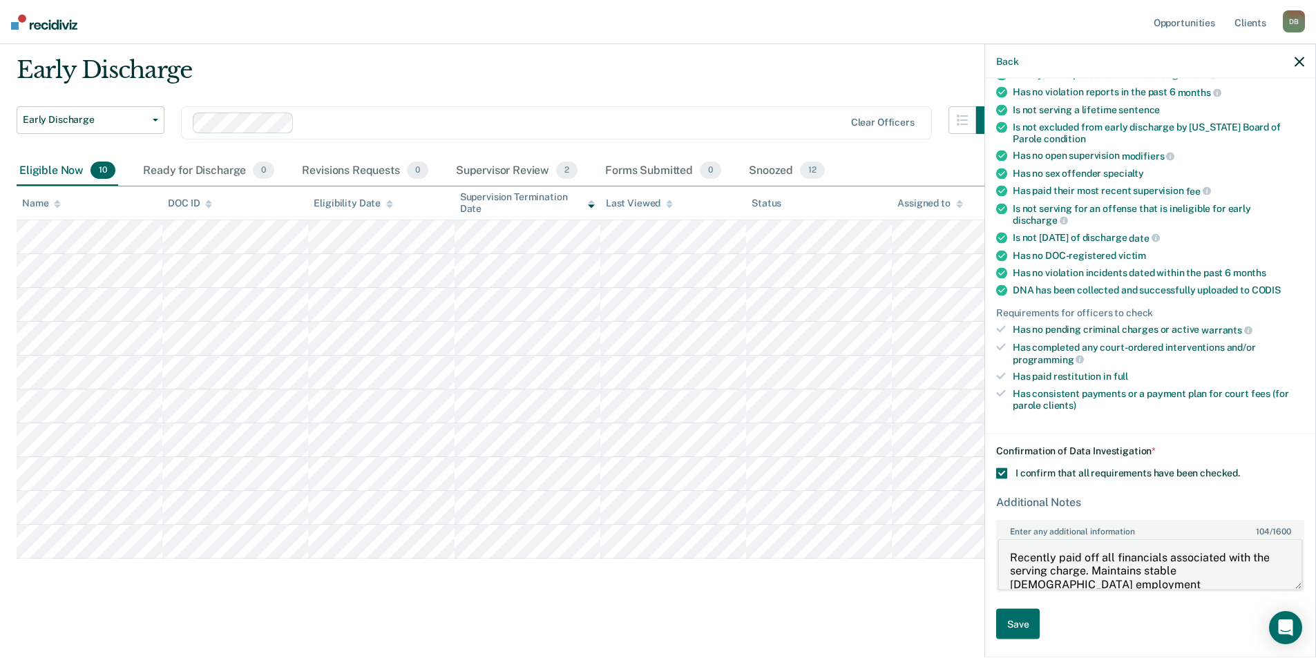
scroll to position [2, 0]
type textarea "Recently paid off all financials associated with the serving charge. Maintains …"
click at [1021, 633] on button "Save" at bounding box center [1018, 623] width 44 height 31
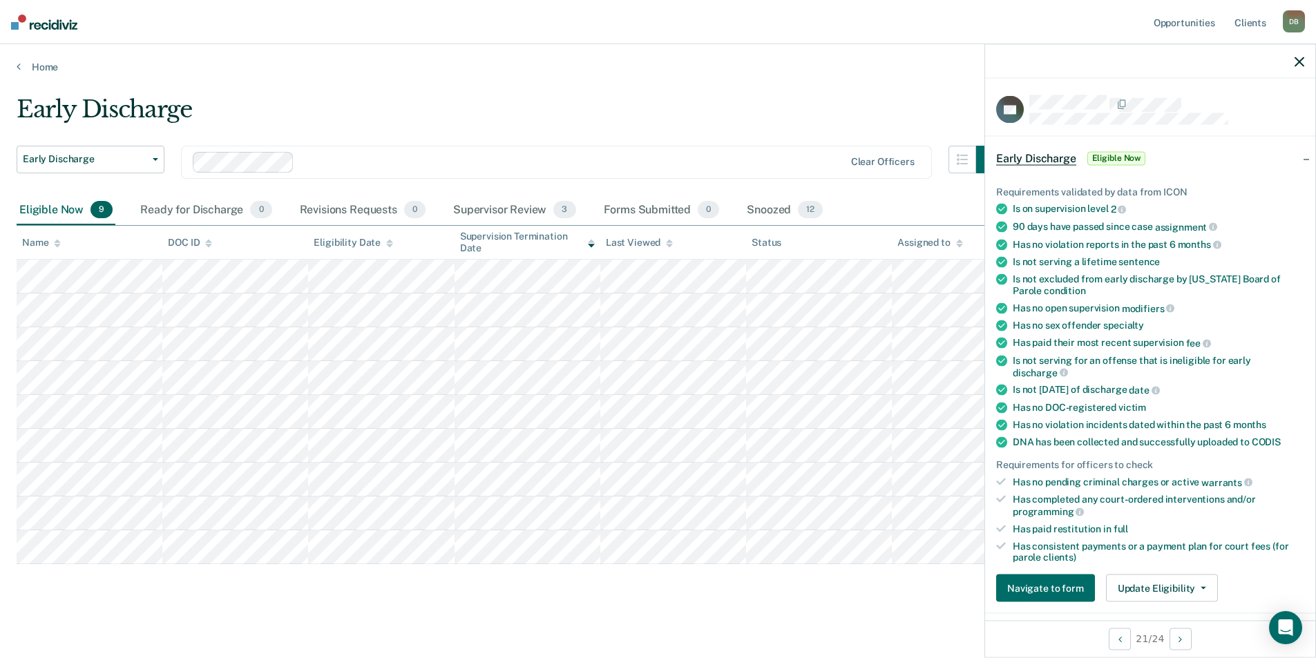
scroll to position [207, 0]
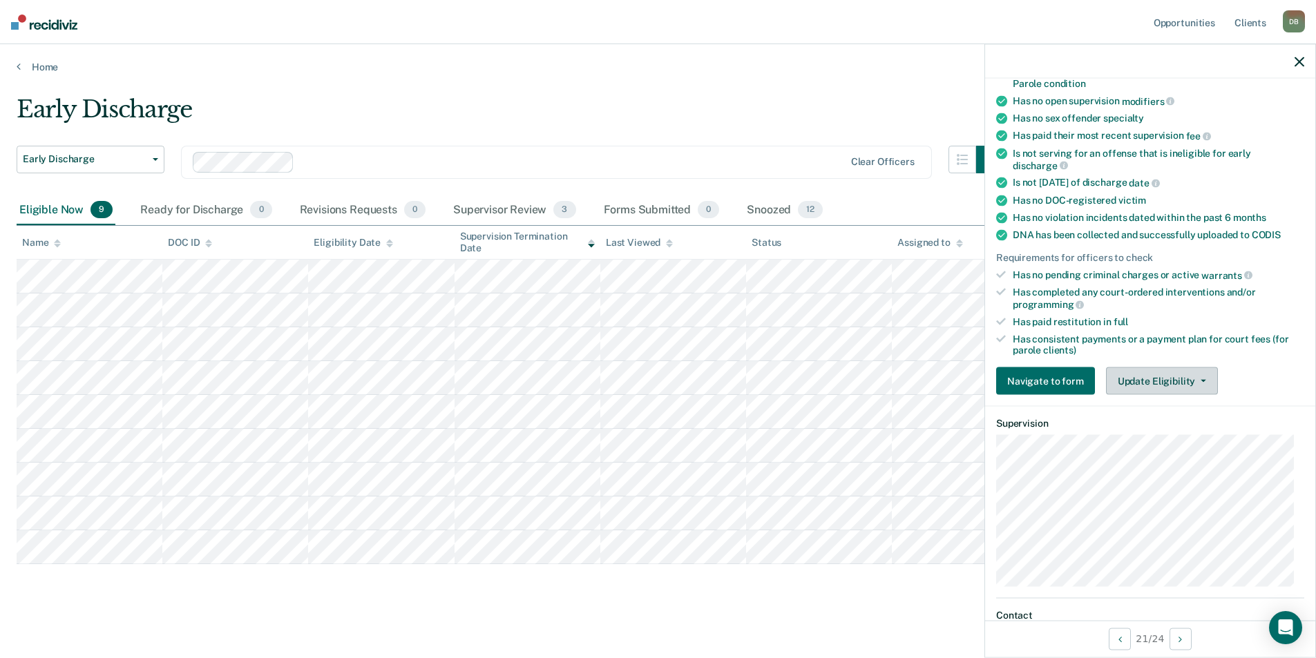
click at [1124, 385] on button "Update Eligibility" at bounding box center [1162, 381] width 112 height 28
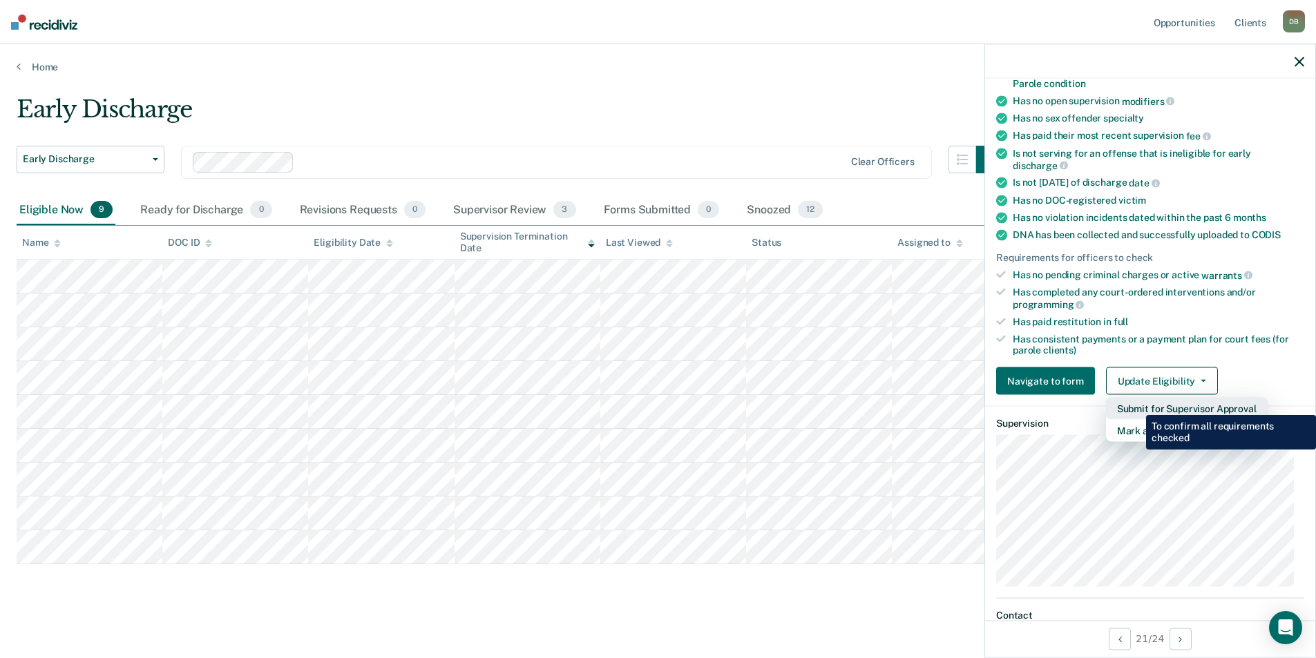
click at [1135, 405] on button "Submit for Supervisor Approval" at bounding box center [1187, 409] width 162 height 22
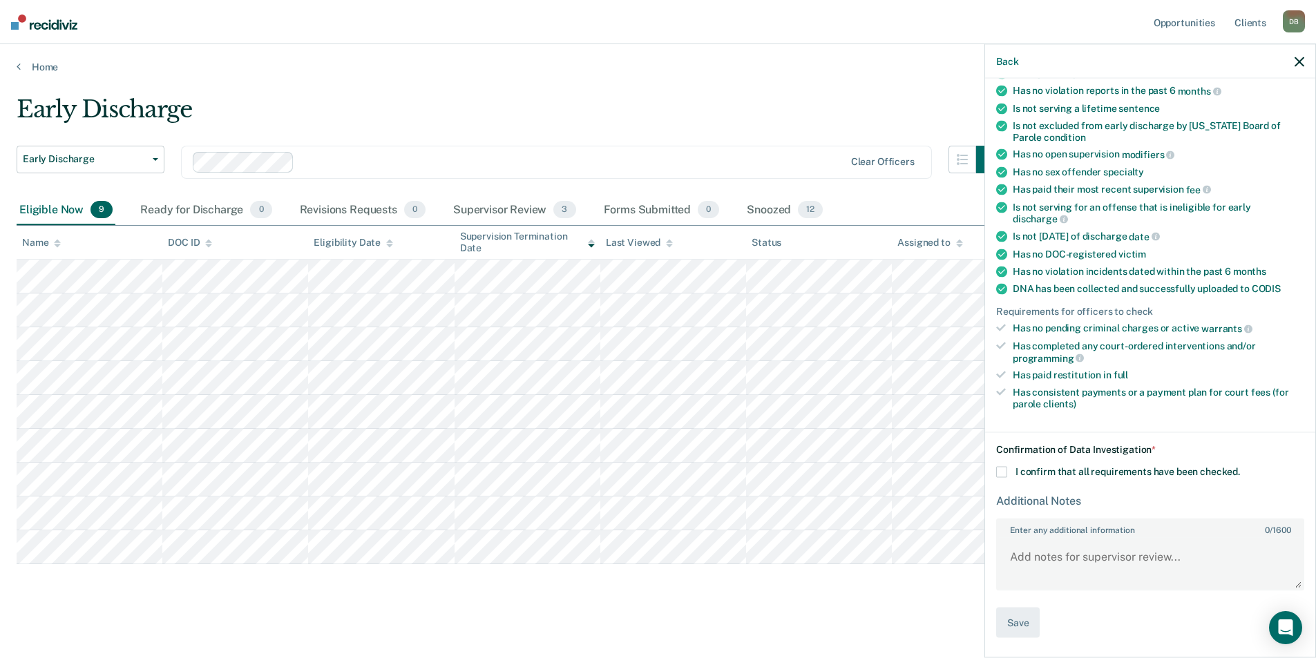
scroll to position [152, 0]
click at [1001, 476] on span at bounding box center [1001, 473] width 11 height 11
click at [1240, 468] on input "I confirm that all requirements have been checked." at bounding box center [1240, 468] width 0 height 0
click at [1023, 559] on textarea "Enter any additional information 0 / 1600" at bounding box center [1149, 564] width 305 height 51
type textarea "O"
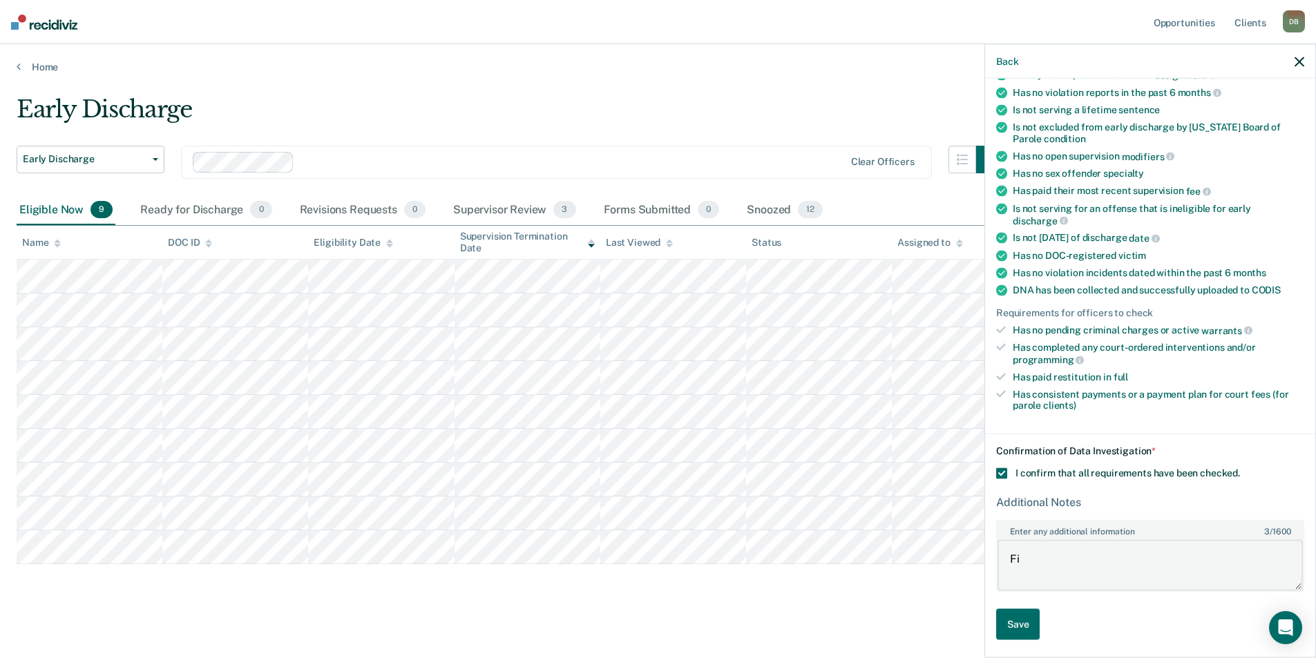
type textarea "F"
type textarea "H"
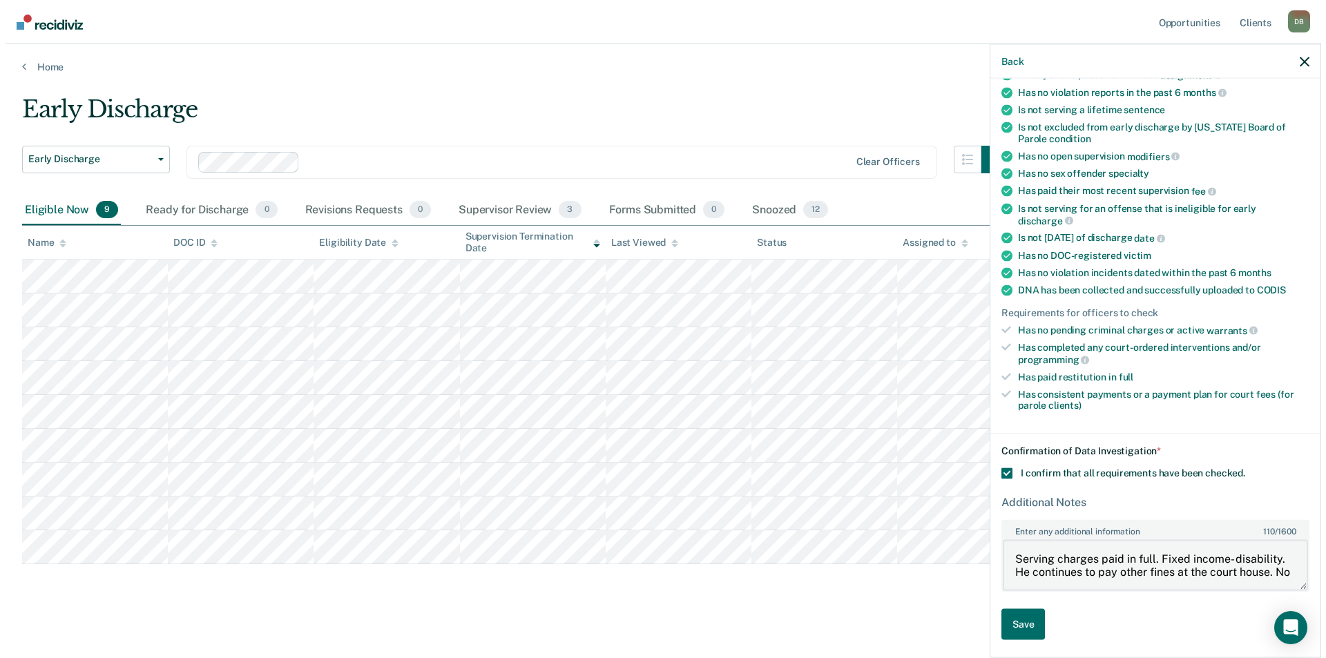
scroll to position [3, 0]
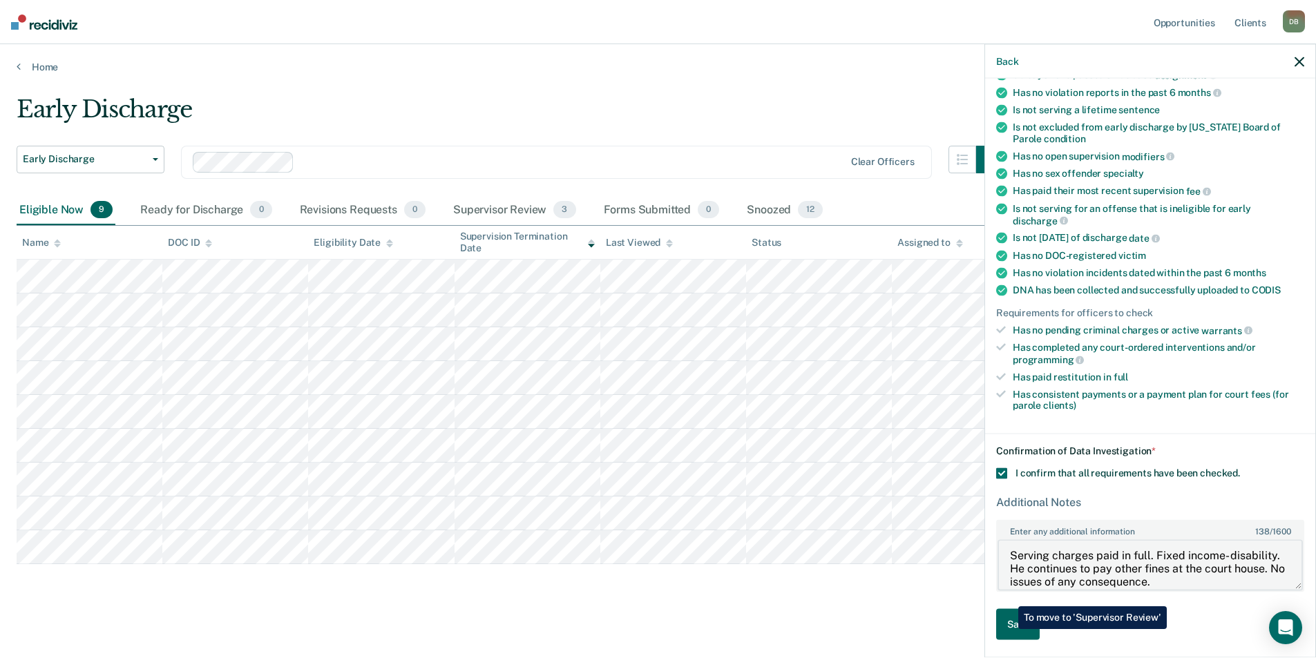
type textarea "Serving charges paid in full. Fixed income- disability. He continues to pay oth…"
click at [1008, 629] on button "Save" at bounding box center [1018, 623] width 44 height 31
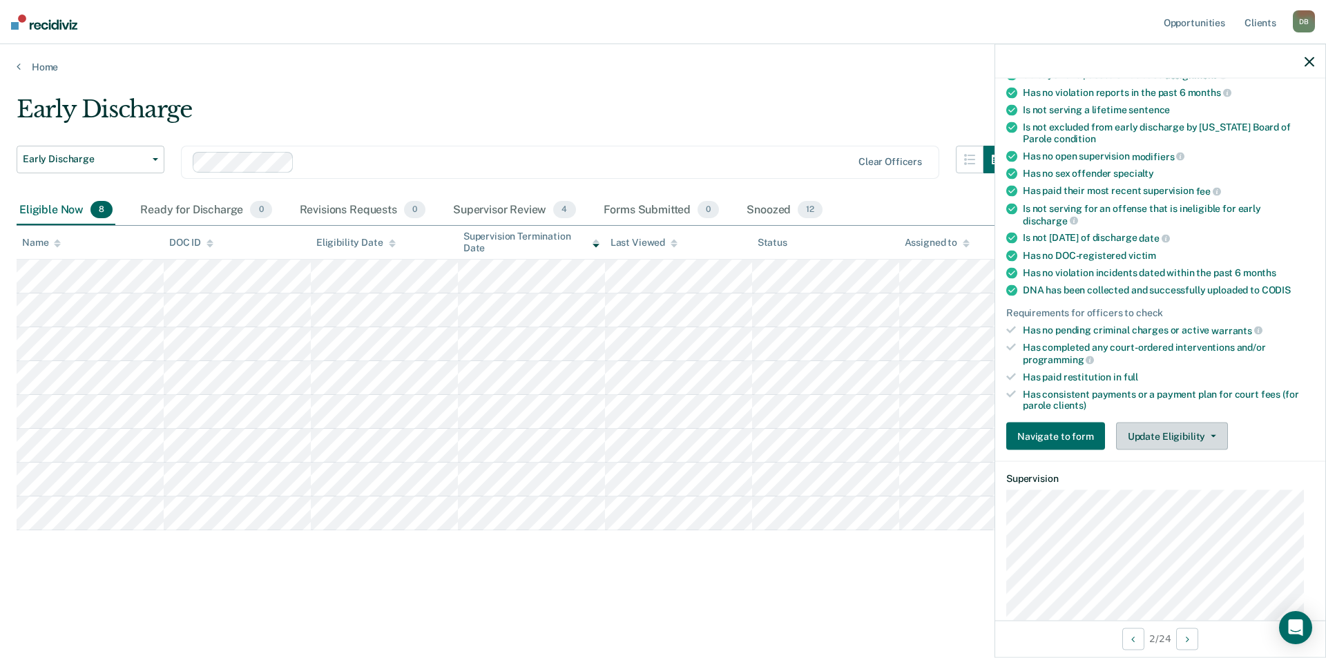
click at [1138, 430] on button "Update Eligibility" at bounding box center [1172, 437] width 112 height 28
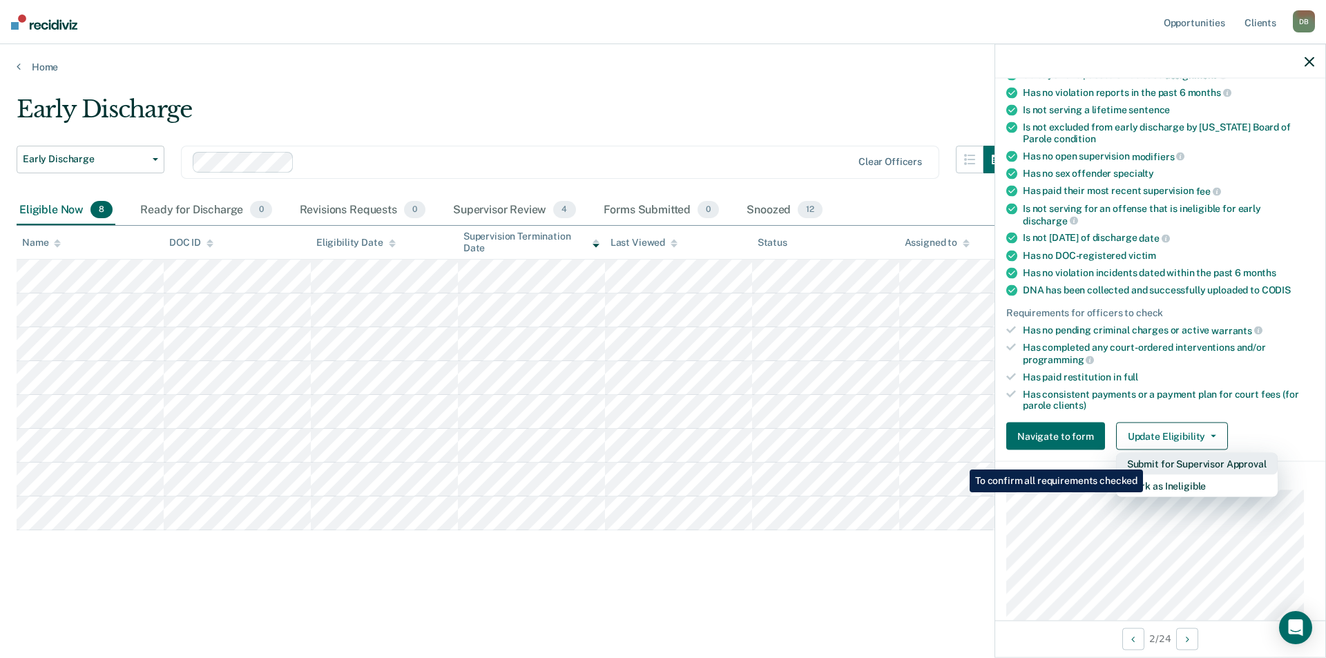
click at [1145, 459] on button "Submit for Supervisor Approval" at bounding box center [1197, 464] width 162 height 22
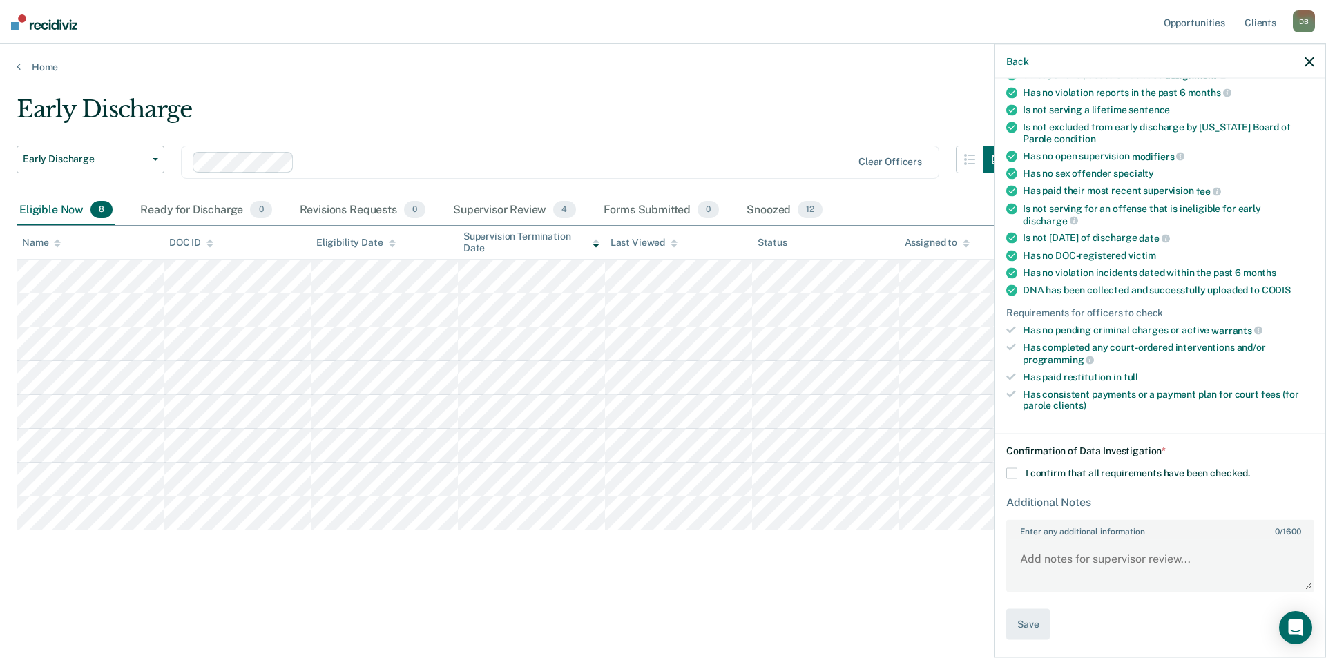
click at [1010, 474] on span at bounding box center [1011, 473] width 11 height 11
click at [1250, 468] on input "I confirm that all requirements have been checked." at bounding box center [1250, 468] width 0 height 0
click at [1043, 552] on textarea "Enter any additional information 0 / 1600" at bounding box center [1160, 564] width 305 height 51
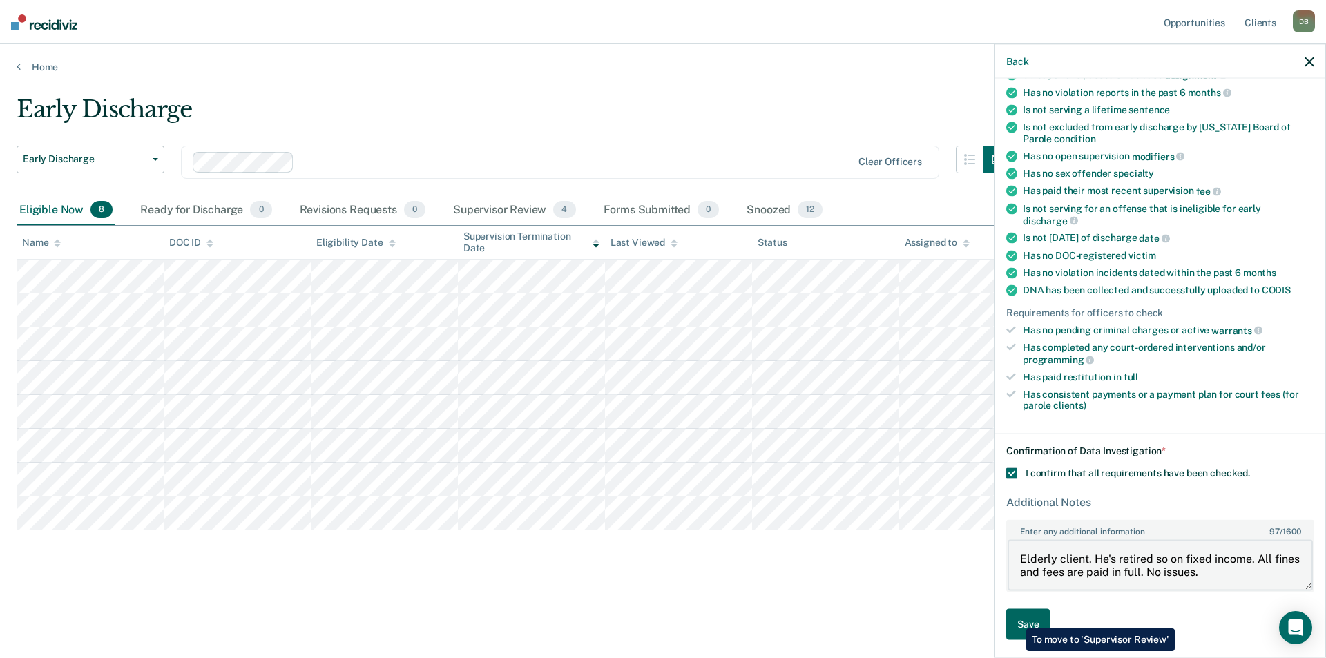
type textarea "Elderly client. He's retired so on fixed income. All fines and fees are paid in…"
click at [1016, 618] on button "Save" at bounding box center [1028, 623] width 44 height 31
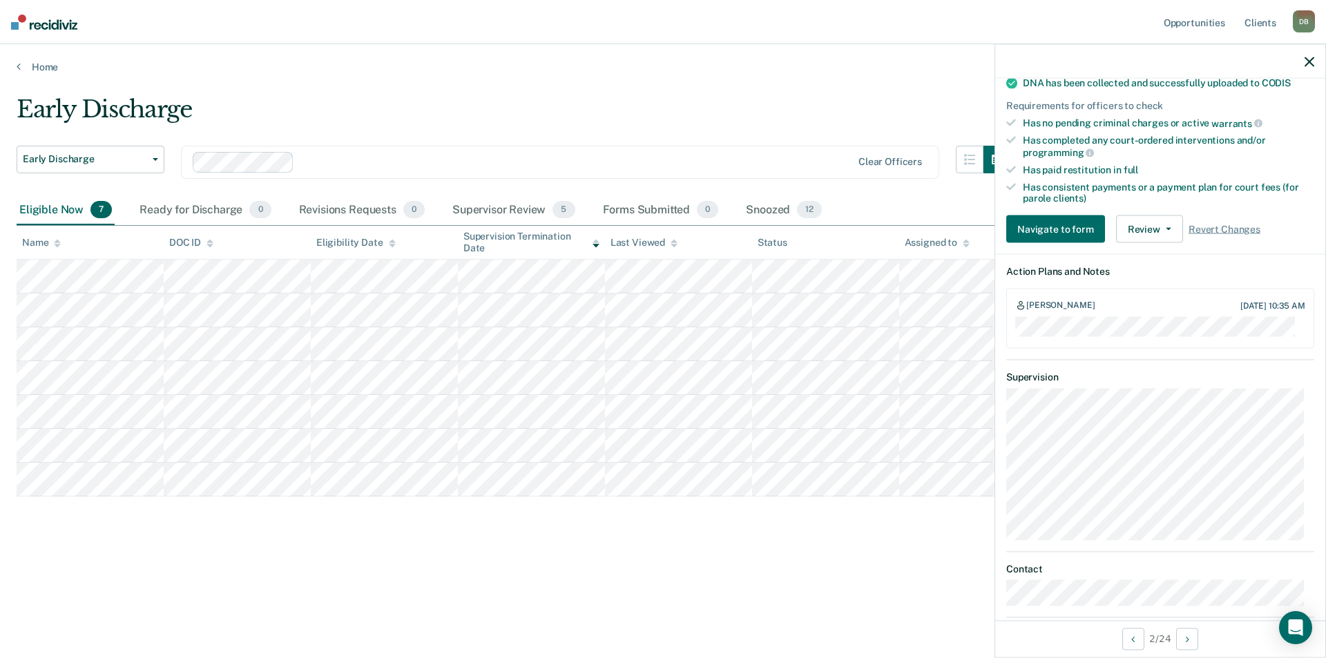
scroll to position [434, 0]
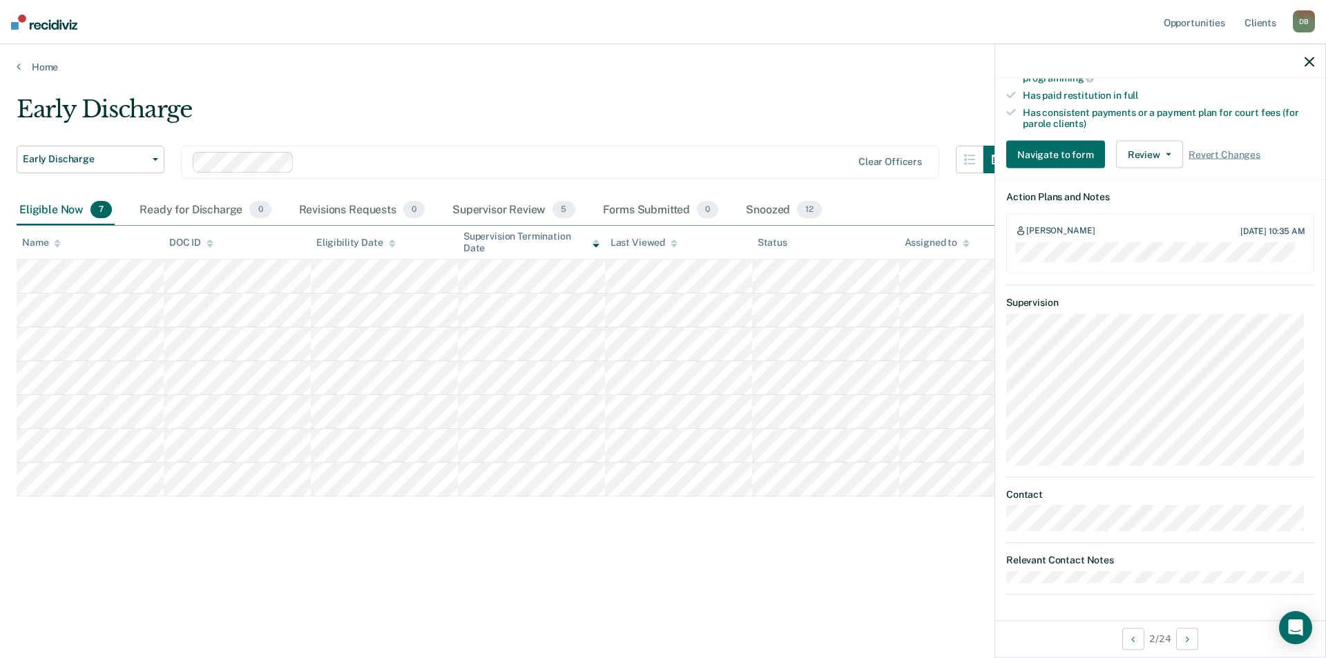
click at [1298, 23] on div "D B" at bounding box center [1304, 21] width 22 height 22
click at [1206, 93] on link "Log Out" at bounding box center [1248, 91] width 111 height 12
